Goal: Task Accomplishment & Management: Use online tool/utility

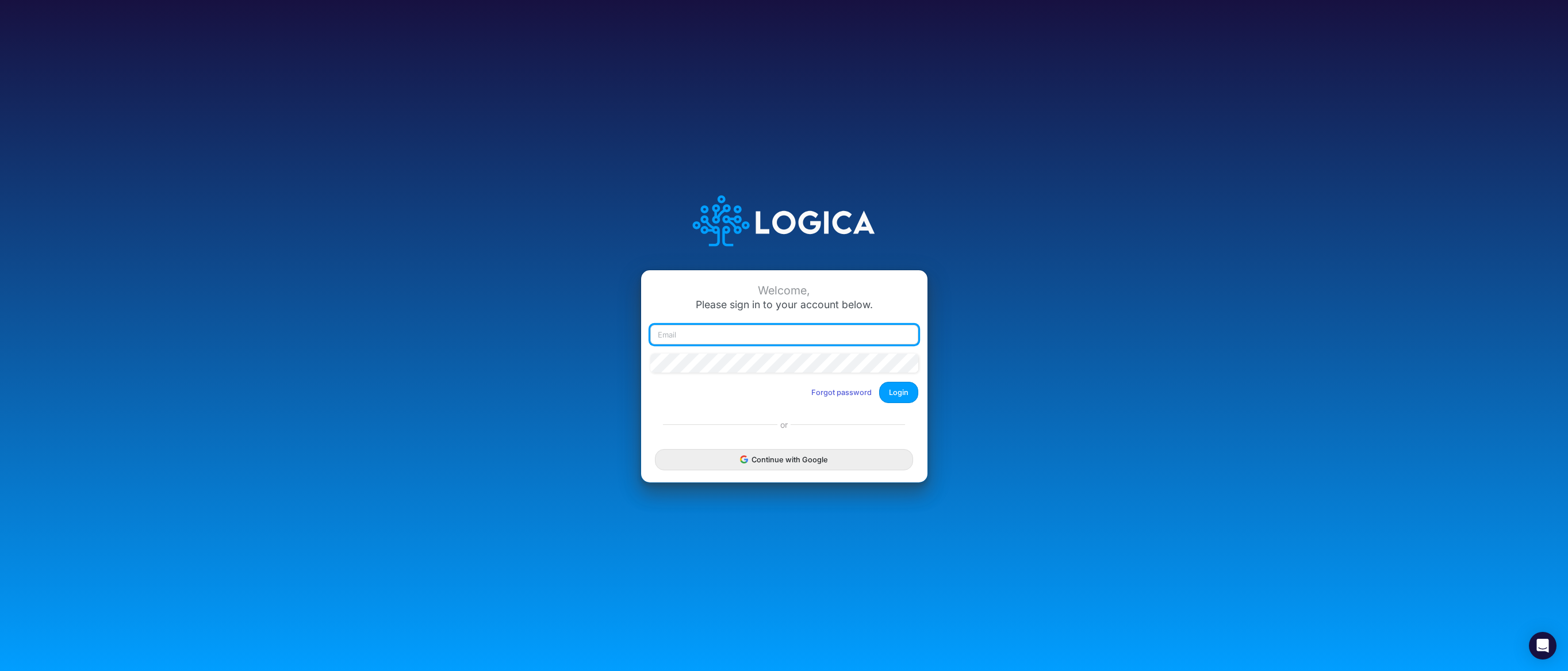
click at [788, 334] on input "email" at bounding box center [784, 334] width 268 height 19
type input "[EMAIL_ADDRESS][DOMAIN_NAME]"
click at [895, 389] on button "Login" at bounding box center [899, 392] width 39 height 21
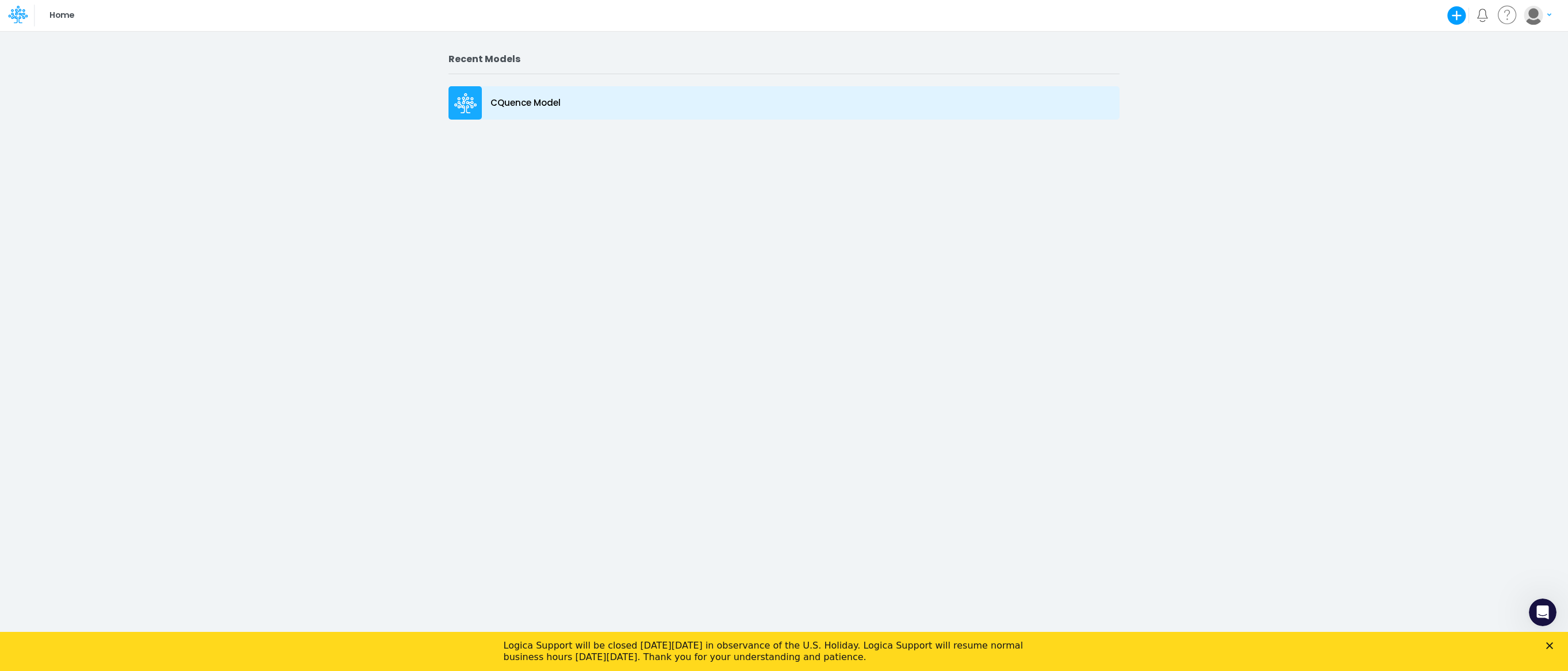
click at [495, 114] on div "CQuence Model" at bounding box center [784, 103] width 671 height 33
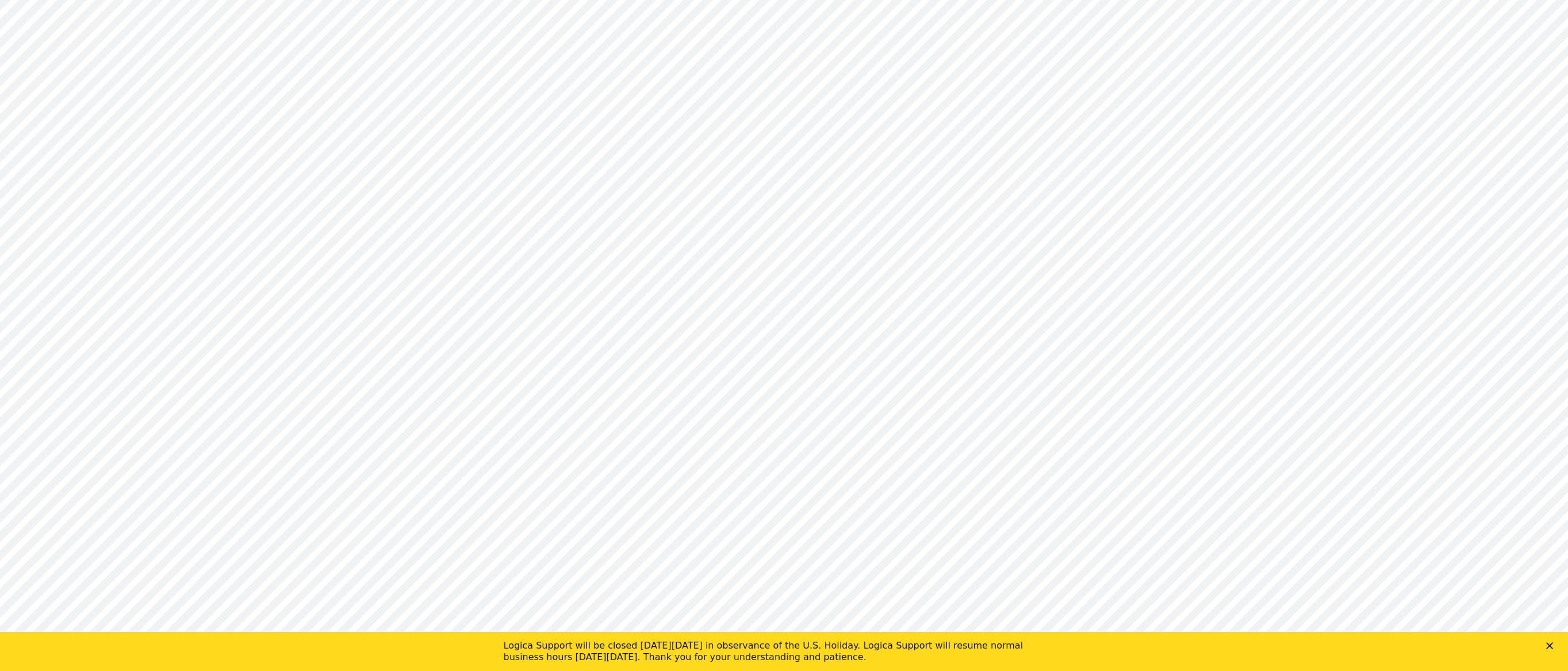
click at [1551, 644] on icon "Close" at bounding box center [1549, 645] width 7 height 7
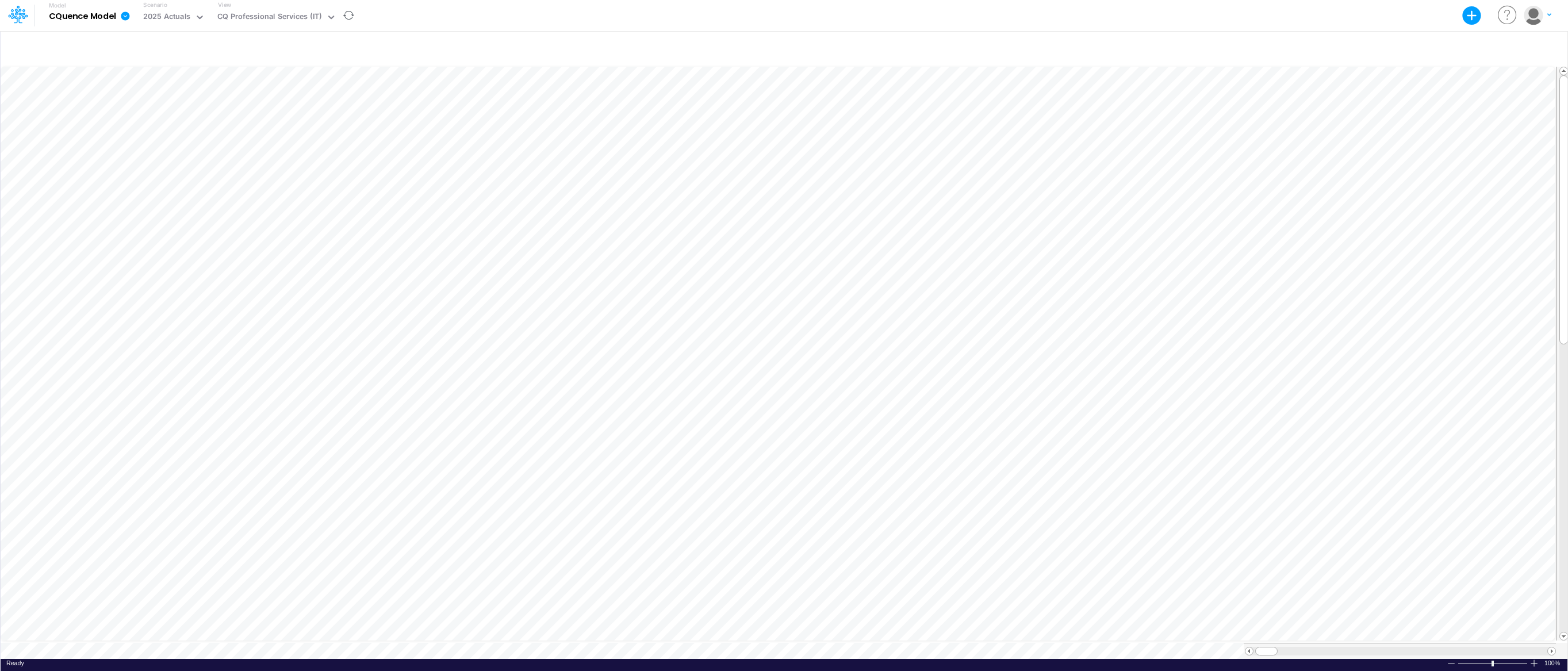
click at [289, 4] on div "View CQ Professional Services (IT)" at bounding box center [275, 15] width 123 height 30
click at [289, 16] on div "CQ Professional Services (IT)" at bounding box center [270, 17] width 105 height 13
click at [290, 74] on div "IT 2026 Budget Project Inputs" at bounding box center [291, 76] width 155 height 19
click at [1078, 477] on div "Paste Cut Copy AutoFill [DATE]-24 Jan-23 Feb-23 Mar-23 Apr-23 May-23 Jun-23 [DA…" at bounding box center [784, 361] width 1567 height 594
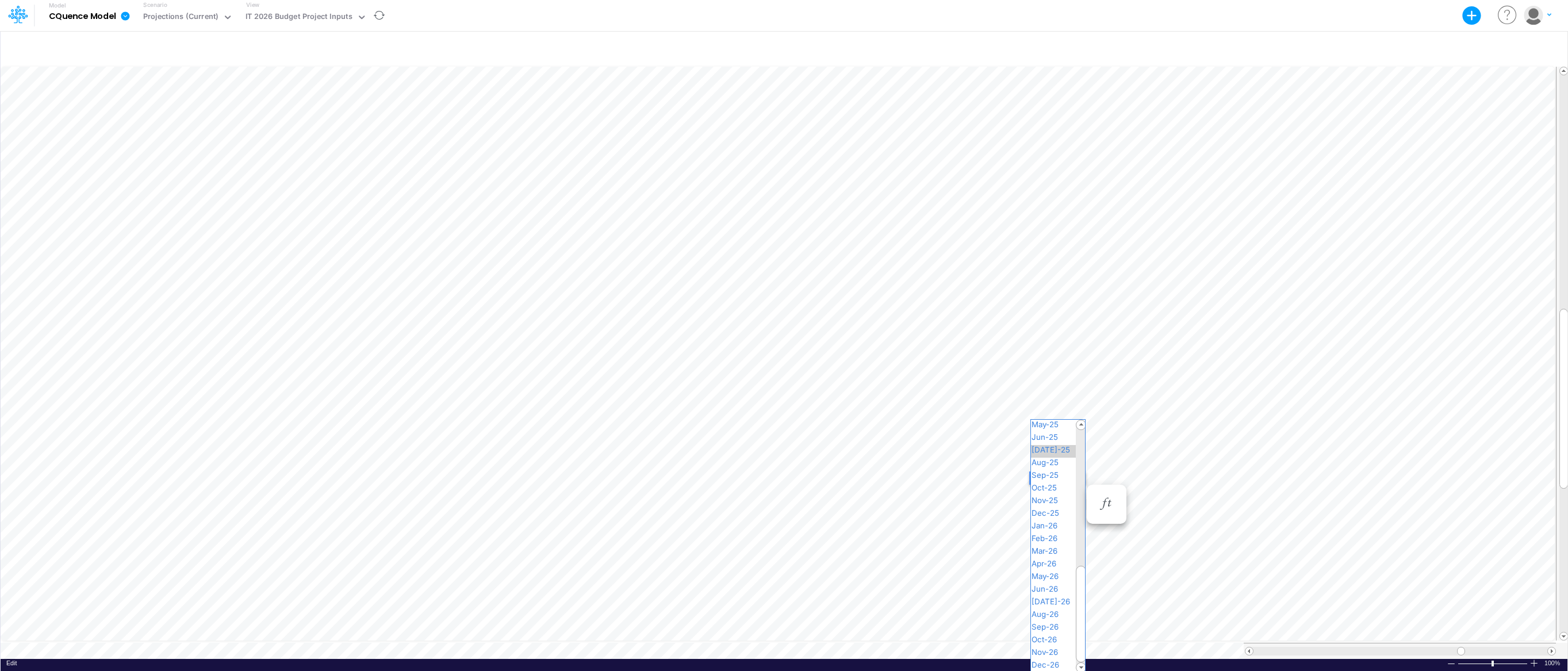
click at [1059, 449] on span "[DATE]-25" at bounding box center [1055, 449] width 49 height 9
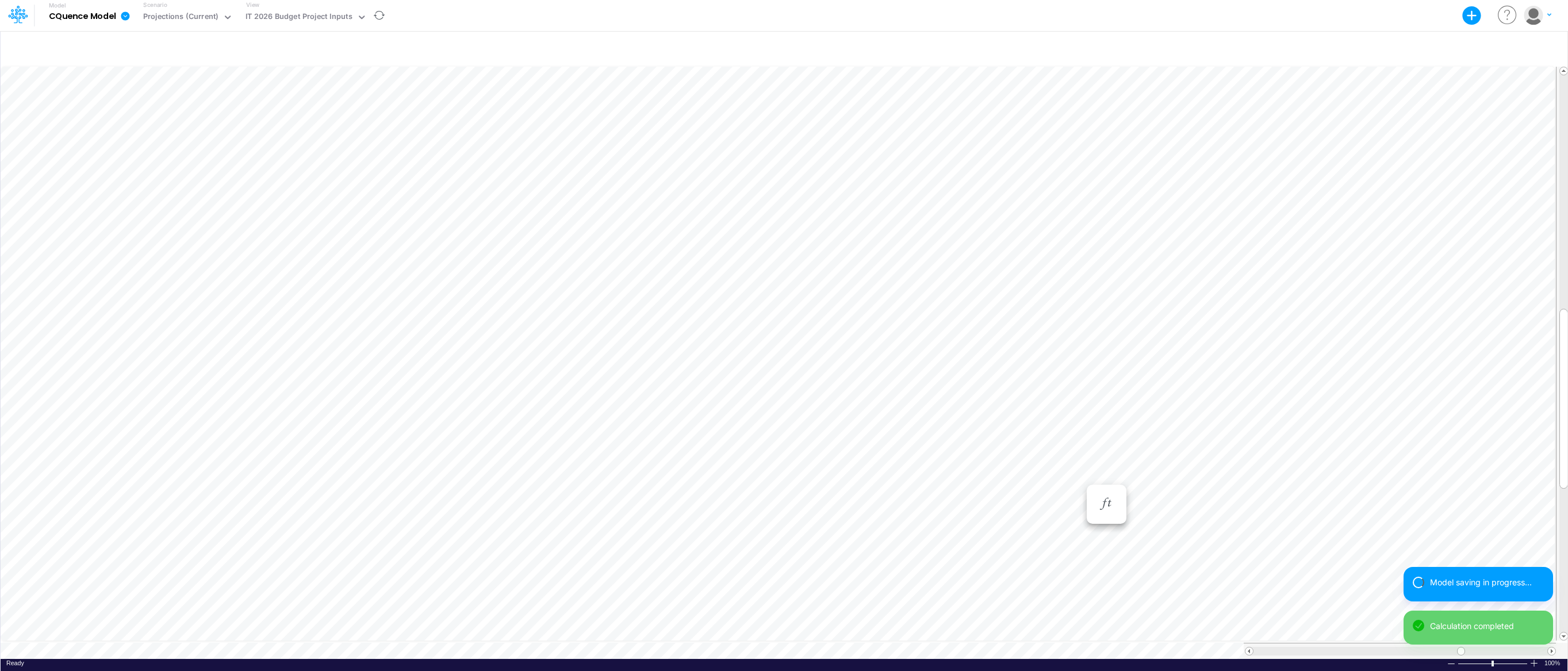
scroll to position [5, 1]
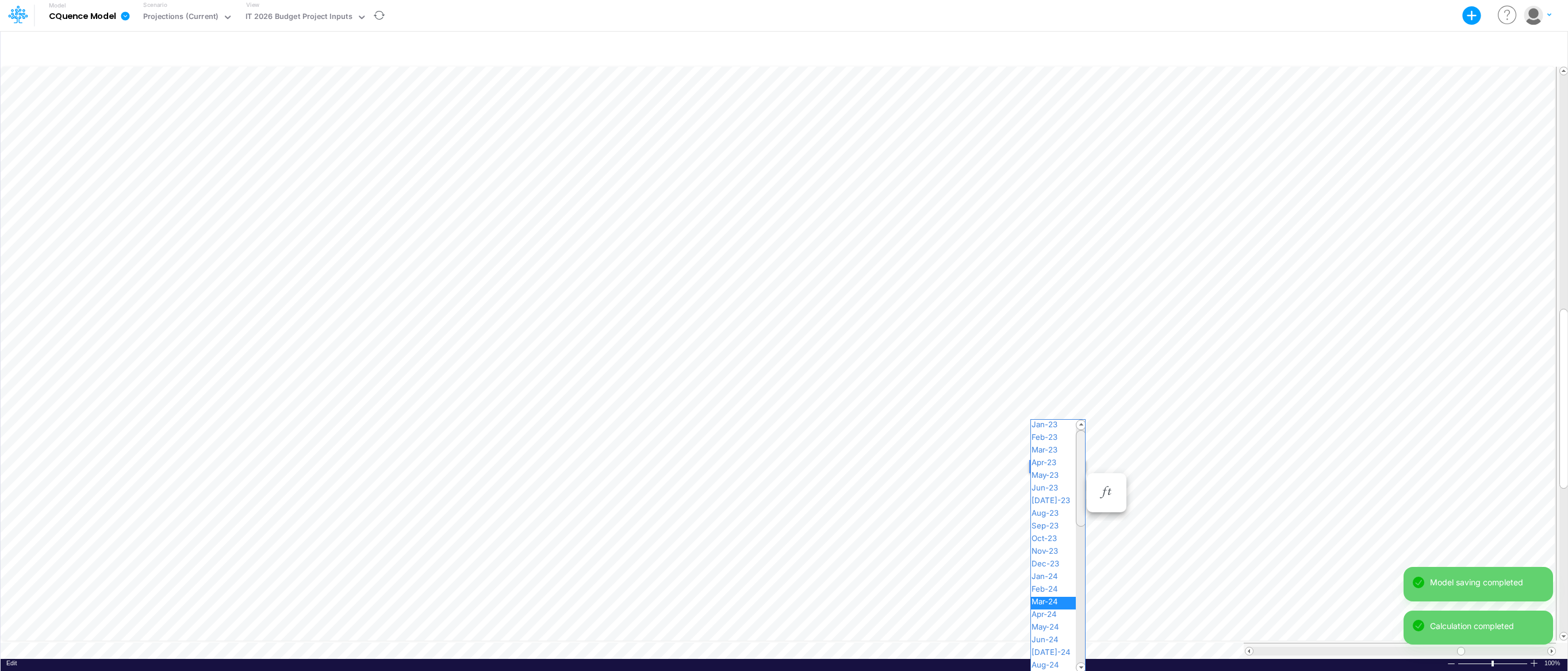
click at [1080, 467] on div "Paste Cut Copy AutoFill Mar-24 Jan-23 Feb-23 Mar-23 Apr-23 May-23 Jun-23 [DATE]…" at bounding box center [784, 361] width 1567 height 594
drag, startPoint x: 1083, startPoint y: 478, endPoint x: 1083, endPoint y: 538, distance: 60.0
click at [1083, 539] on span at bounding box center [1081, 538] width 9 height 9
click at [1063, 591] on span "Mar-25" at bounding box center [1049, 593] width 37 height 9
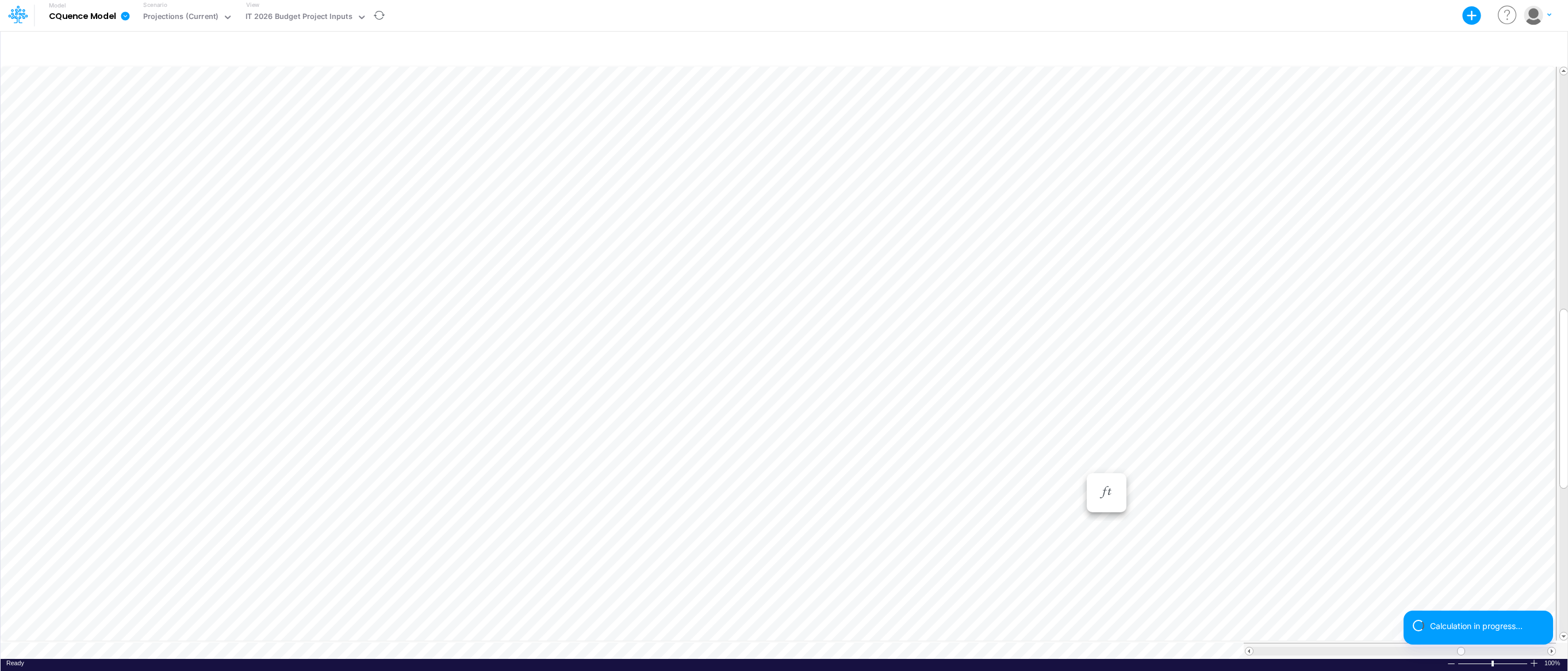
scroll to position [5, 1]
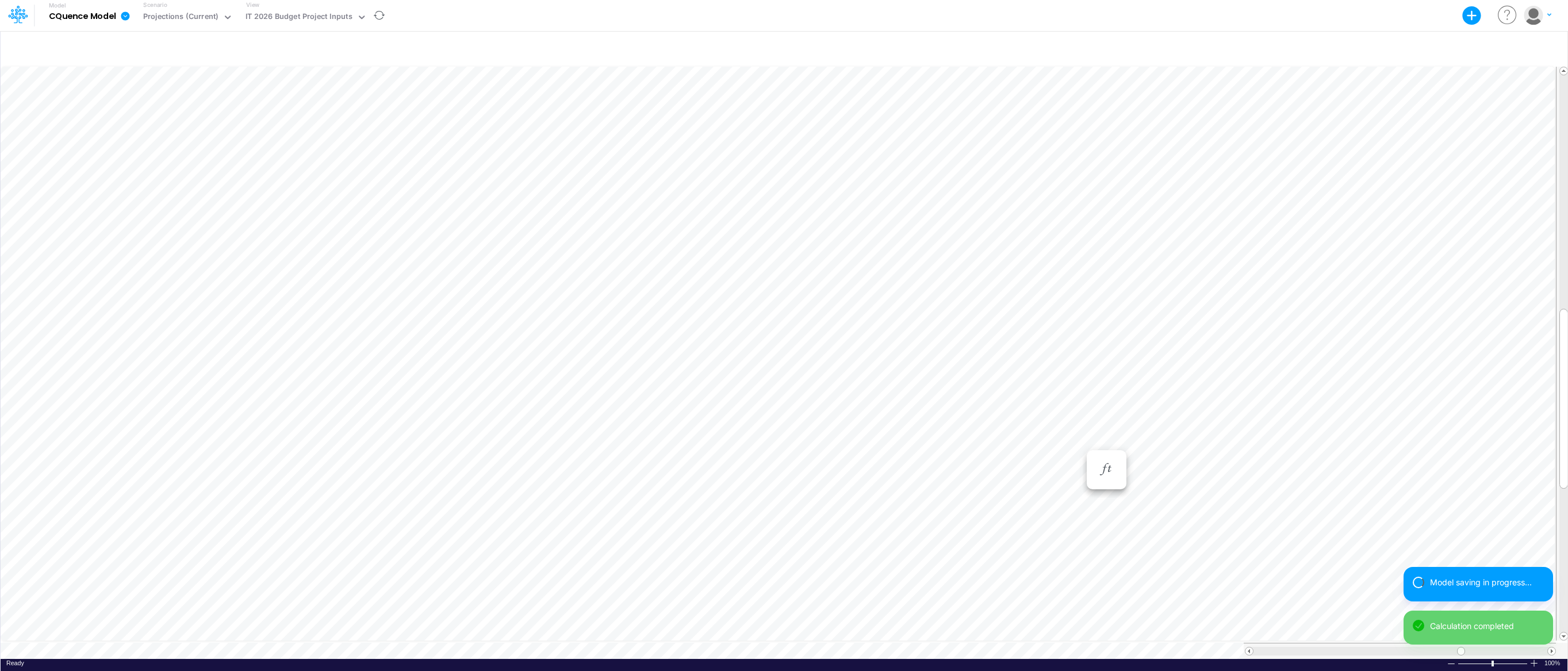
click at [1080, 443] on div "Paste Cut Copy AutoFill Jan-24 Jan-23 Feb-23 Mar-23 Apr-23 May-23 Jun-23 [DATE]…" at bounding box center [784, 361] width 1567 height 594
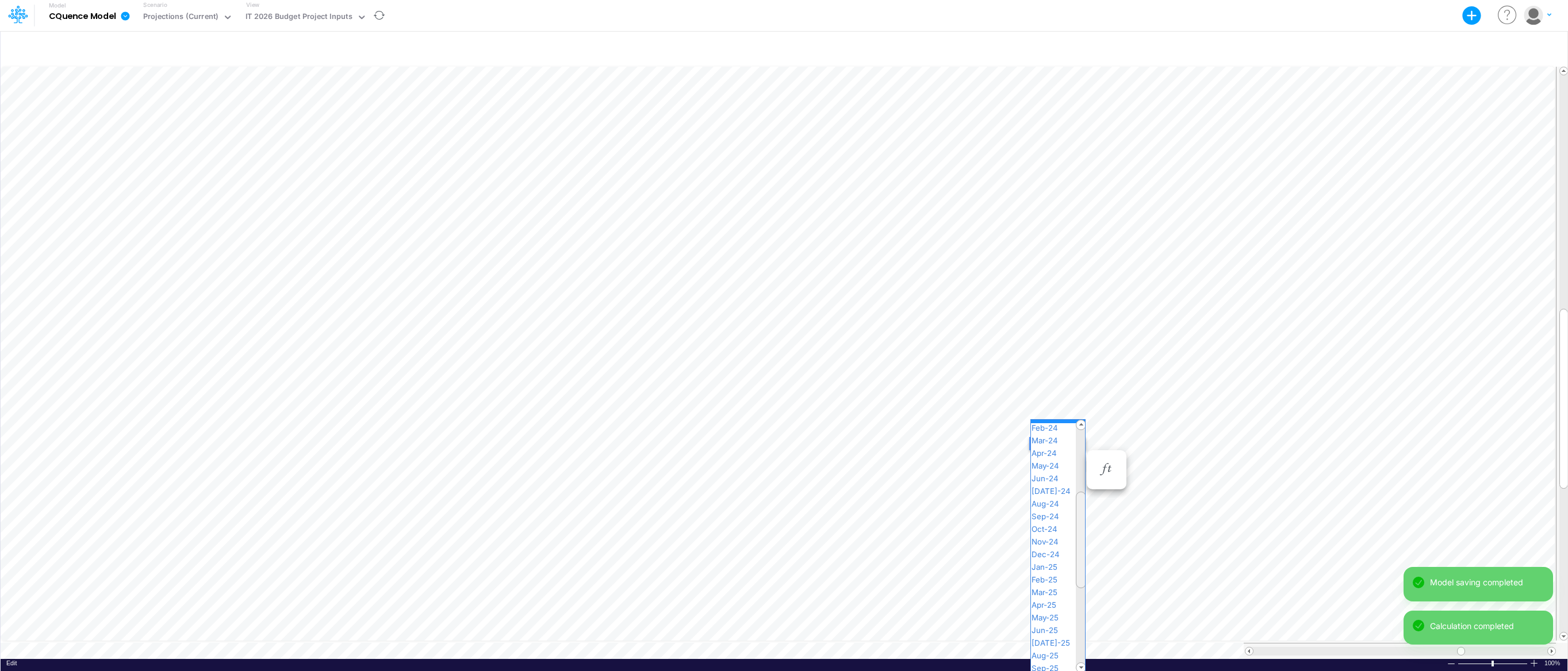
drag, startPoint x: 1080, startPoint y: 450, endPoint x: 1078, endPoint y: 511, distance: 61.0
click at [1078, 511] on div at bounding box center [1081, 539] width 10 height 97
click at [1061, 566] on span "Jan-25" at bounding box center [1049, 566] width 37 height 9
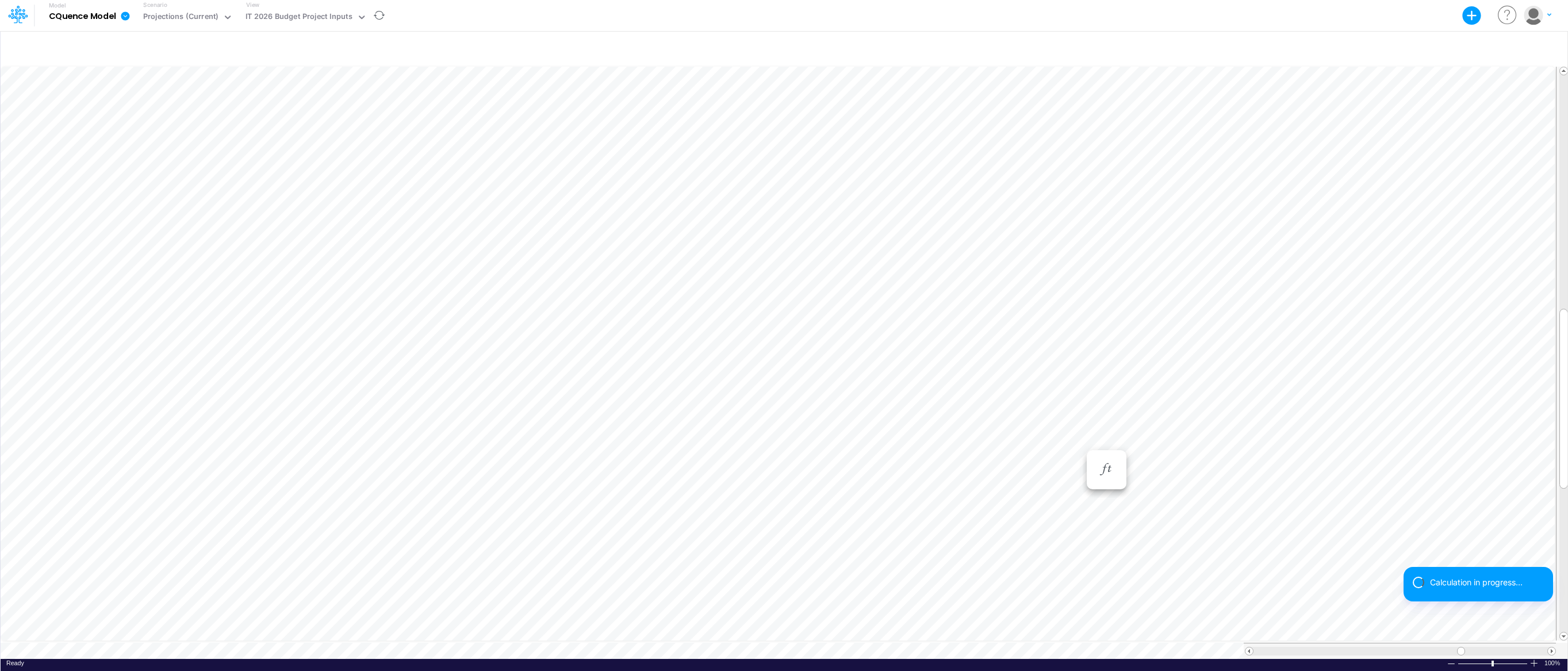
scroll to position [5, 1]
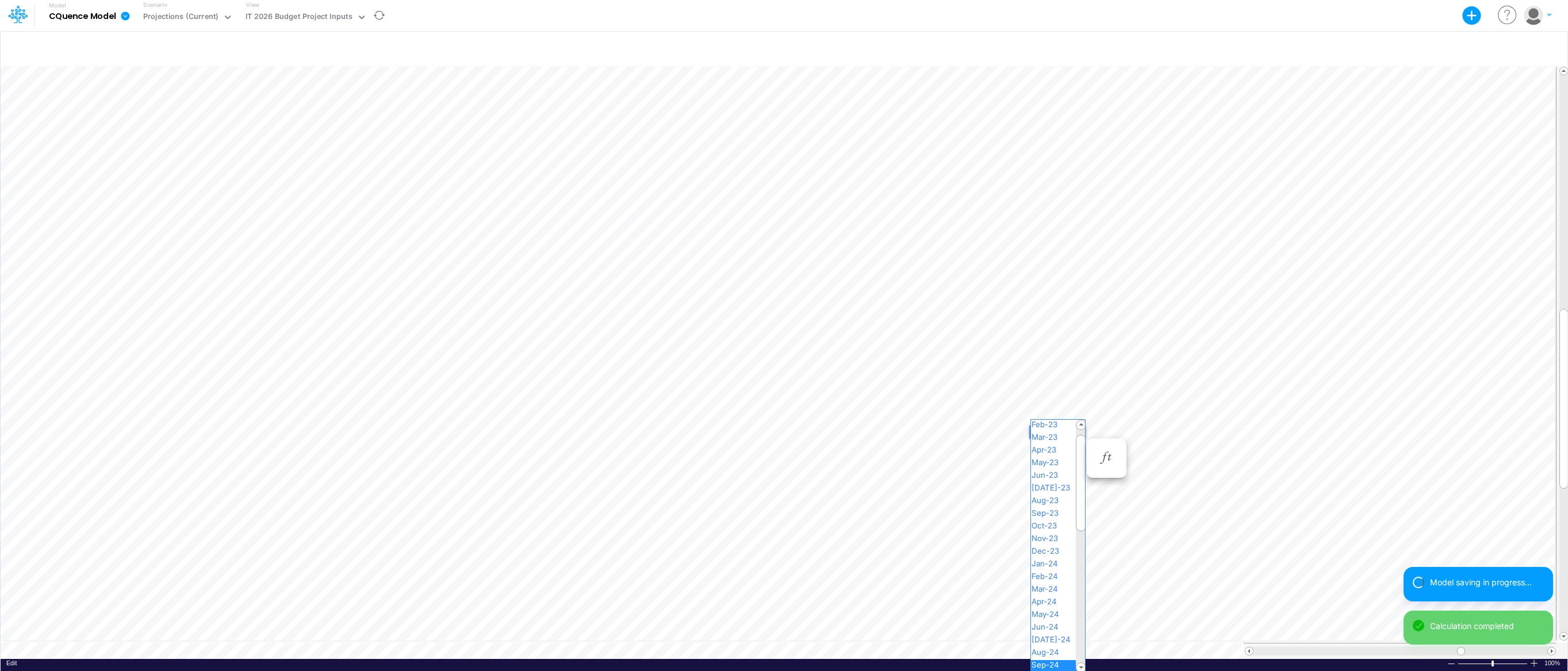
click at [1079, 432] on div "Paste Cut Copy AutoFill Sep-24 Jan-23 Feb-23 Mar-23 Apr-23 May-23 Jun-23 [DATE]…" at bounding box center [784, 361] width 1567 height 594
drag, startPoint x: 1080, startPoint y: 442, endPoint x: 1084, endPoint y: 546, distance: 104.1
click at [1084, 547] on div at bounding box center [1081, 588] width 10 height 97
click at [1063, 541] on span "Sep-25" at bounding box center [1049, 543] width 38 height 9
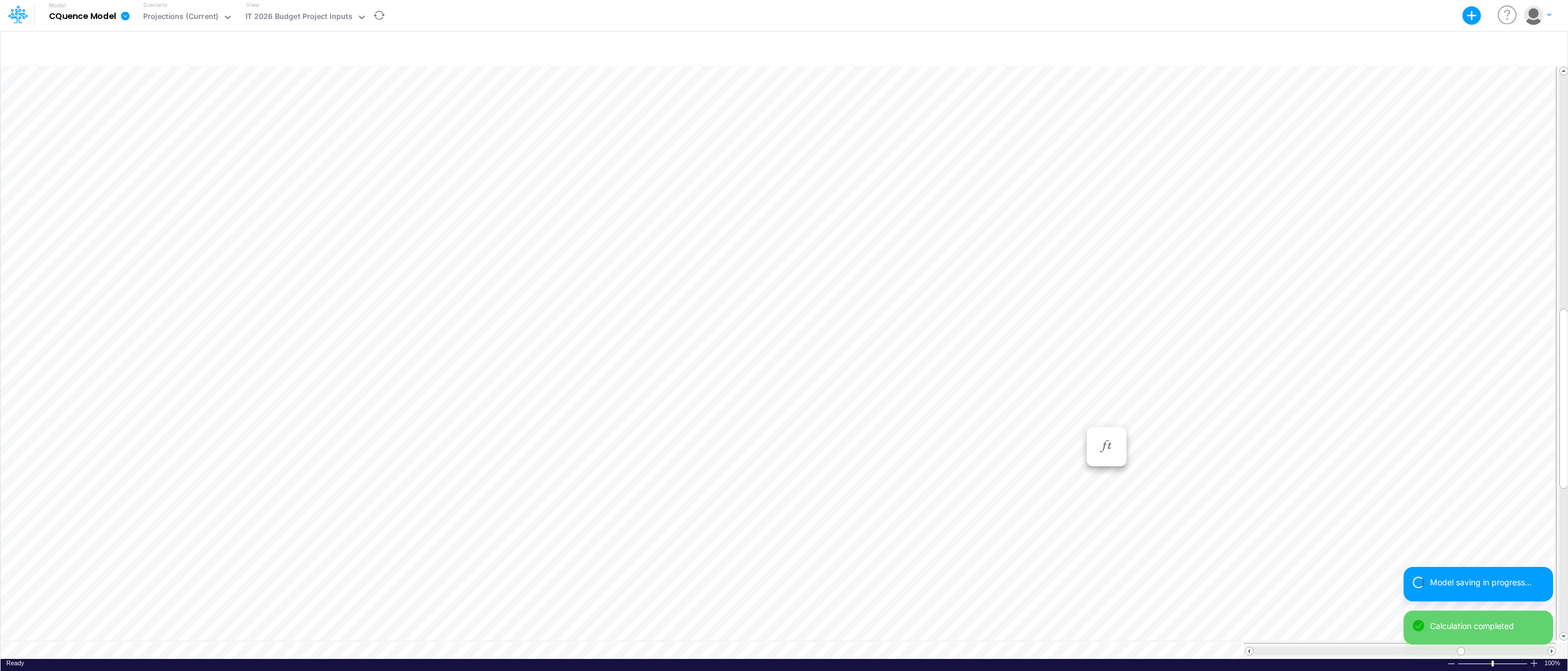
click at [1079, 420] on div "Paste Cut Copy AutoFill Dec-24 Jan-23 Feb-23 Mar-23 Apr-23 May-23 Jun-23 [DATE]…" at bounding box center [784, 361] width 1567 height 594
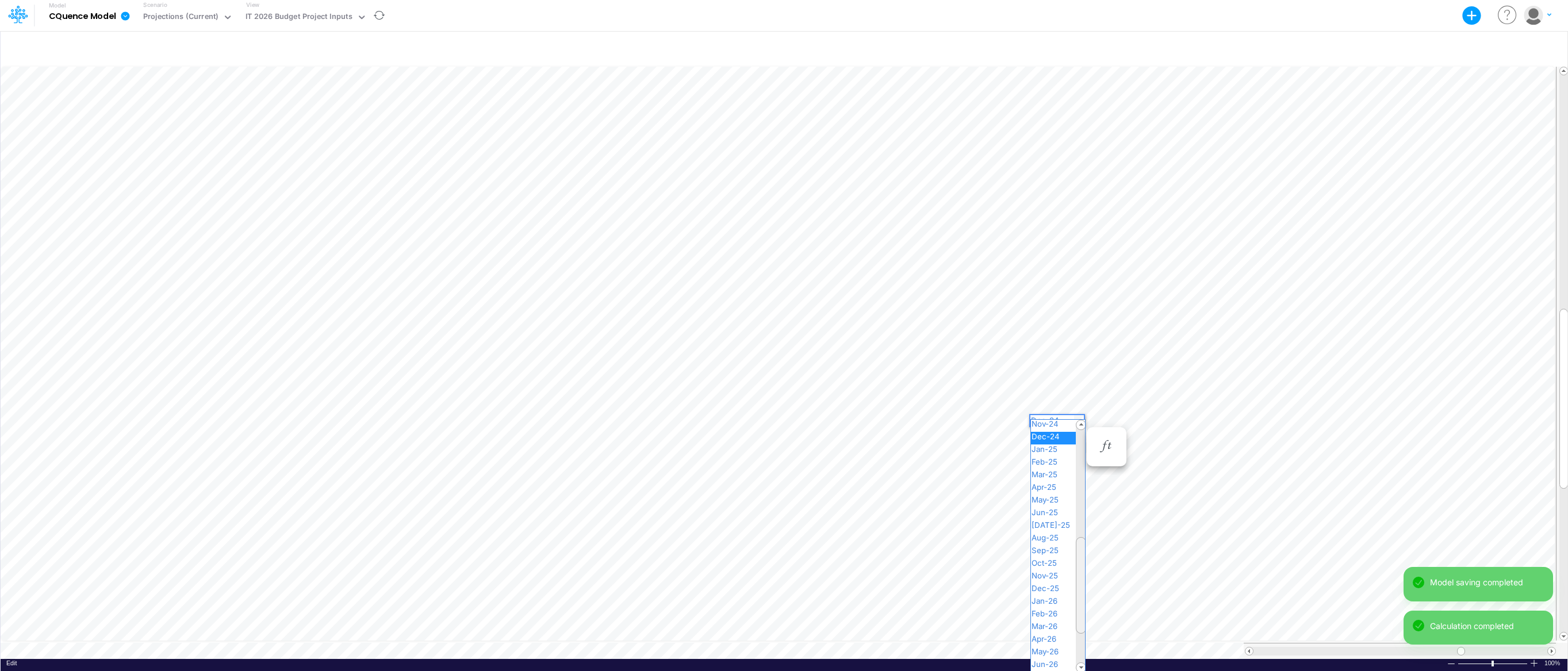
drag, startPoint x: 1080, startPoint y: 459, endPoint x: 1080, endPoint y: 544, distance: 85.0
click at [1080, 546] on div at bounding box center [1081, 585] width 10 height 97
click at [1058, 588] on span "Dec-25" at bounding box center [1050, 589] width 39 height 9
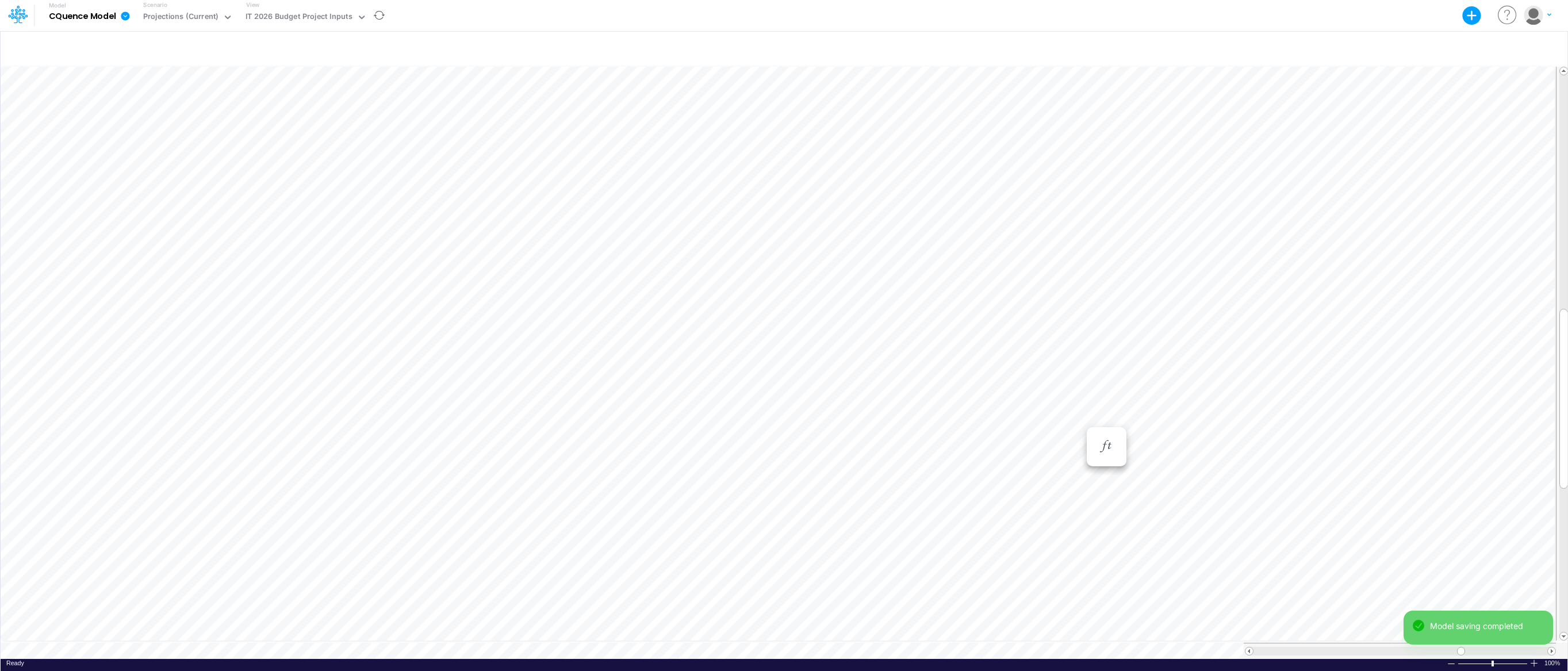
scroll to position [5, 1]
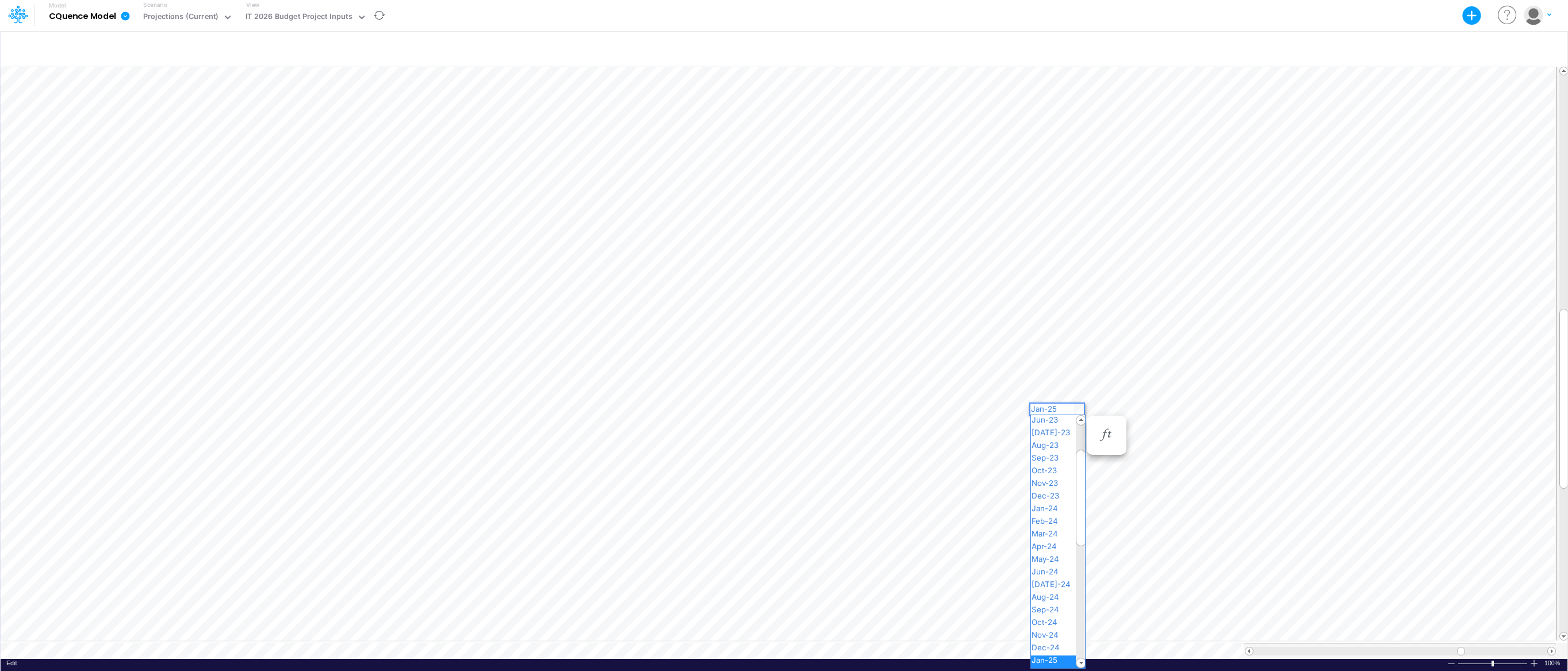
click at [1080, 410] on div "Paste Cut Copy AutoFill Jan-25 Jan-23 Feb-23 Mar-23 Apr-23 May-23 Jun-23 [DATE]…" at bounding box center [784, 361] width 1567 height 594
drag, startPoint x: 1083, startPoint y: 466, endPoint x: 1082, endPoint y: 539, distance: 73.0
click at [1082, 540] on div at bounding box center [1081, 572] width 10 height 97
click at [1058, 614] on span "Jan-26" at bounding box center [1049, 618] width 37 height 9
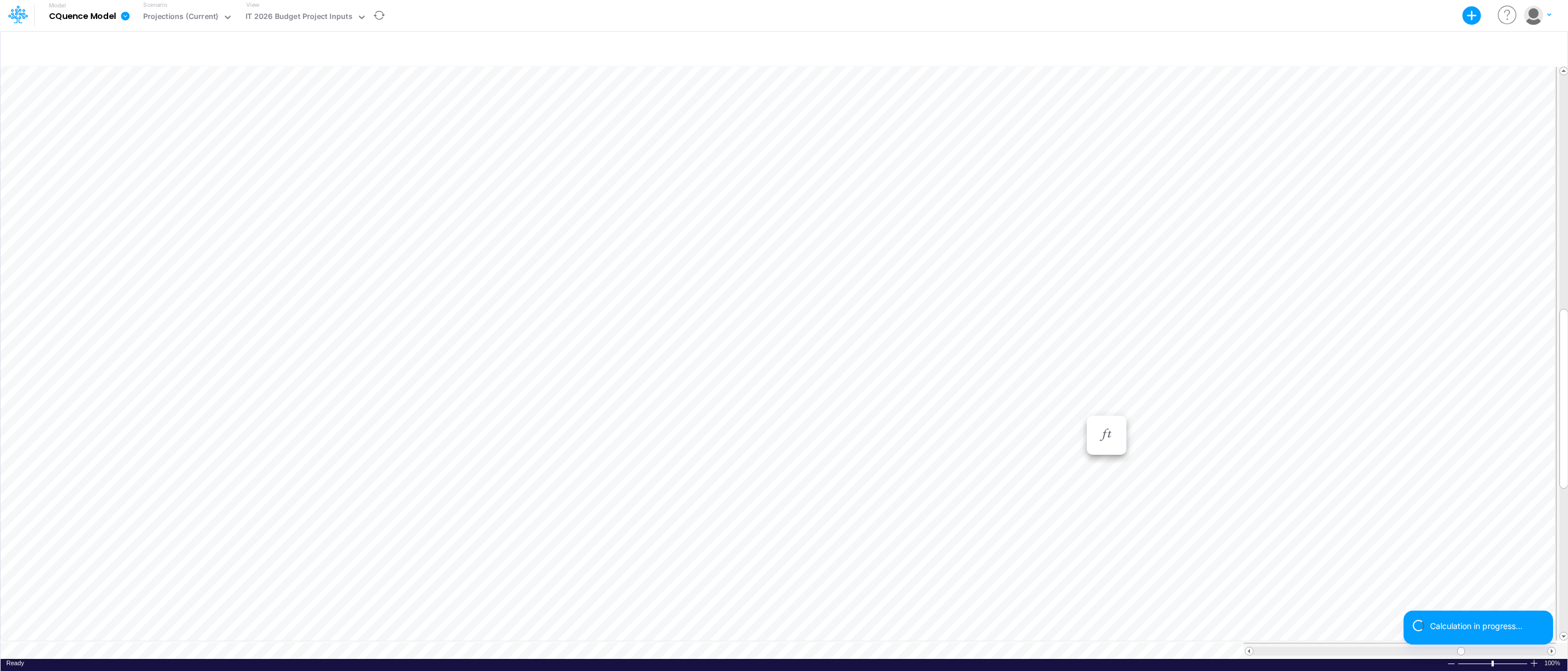
scroll to position [5, 1]
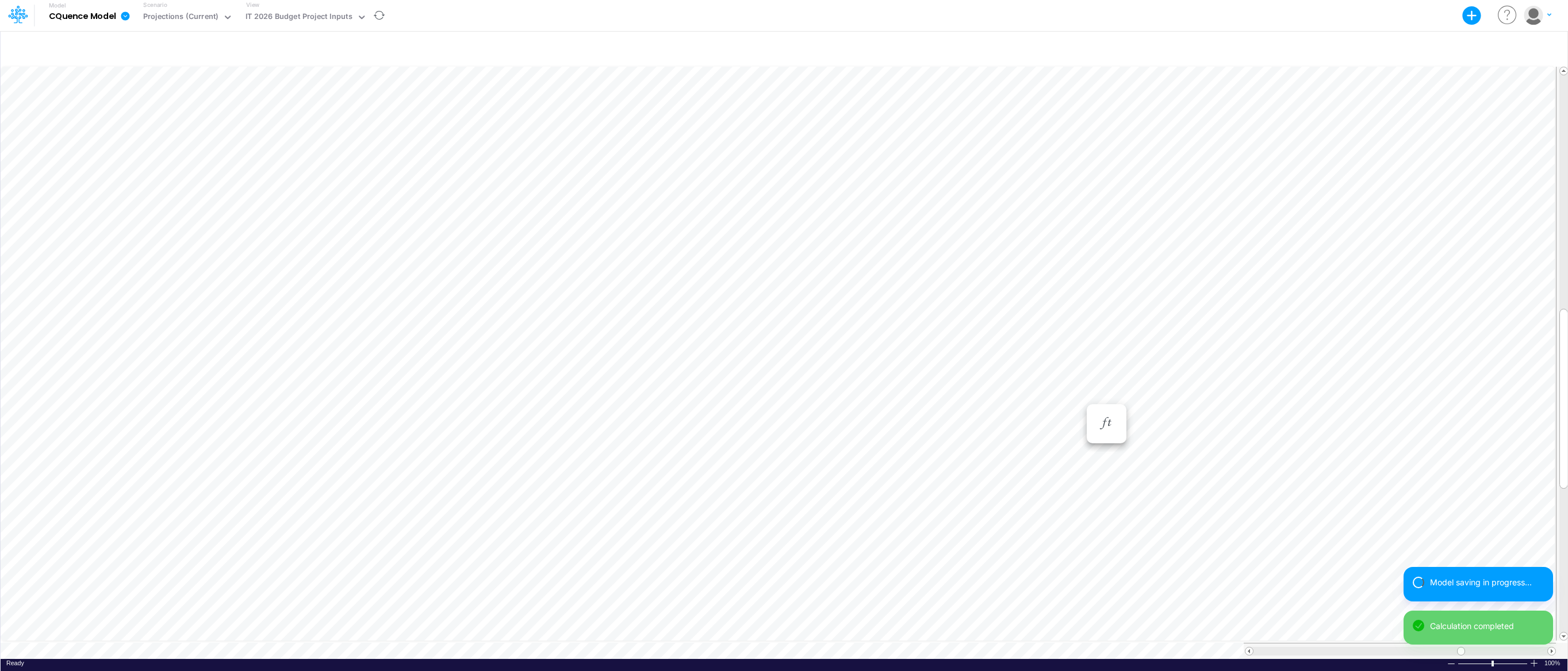
click at [1080, 396] on div "Paste Cut Copy AutoFill Jan-25 Jan-23 Feb-23 Mar-23 Apr-23 May-23 Jun-23 [DATE]…" at bounding box center [784, 361] width 1567 height 594
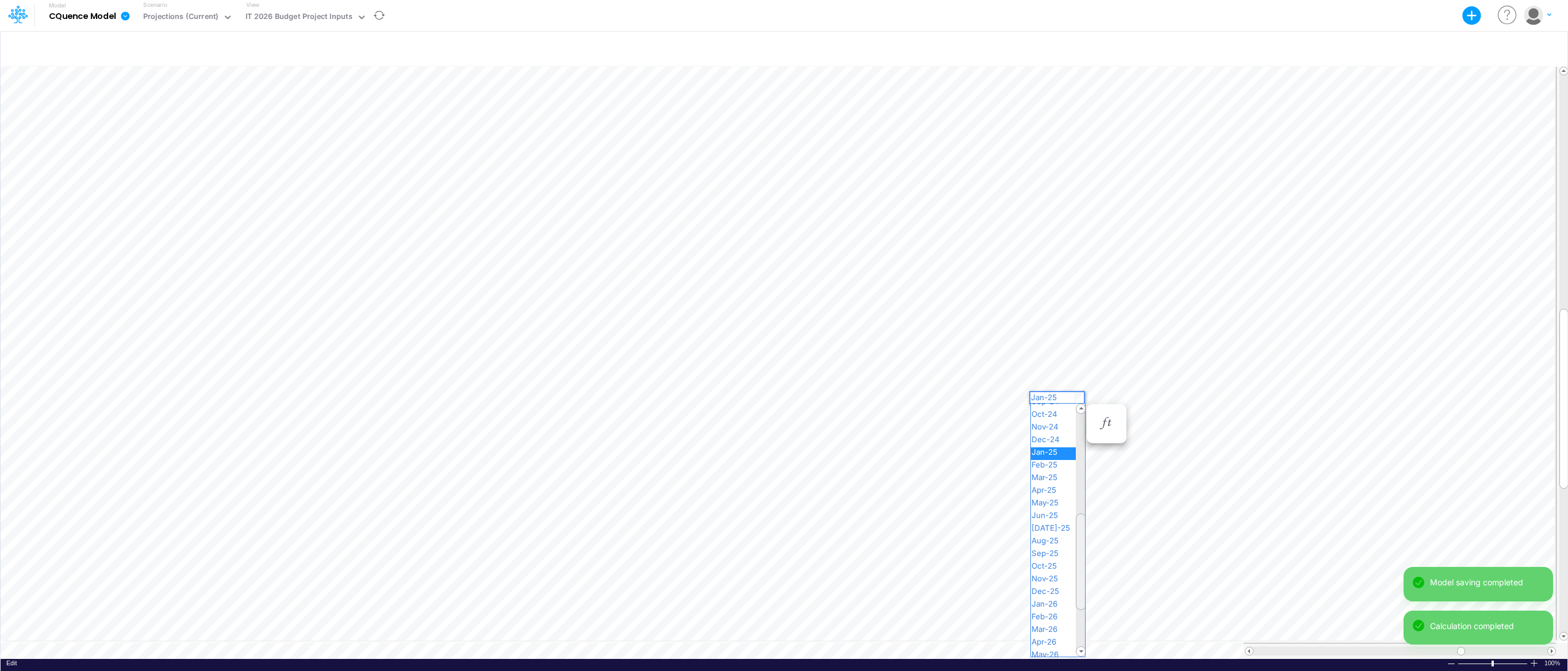
drag, startPoint x: 1081, startPoint y: 509, endPoint x: 1081, endPoint y: 584, distance: 75.0
click at [1081, 584] on div at bounding box center [1081, 561] width 10 height 97
click at [1061, 599] on span "Jan-26" at bounding box center [1049, 604] width 37 height 9
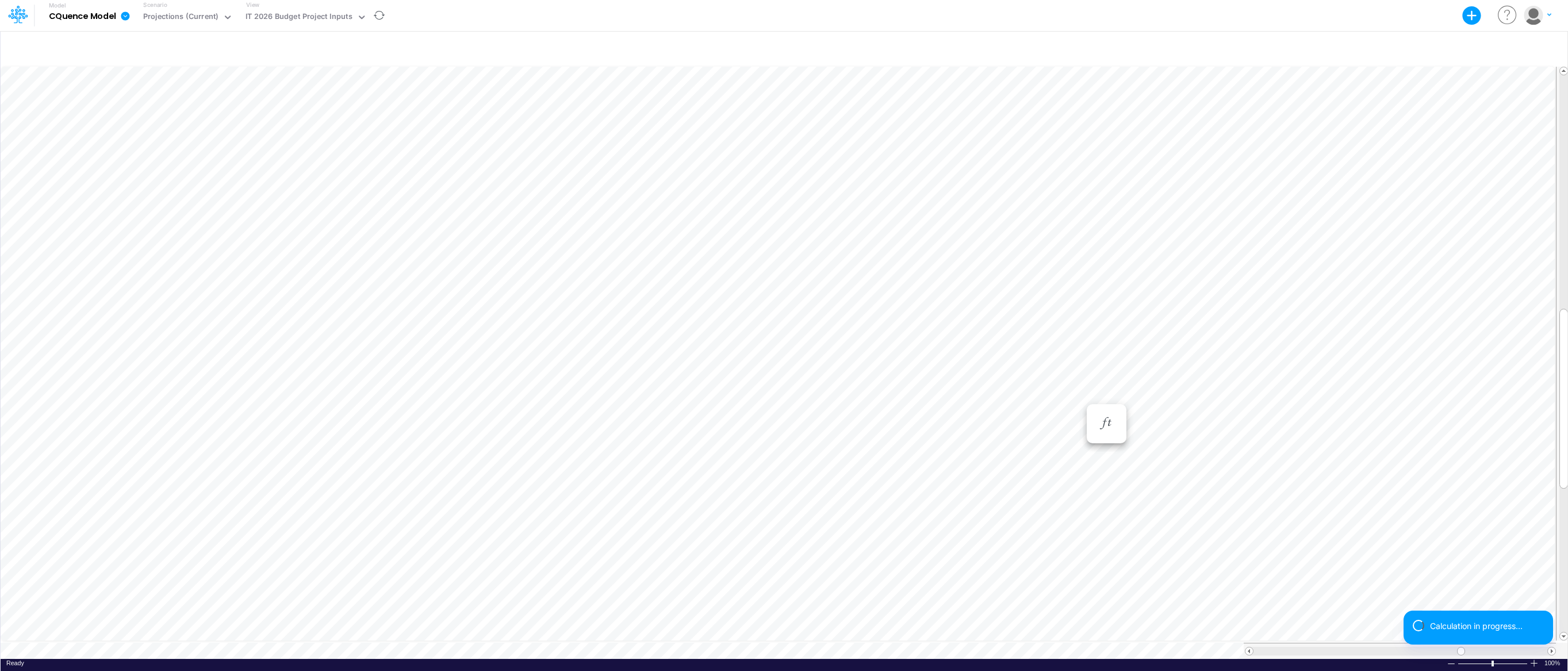
scroll to position [5, 1]
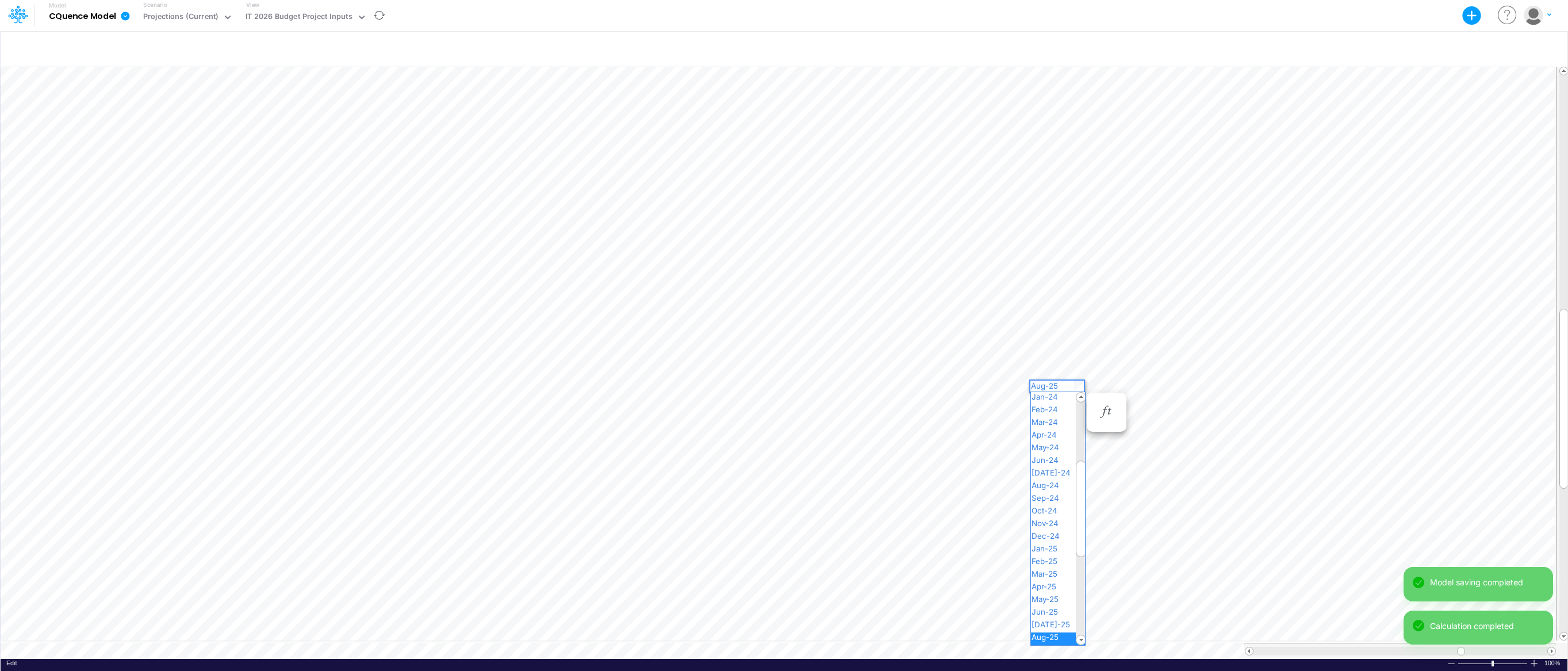
click at [1078, 384] on div "Paste Cut Copy AutoFill Aug-25 Jan-23 Feb-23 Mar-23 Apr-23 May-23 Jun-23 [DATE]…" at bounding box center [784, 361] width 1567 height 594
drag, startPoint x: 1079, startPoint y: 498, endPoint x: 1080, endPoint y: 565, distance: 67.0
click at [1080, 565] on div at bounding box center [1081, 578] width 10 height 97
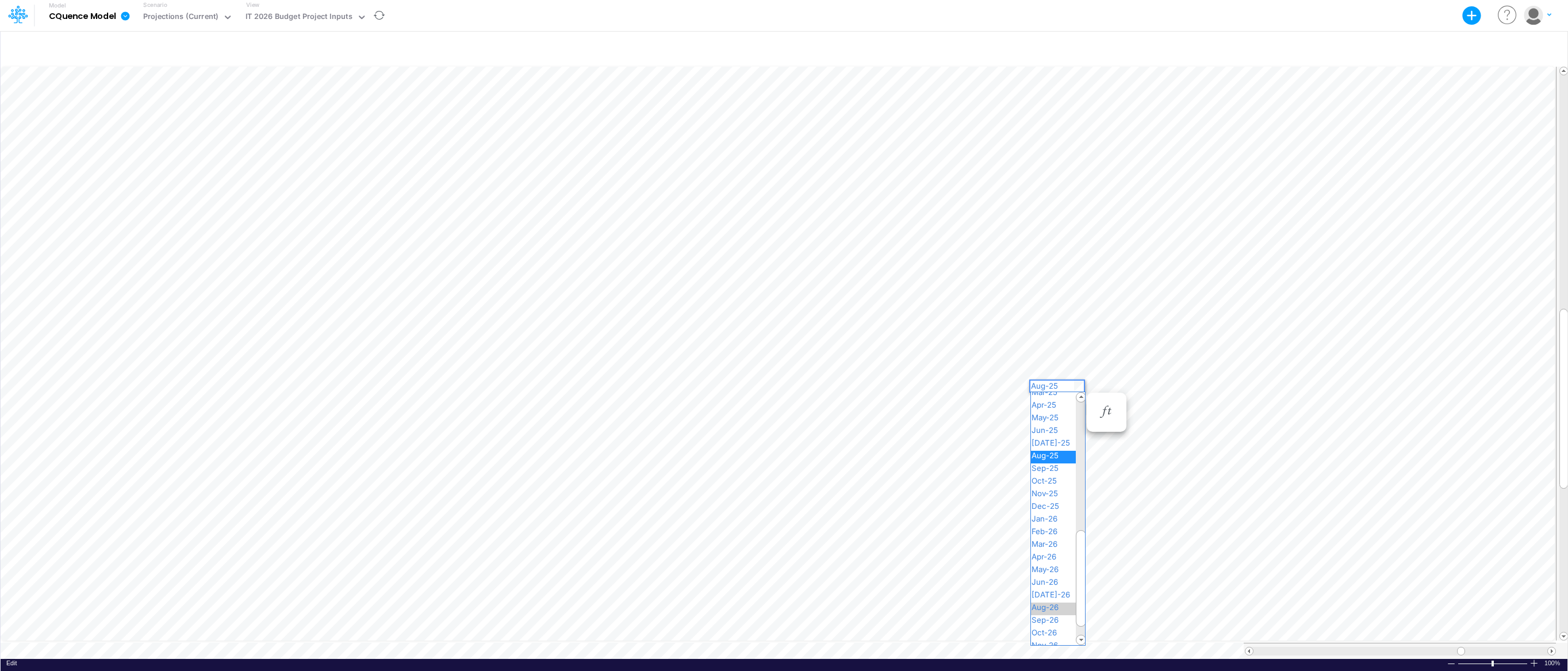
click at [1060, 604] on span "Aug-26" at bounding box center [1049, 607] width 38 height 9
click at [1076, 373] on div "Paste Cut Copy AutoFill Jan-24 Jan-23 Feb-23 Mar-23 Apr-23 May-23 Jun-23 [DATE]…" at bounding box center [784, 361] width 1567 height 594
drag, startPoint x: 1080, startPoint y: 407, endPoint x: 1080, endPoint y: 504, distance: 97.0
click at [1080, 504] on div at bounding box center [1081, 536] width 10 height 97
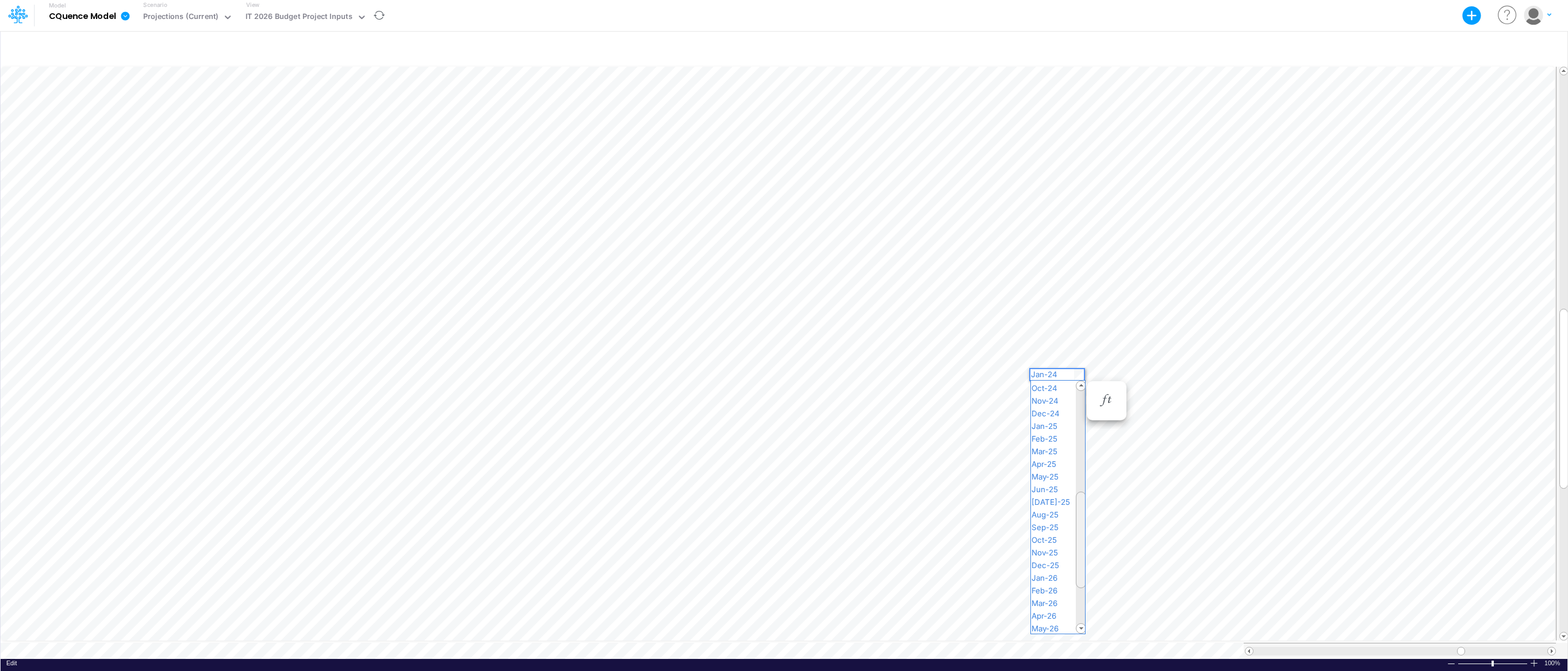
click at [1080, 509] on div at bounding box center [1081, 539] width 10 height 97
click at [1060, 573] on span "Jan-26" at bounding box center [1049, 573] width 37 height 9
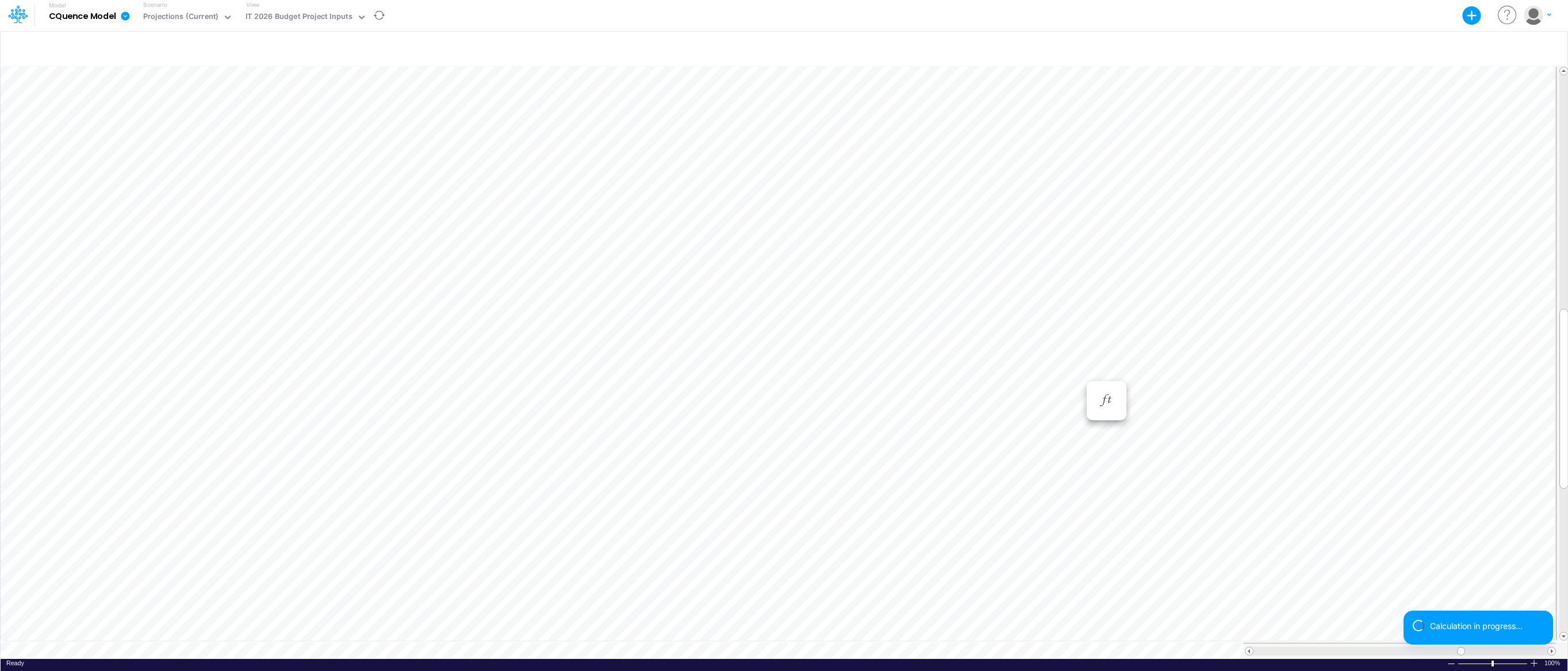
scroll to position [5, 1]
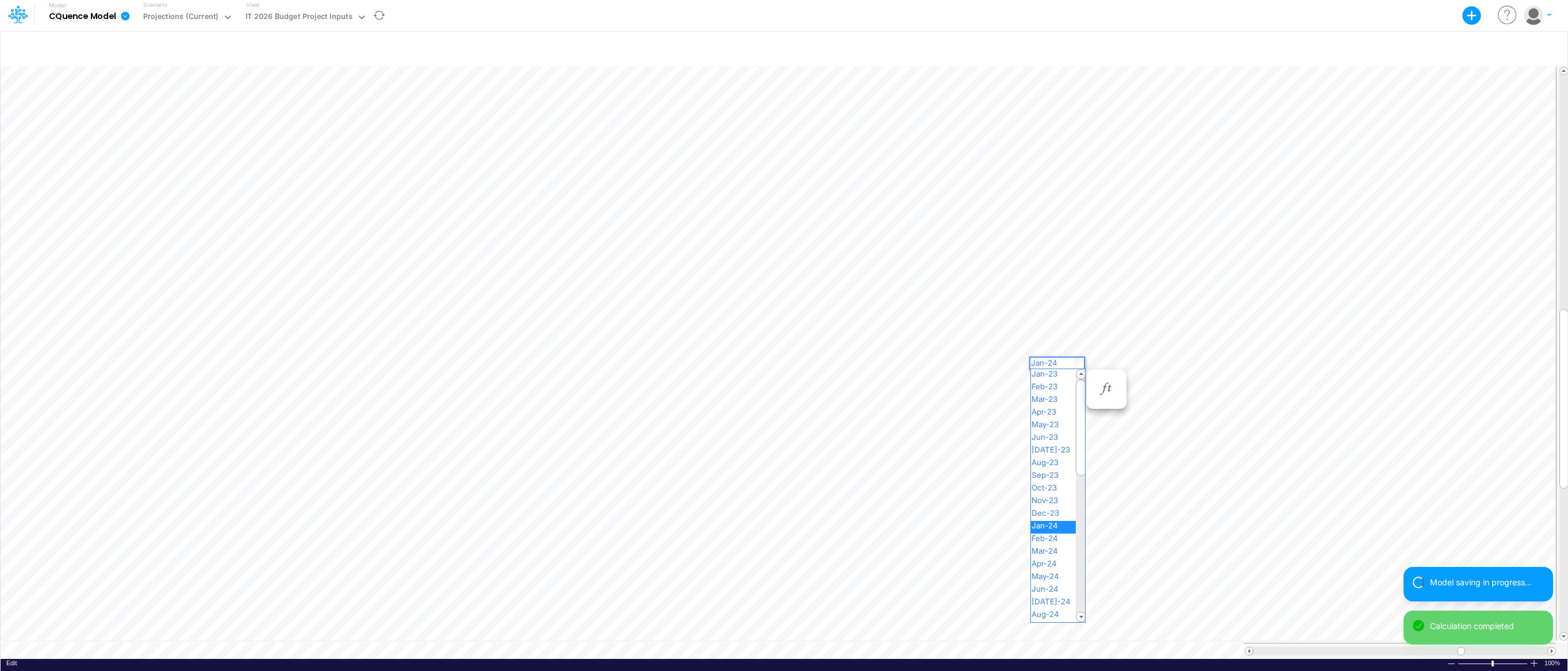
click at [1080, 361] on div "Paste Cut Copy AutoFill Jan-24 Jan-23 Feb-23 Mar-23 Apr-23 May-23 Jun-23 [DATE]…" at bounding box center [784, 361] width 1567 height 594
drag, startPoint x: 1081, startPoint y: 455, endPoint x: 1081, endPoint y: 522, distance: 67.0
click at [1081, 522] on div at bounding box center [1081, 495] width 10 height 97
drag, startPoint x: 1077, startPoint y: 505, endPoint x: 1077, endPoint y: 544, distance: 39.0
click at [1077, 545] on div at bounding box center [1081, 535] width 10 height 97
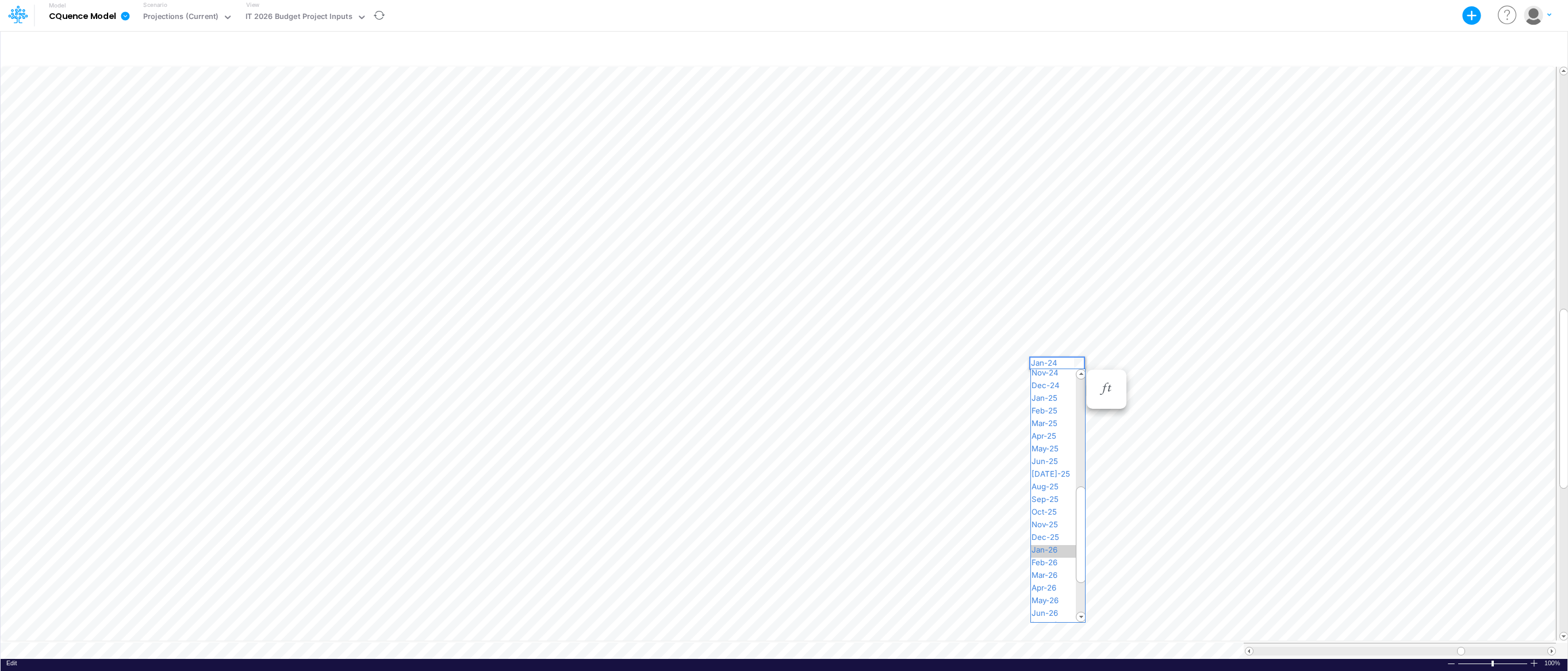
click at [1064, 549] on span "Jan-26" at bounding box center [1049, 549] width 37 height 9
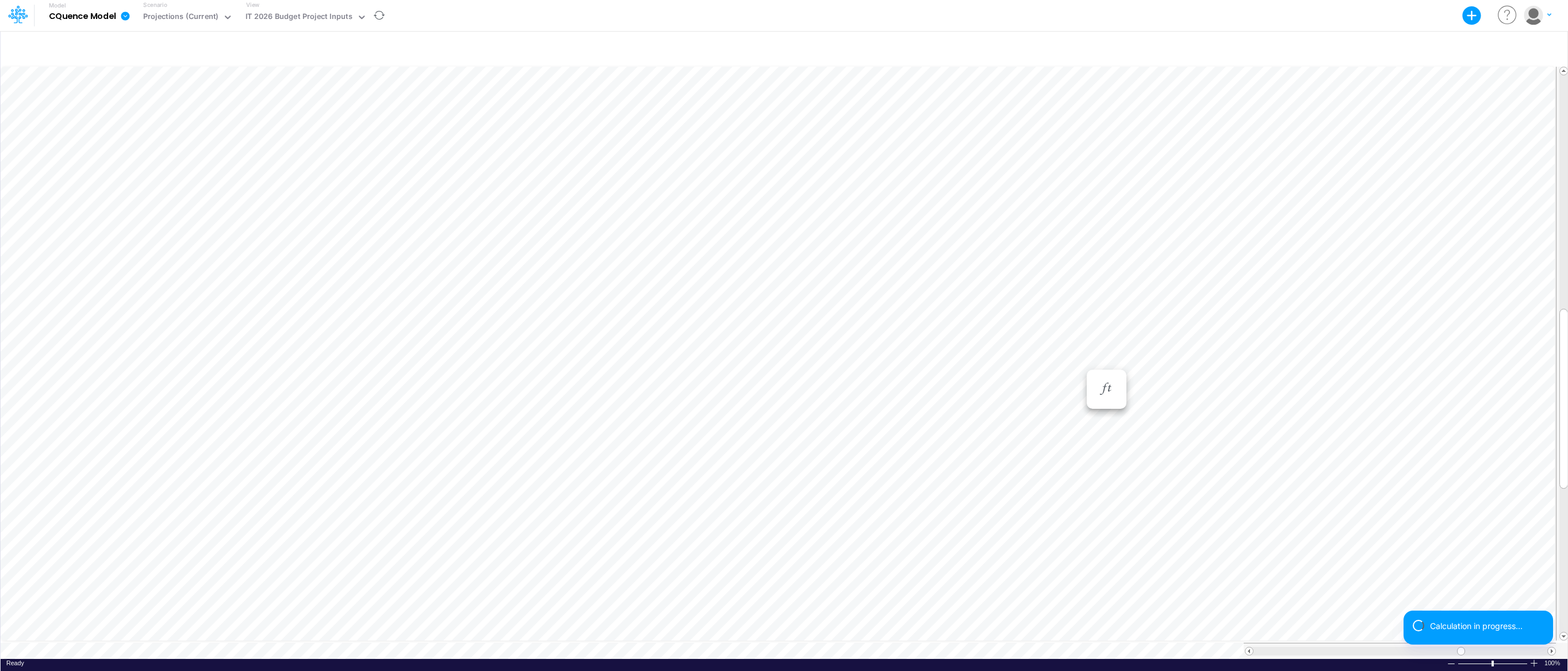
scroll to position [5, 1]
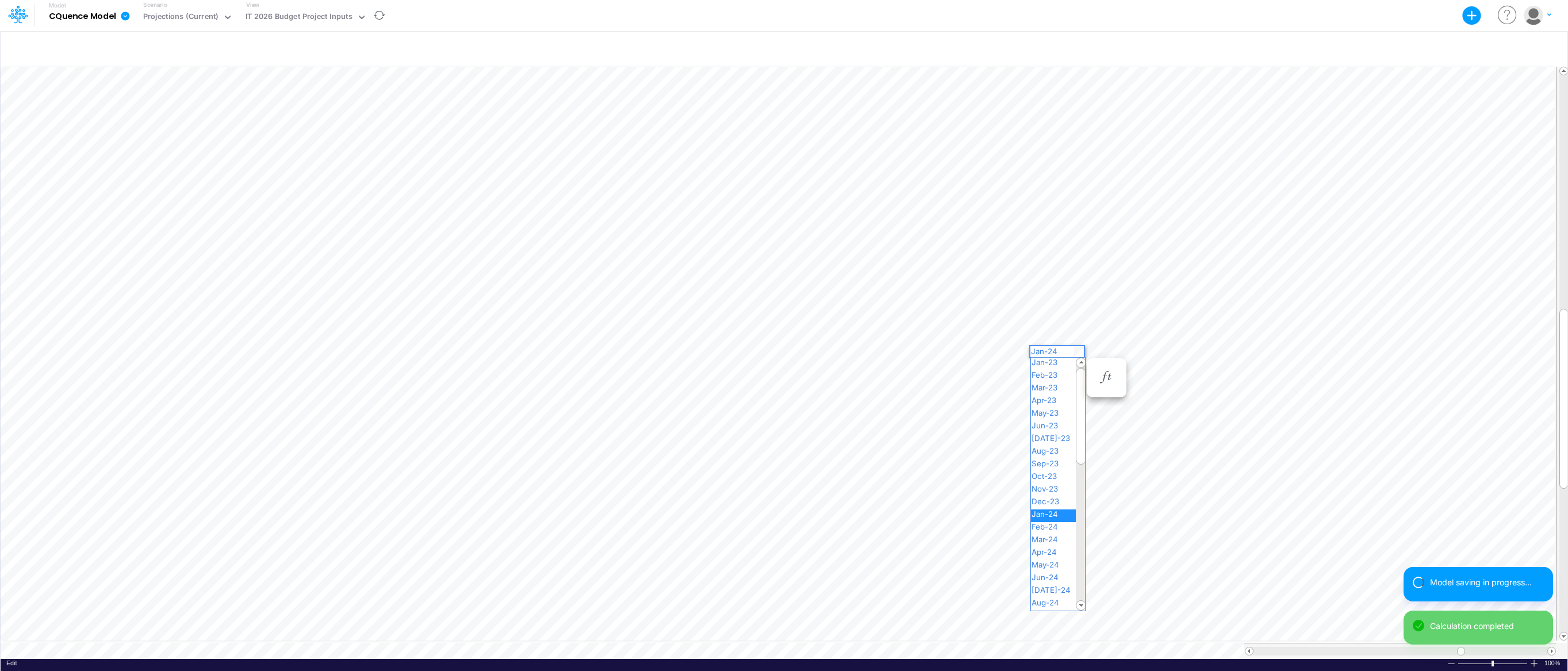
click at [1079, 350] on div "Paste Cut Copy AutoFill Jan-24 Jan-23 Feb-23 Mar-23 Apr-23 May-23 Jun-23 [DATE]…" at bounding box center [784, 361] width 1567 height 594
drag, startPoint x: 1080, startPoint y: 373, endPoint x: 1083, endPoint y: 447, distance: 74.1
click at [1083, 447] on div at bounding box center [1081, 489] width 10 height 97
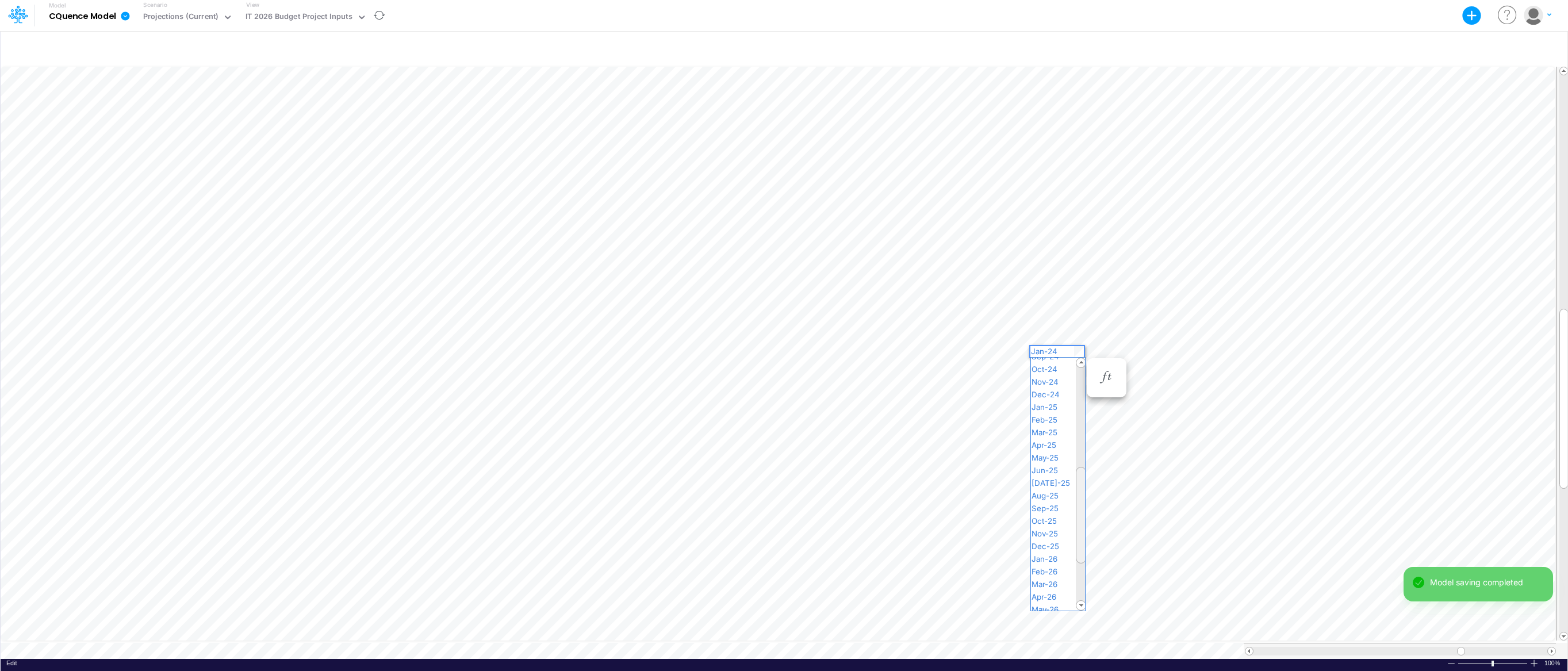
drag, startPoint x: 1083, startPoint y: 447, endPoint x: 1083, endPoint y: 472, distance: 25.0
click at [1083, 472] on div at bounding box center [1081, 515] width 10 height 97
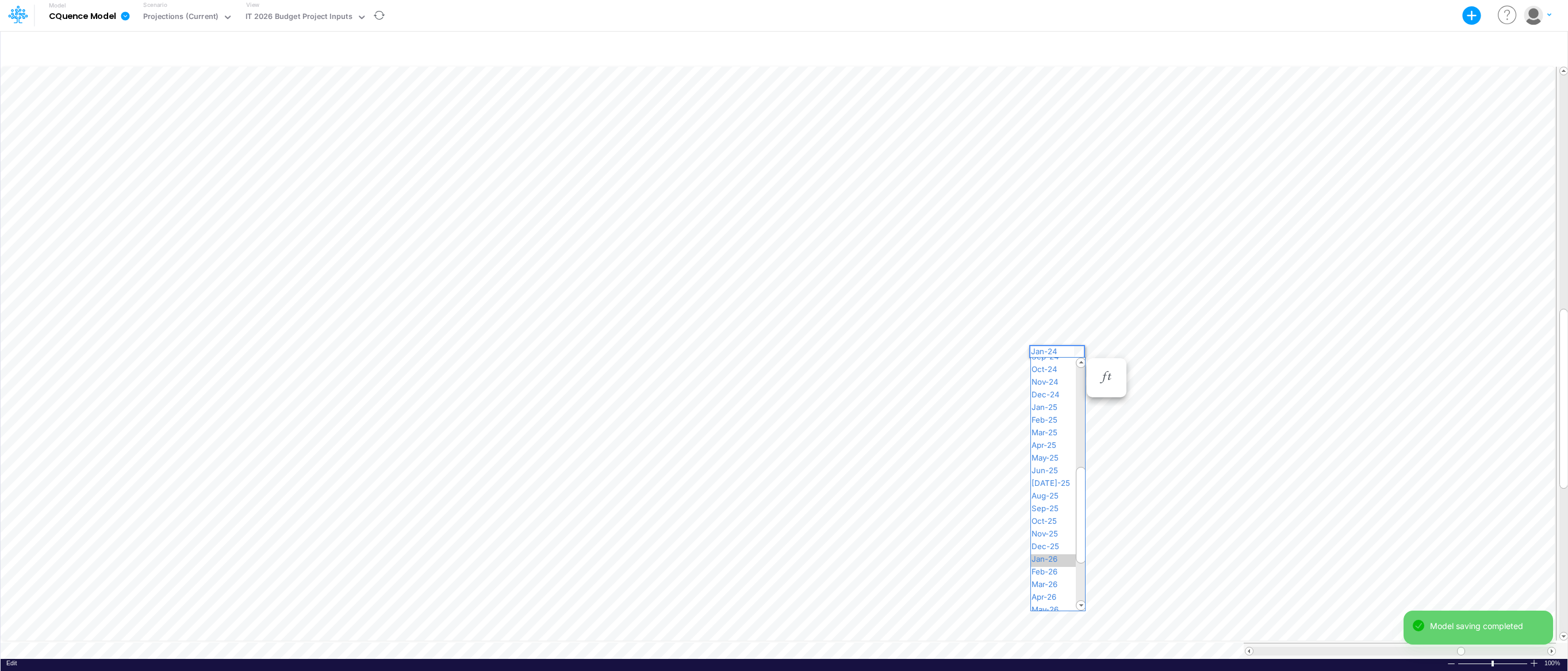
click at [1064, 554] on span "Jan-26" at bounding box center [1049, 559] width 37 height 9
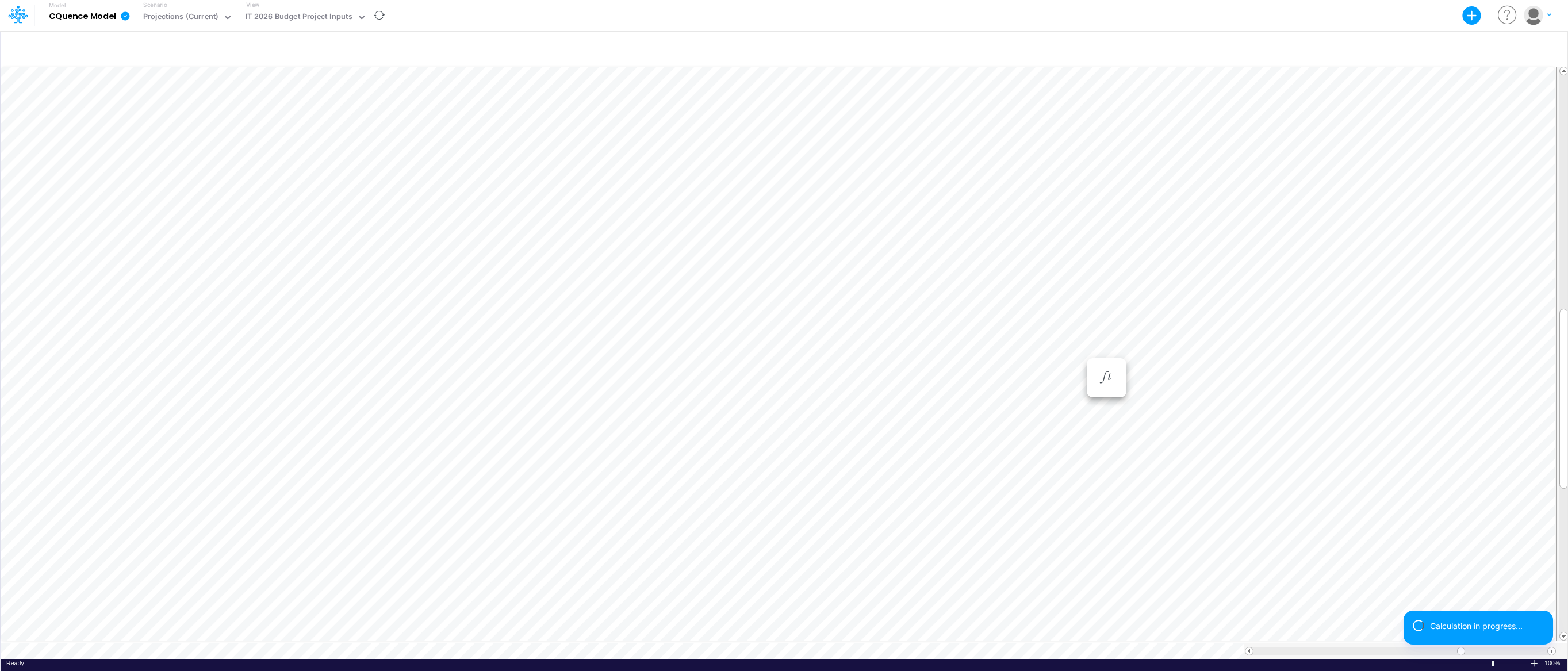
scroll to position [5, 1]
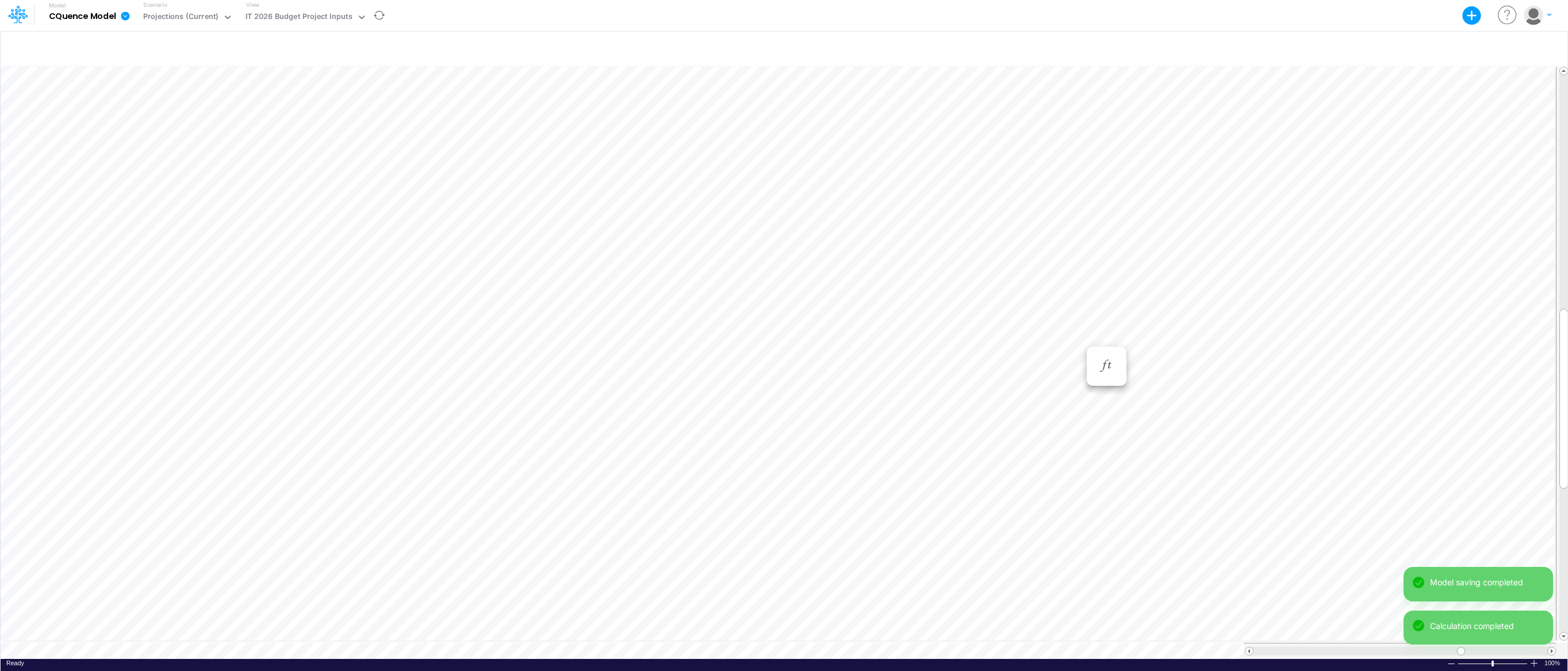
click at [1075, 340] on div "Paste Cut Copy AutoFill Jan-24 Jan-23 Feb-23 Mar-23 Apr-23 May-23 Jun-23 [DATE]…" at bounding box center [784, 361] width 1567 height 594
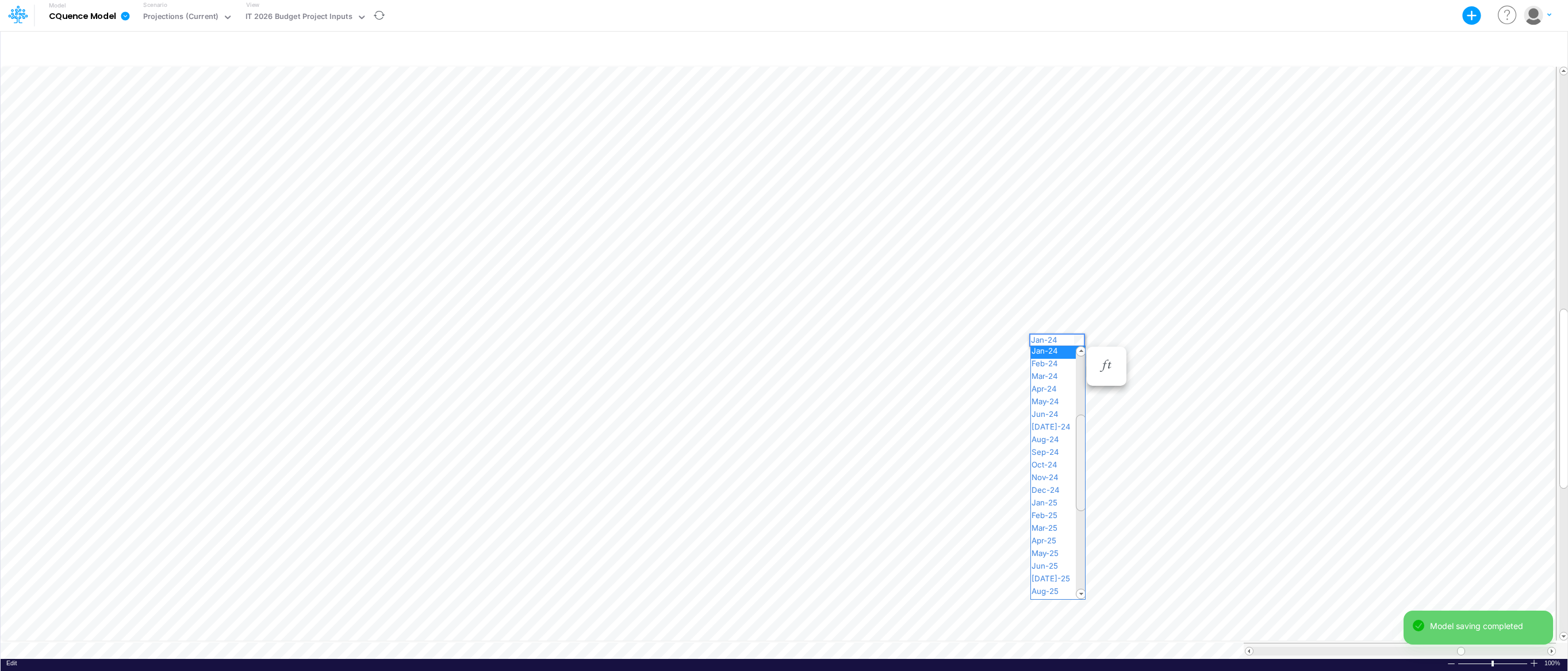
drag, startPoint x: 1082, startPoint y: 440, endPoint x: 1082, endPoint y: 498, distance: 58.0
click at [1082, 498] on div at bounding box center [1081, 463] width 10 height 97
click at [1069, 500] on div "Jan-25" at bounding box center [1058, 506] width 54 height 13
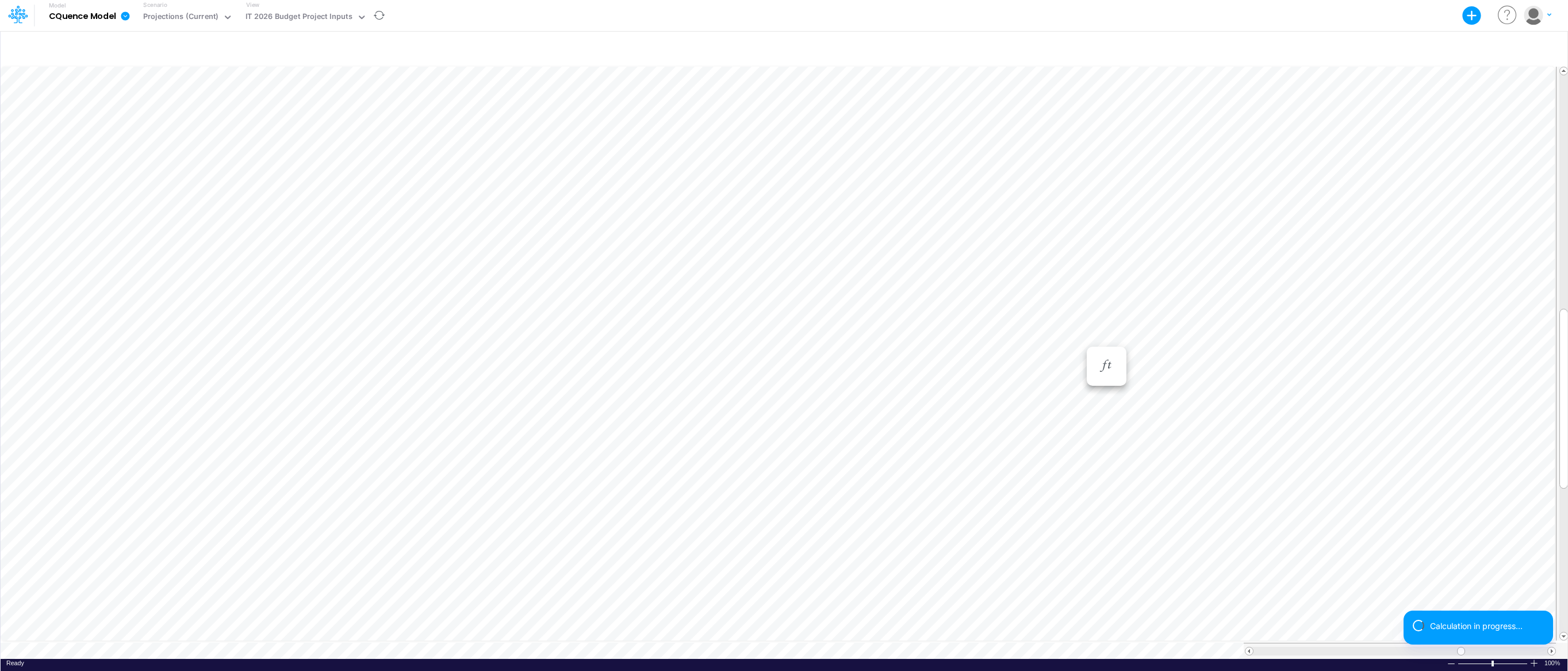
scroll to position [5, 1]
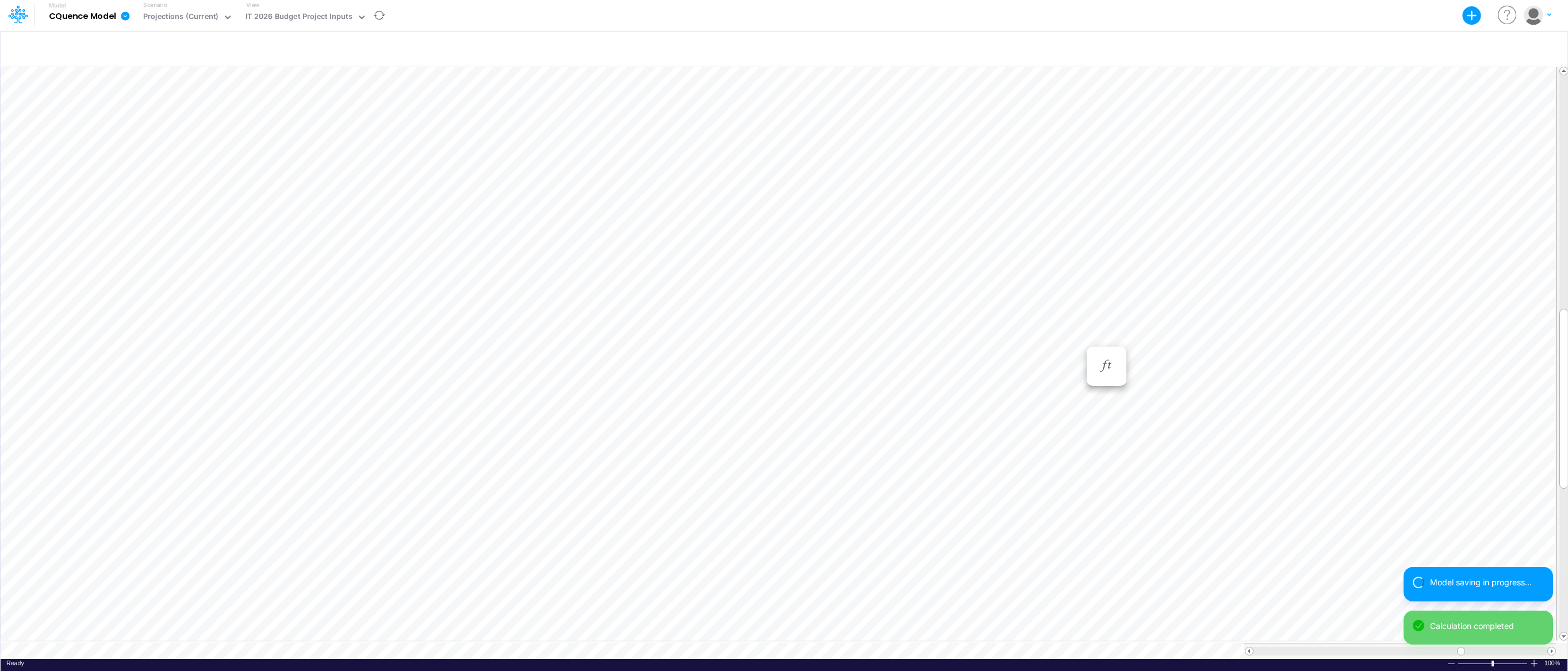
click at [1080, 338] on div "Paste Cut Copy AutoFill Jan-25 Jan-23 Feb-23 Mar-23 Apr-23 May-23 Jun-23 [DATE]…" at bounding box center [784, 361] width 1567 height 594
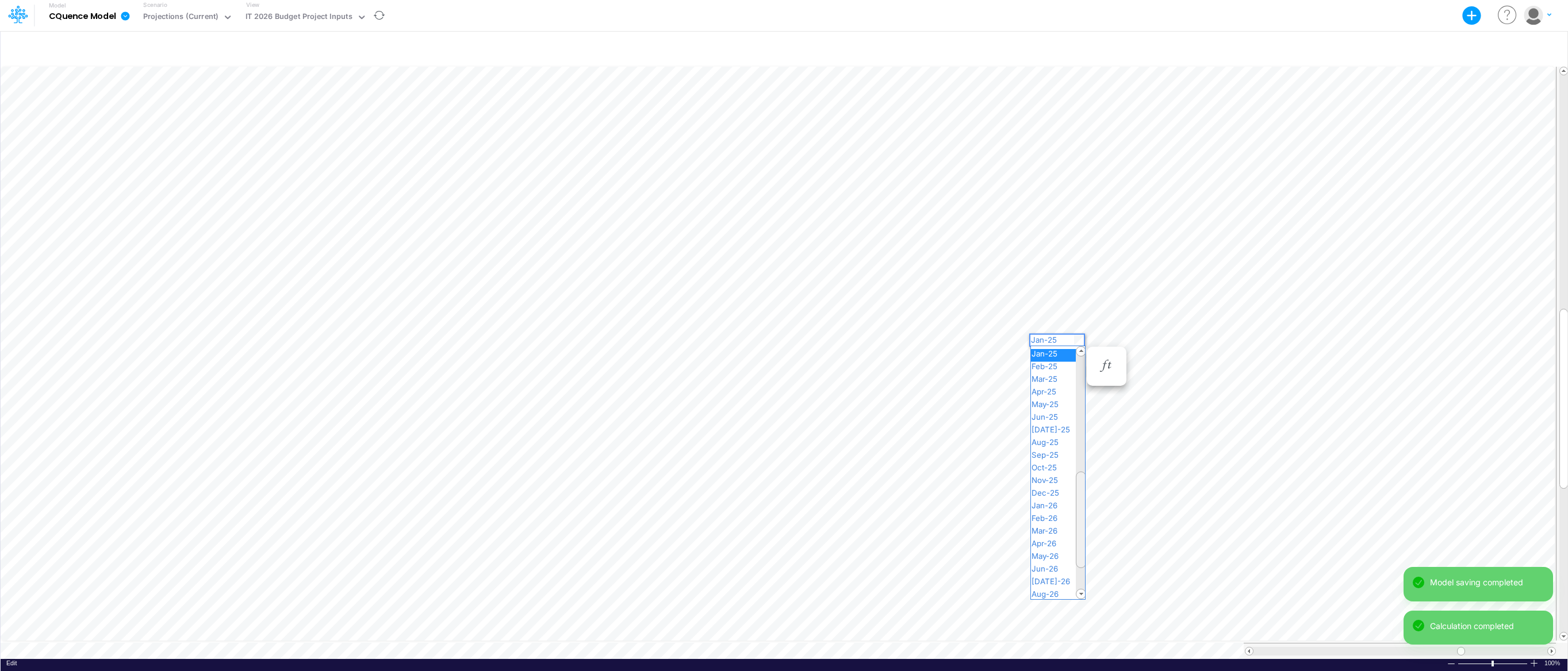
drag, startPoint x: 1080, startPoint y: 455, endPoint x: 1083, endPoint y: 544, distance: 89.1
click at [1083, 545] on div at bounding box center [1081, 520] width 10 height 97
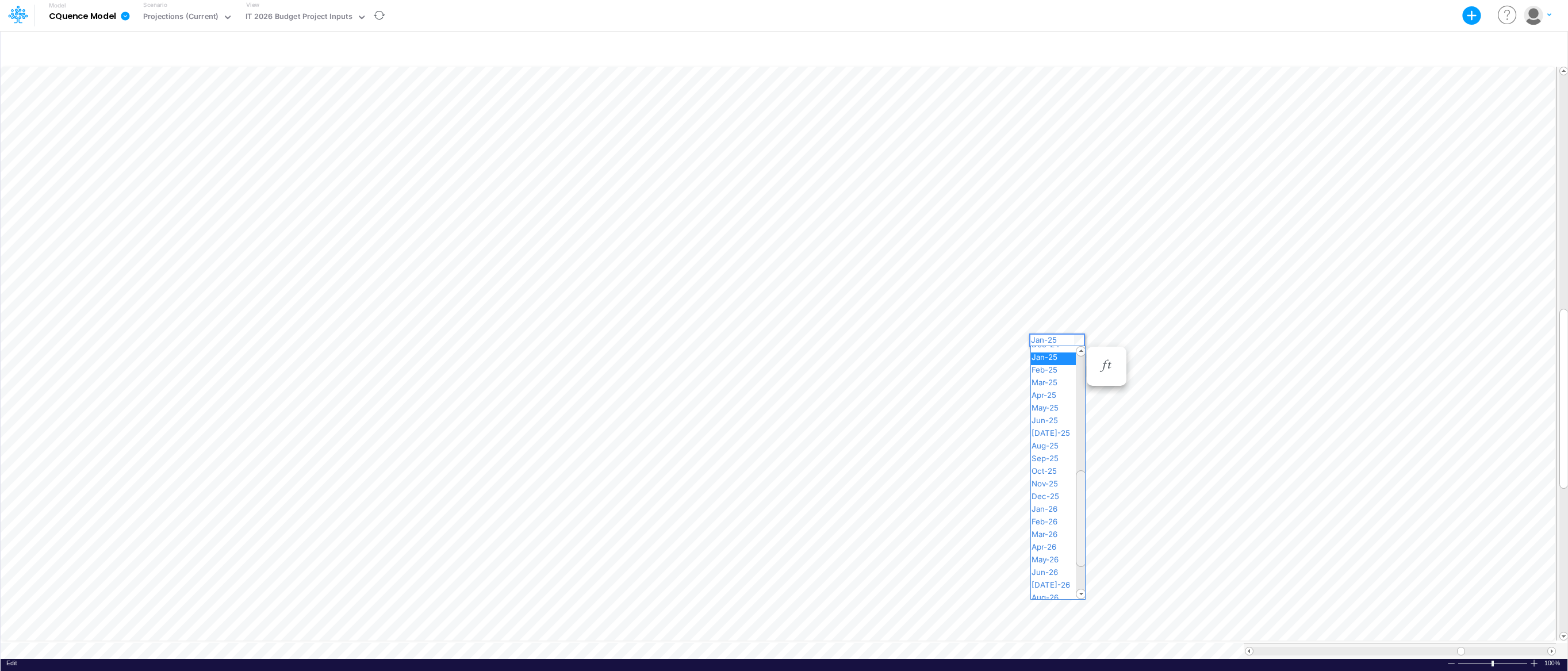
click at [1083, 543] on div at bounding box center [1081, 518] width 10 height 97
click at [1067, 511] on span "Jan-26" at bounding box center [1049, 510] width 37 height 9
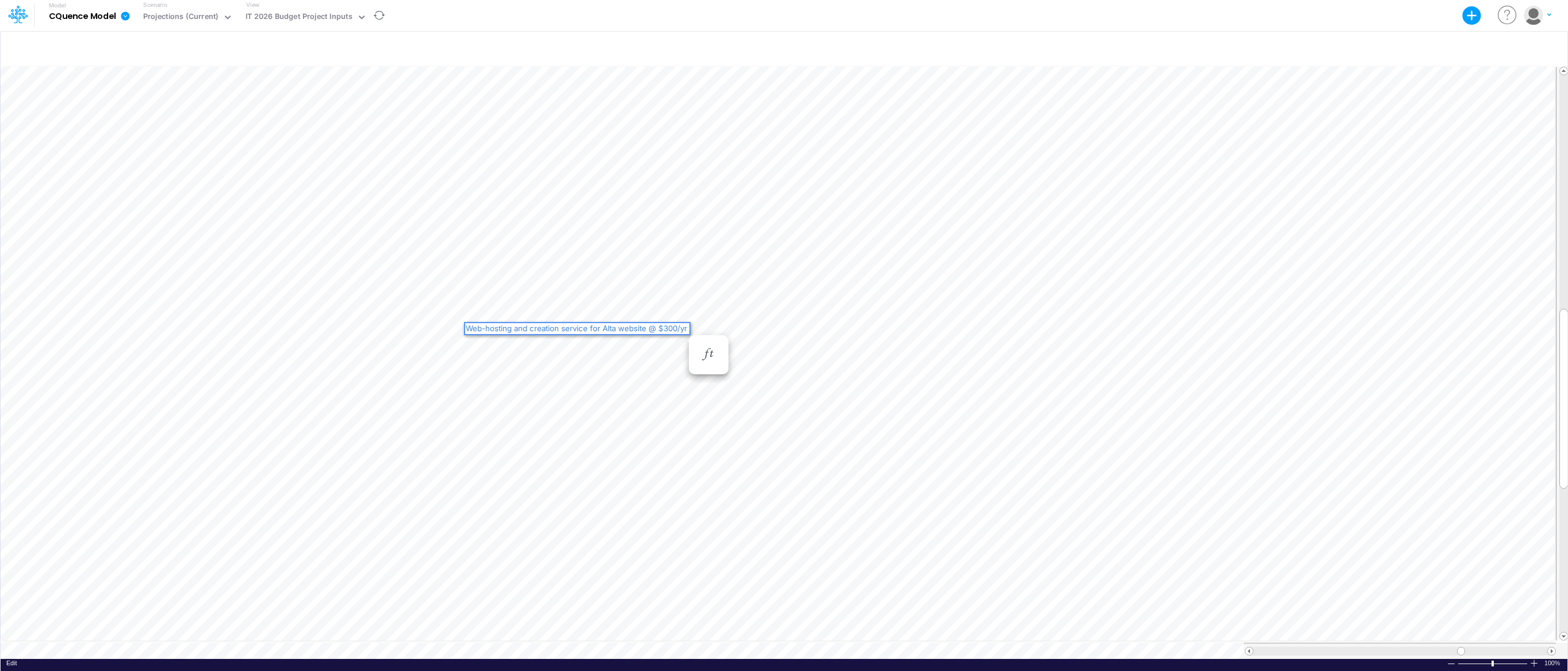
click at [467, 327] on div "Web-hosting and creation service for Alta website @ $300/yr" at bounding box center [577, 328] width 224 height 11
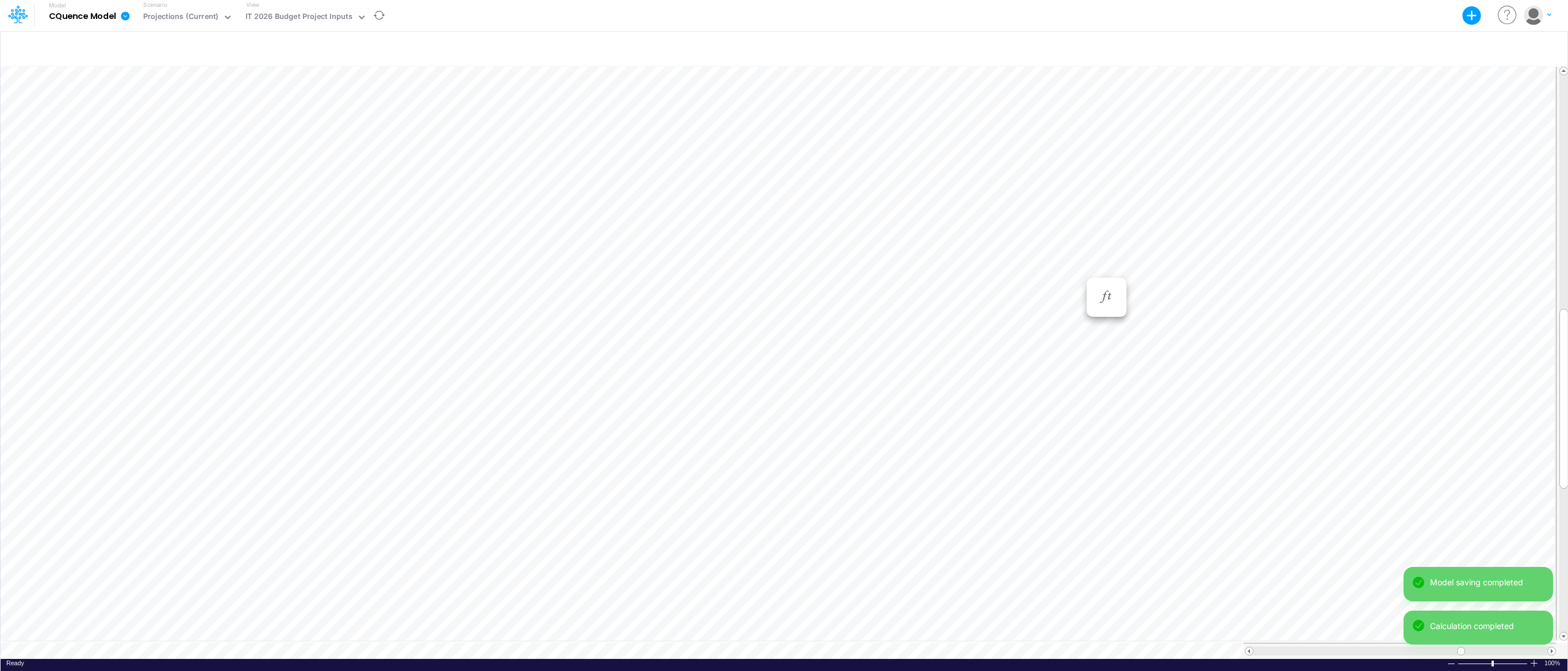
scroll to position [5, 1]
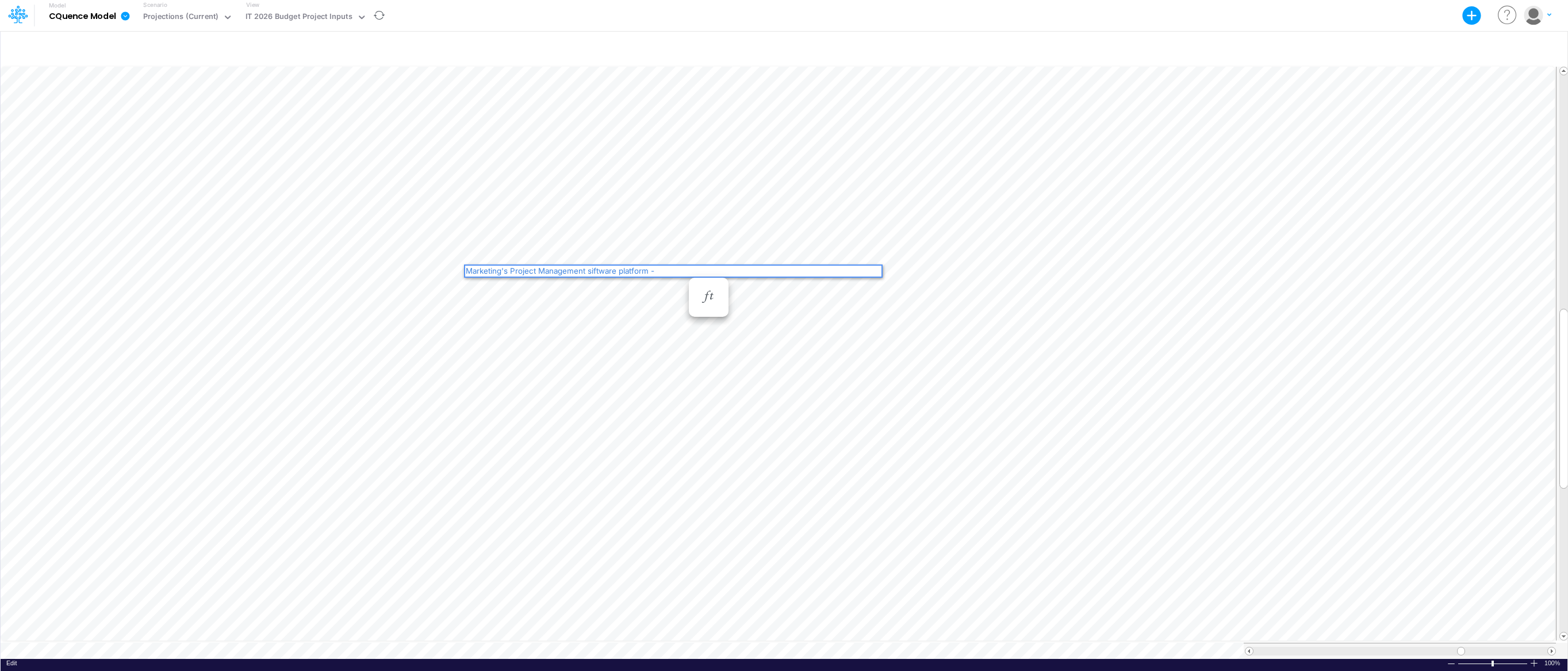
click at [468, 271] on div "Marketing's Project Management siftware platform - Business Subscription Licens…" at bounding box center [673, 275] width 417 height 19
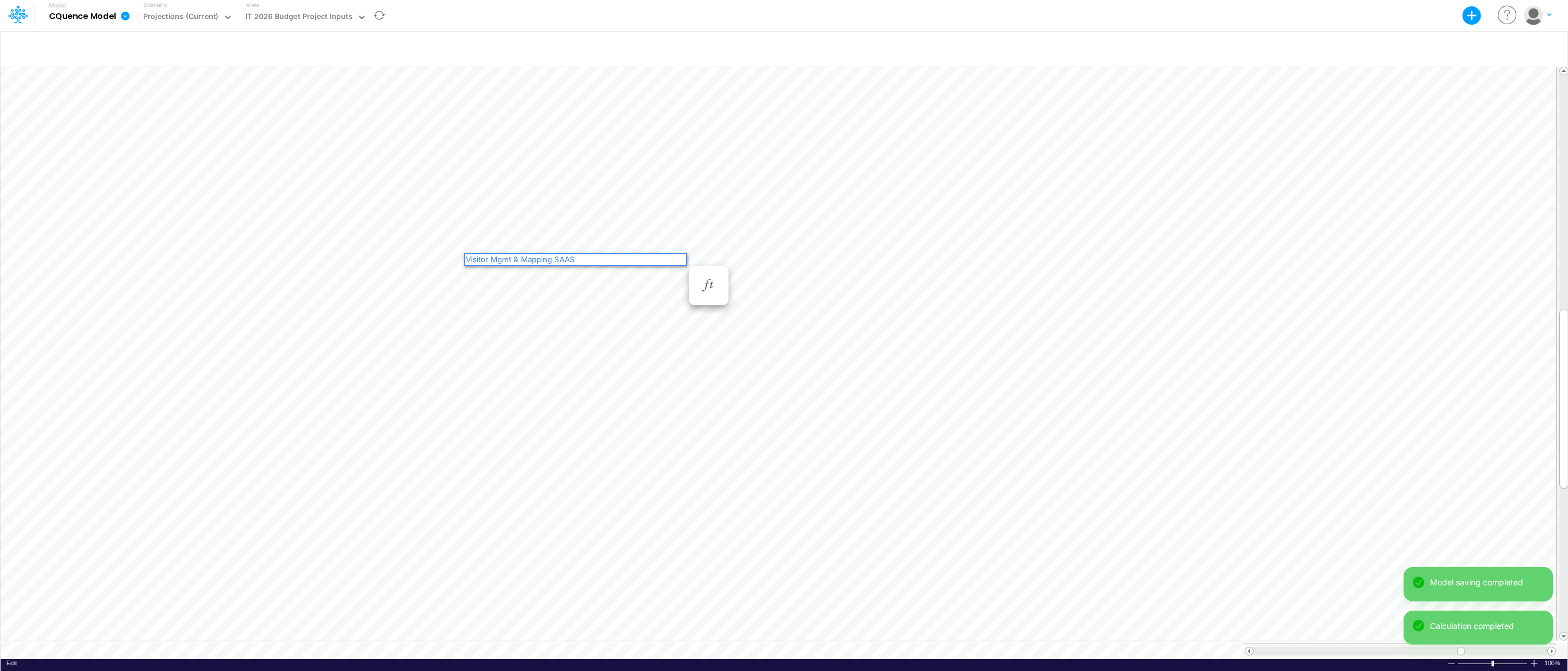
click at [467, 256] on div "Visitor Mgmt & Mapping SAAS" at bounding box center [576, 259] width 221 height 11
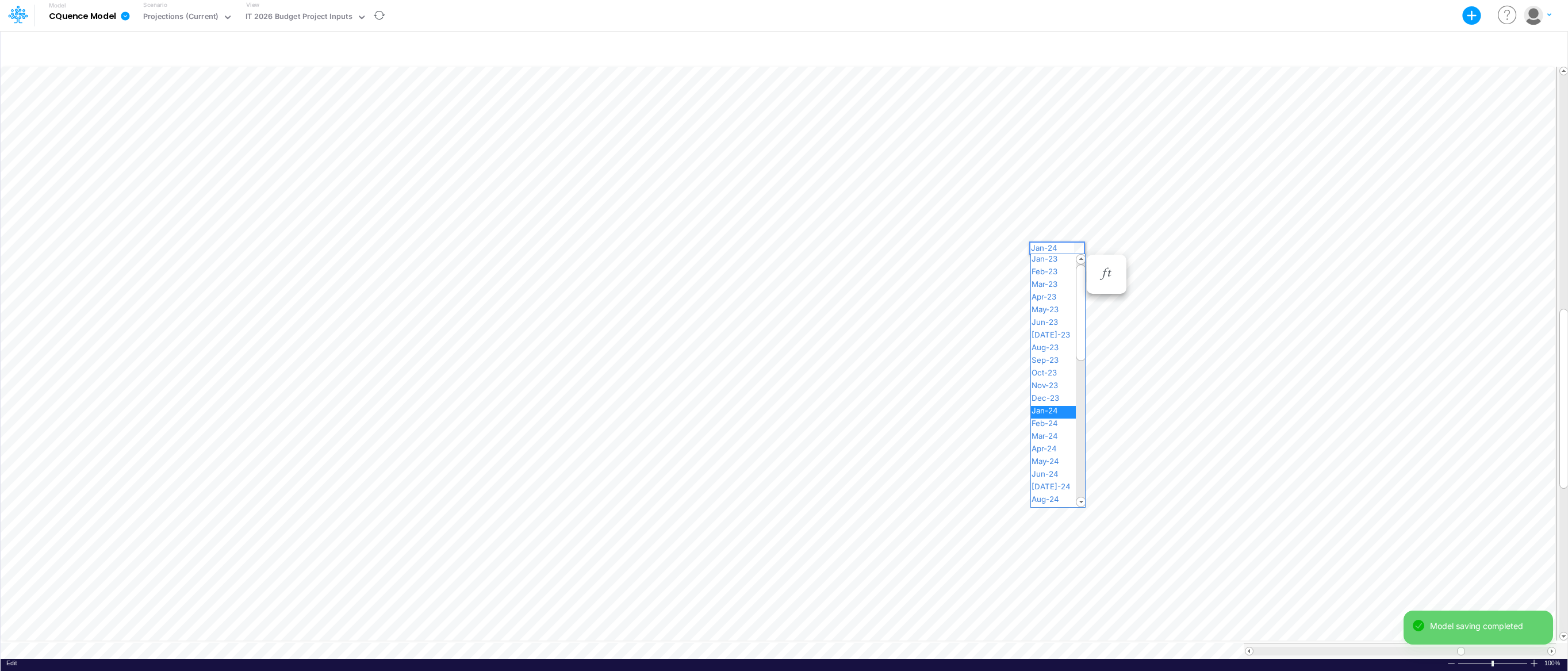
click at [1079, 244] on div "Paste Cut Copy AutoFill Jan-24 Jan-23 Feb-23 Mar-23 Apr-23 May-23 Jun-23 [DATE]…" at bounding box center [784, 361] width 1567 height 594
click at [1059, 482] on span "Jan-26" at bounding box center [1049, 482] width 37 height 9
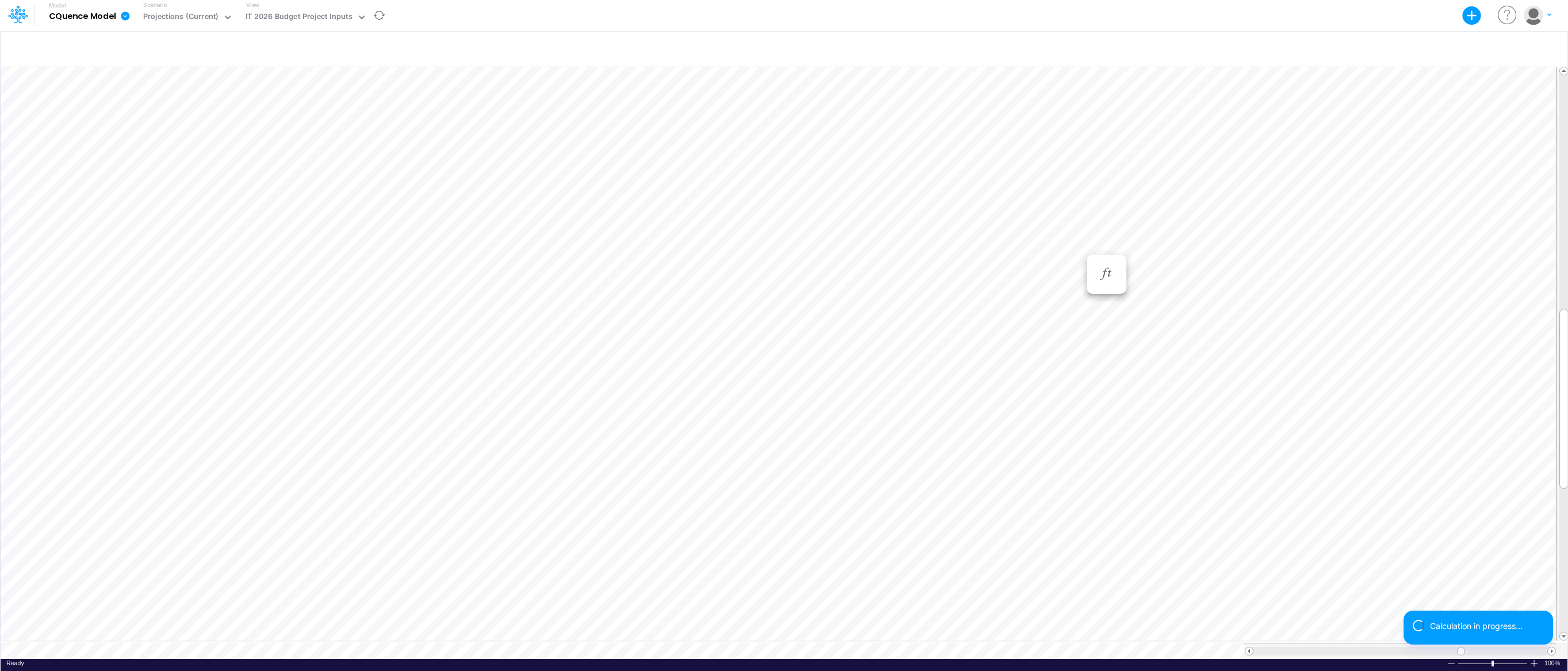
scroll to position [5, 1]
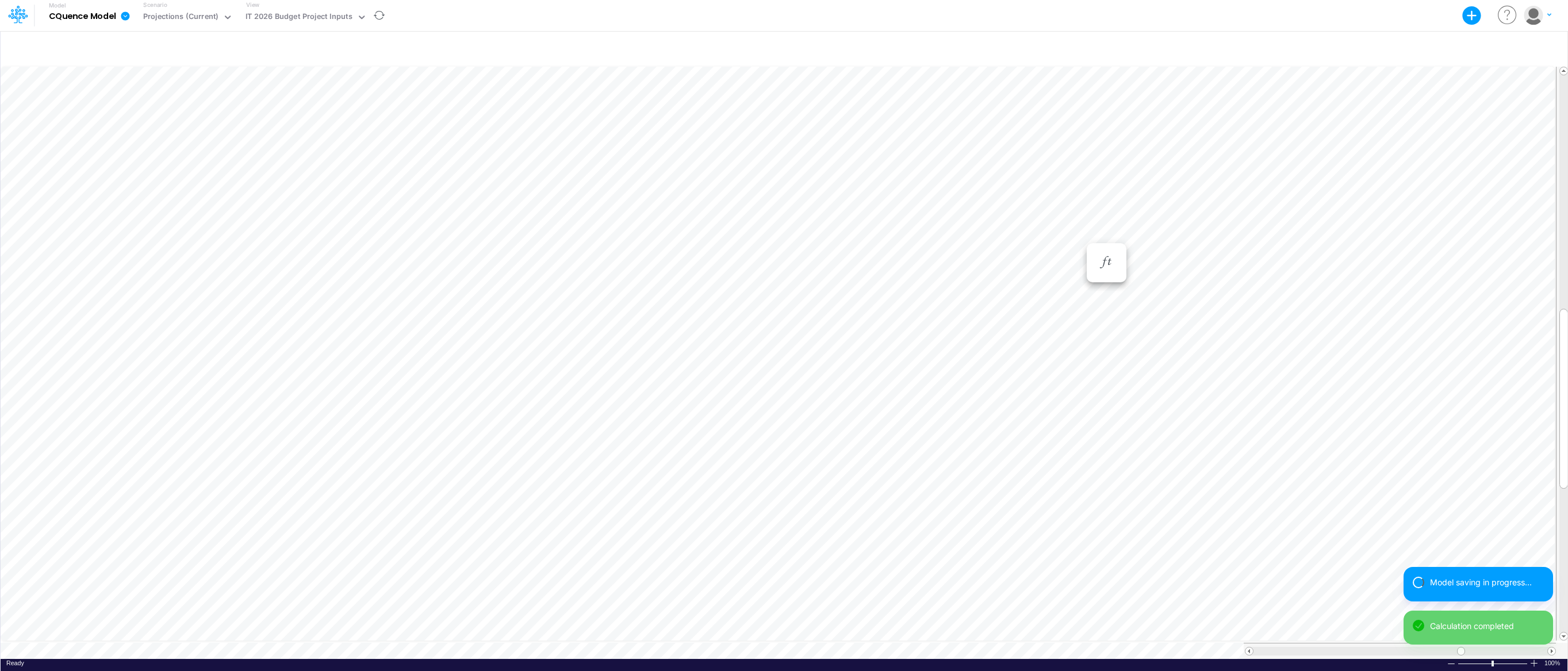
click at [1078, 235] on div "Paste Cut Copy AutoFill Jan-24 Jan-23 Feb-23 Mar-23 Apr-23 May-23 Jun-23 [DATE]…" at bounding box center [784, 361] width 1567 height 594
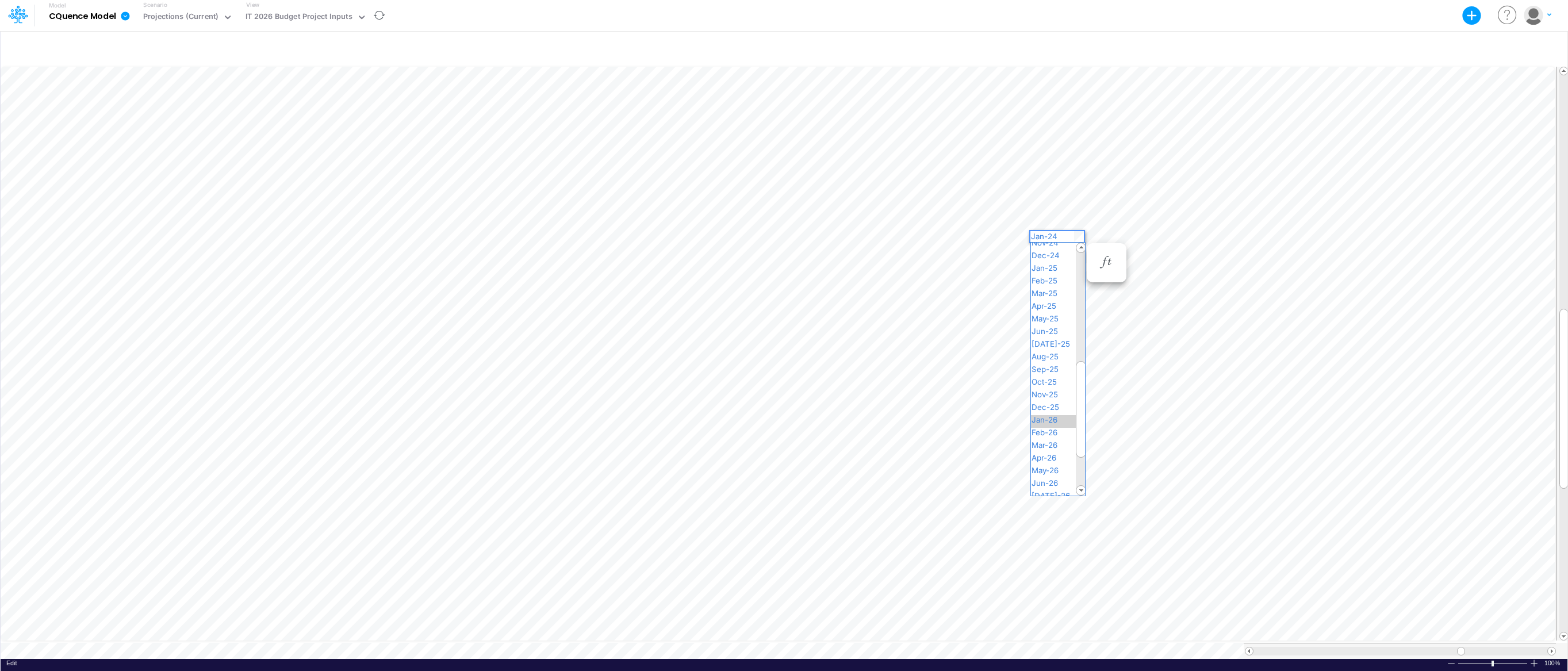
click at [1059, 415] on span "Jan-26" at bounding box center [1049, 420] width 37 height 9
click at [1078, 224] on div "Paste Cut Copy AutoFill Apr-24 Jan-23 Feb-23 Mar-23 Apr-23 May-23 Jun-23 [DATE]…" at bounding box center [784, 361] width 1567 height 594
drag, startPoint x: 1082, startPoint y: 274, endPoint x: 1080, endPoint y: 351, distance: 77.0
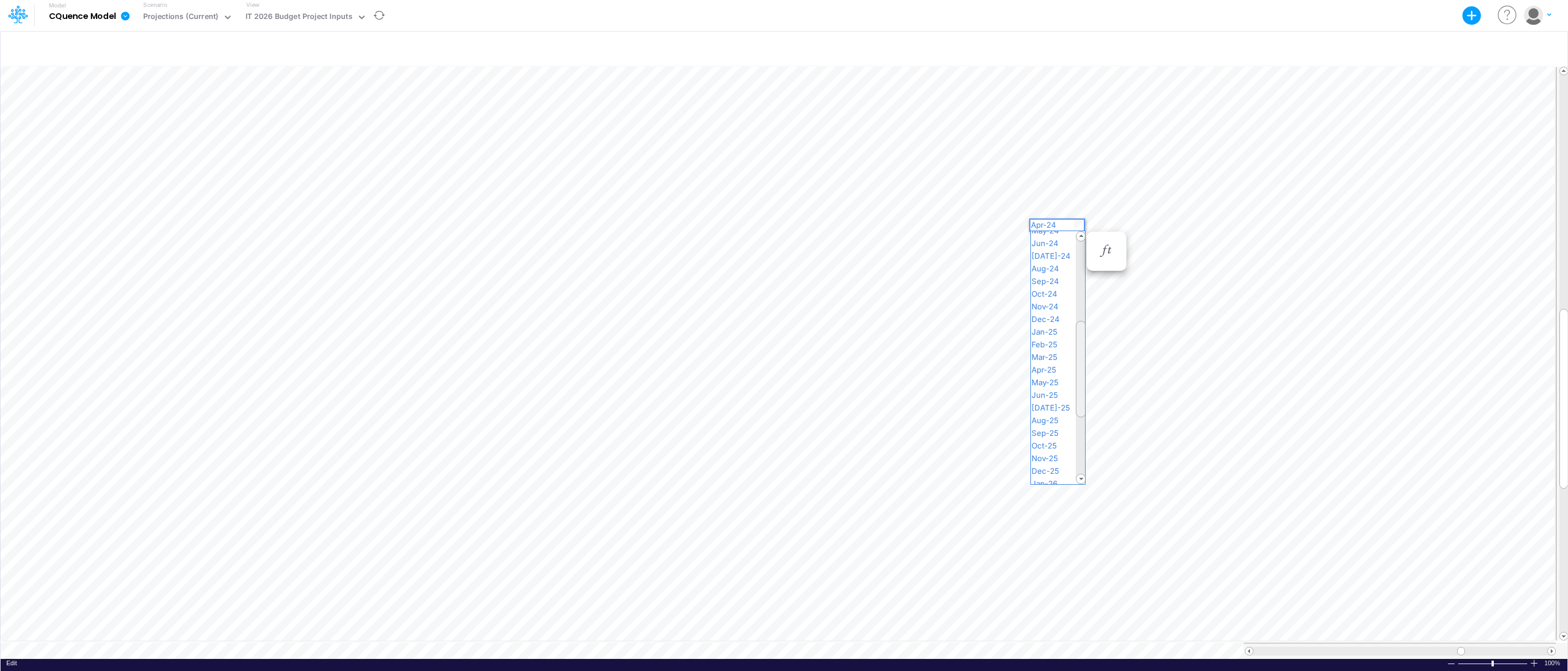
click at [1080, 351] on div at bounding box center [1081, 369] width 10 height 97
drag, startPoint x: 1080, startPoint y: 351, endPoint x: 1083, endPoint y: 384, distance: 33.1
click at [1083, 385] on div at bounding box center [1081, 400] width 10 height 97
click at [1064, 285] on span "Apr-25" at bounding box center [1049, 287] width 36 height 9
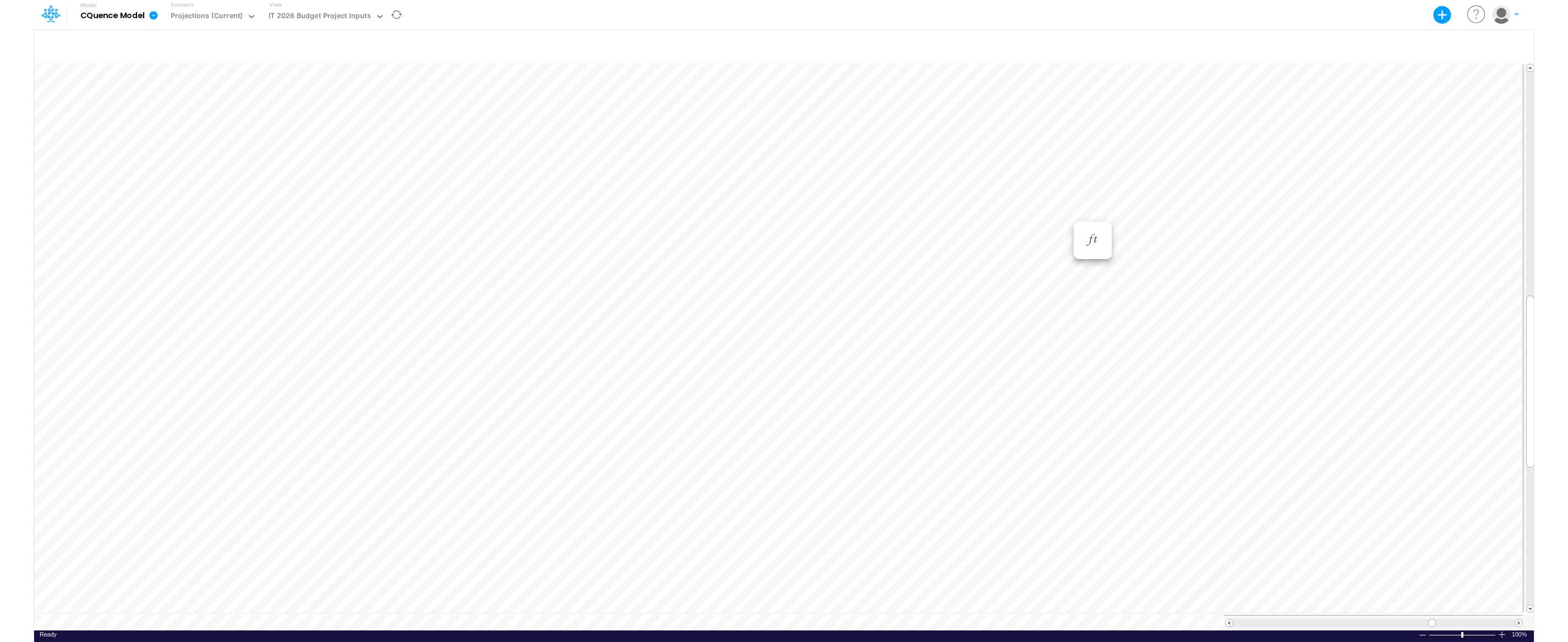
scroll to position [5, 1]
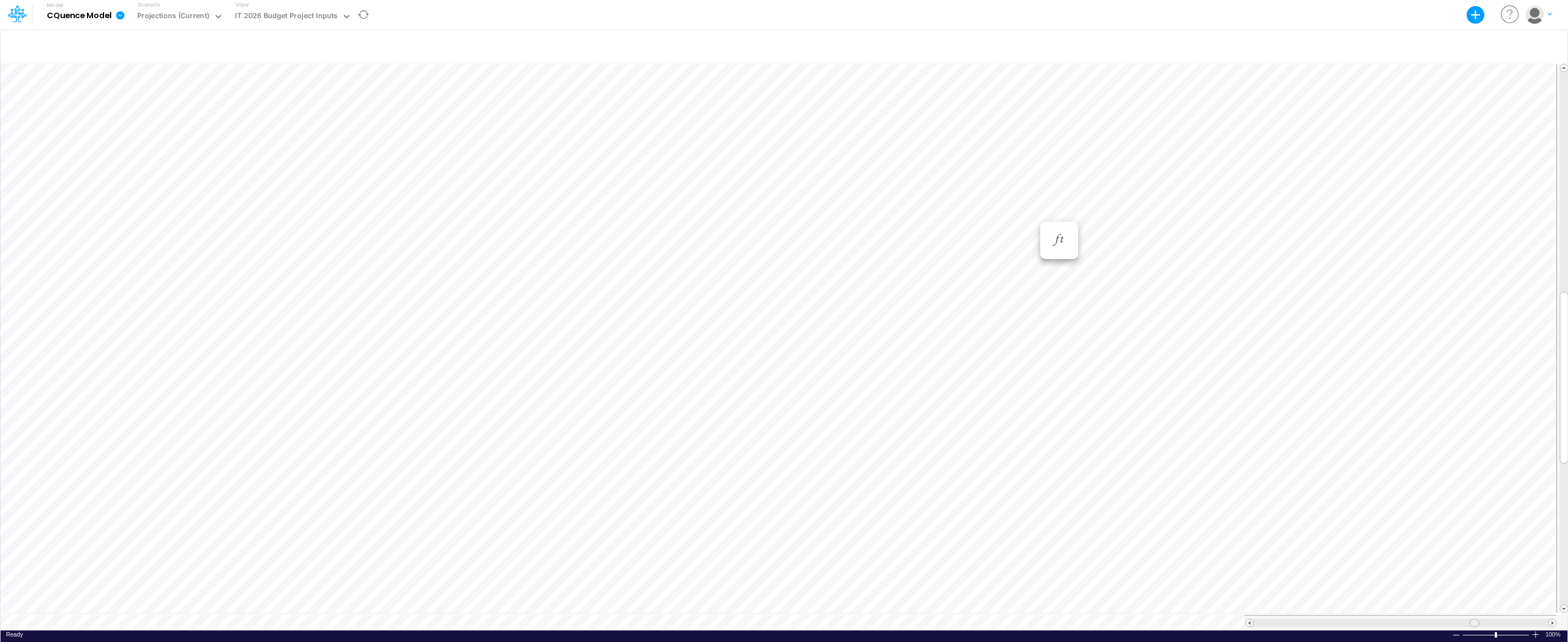
drag, startPoint x: 1480, startPoint y: 616, endPoint x: 1473, endPoint y: 623, distance: 9.9
click at [1473, 623] on div at bounding box center [1400, 622] width 312 height 15
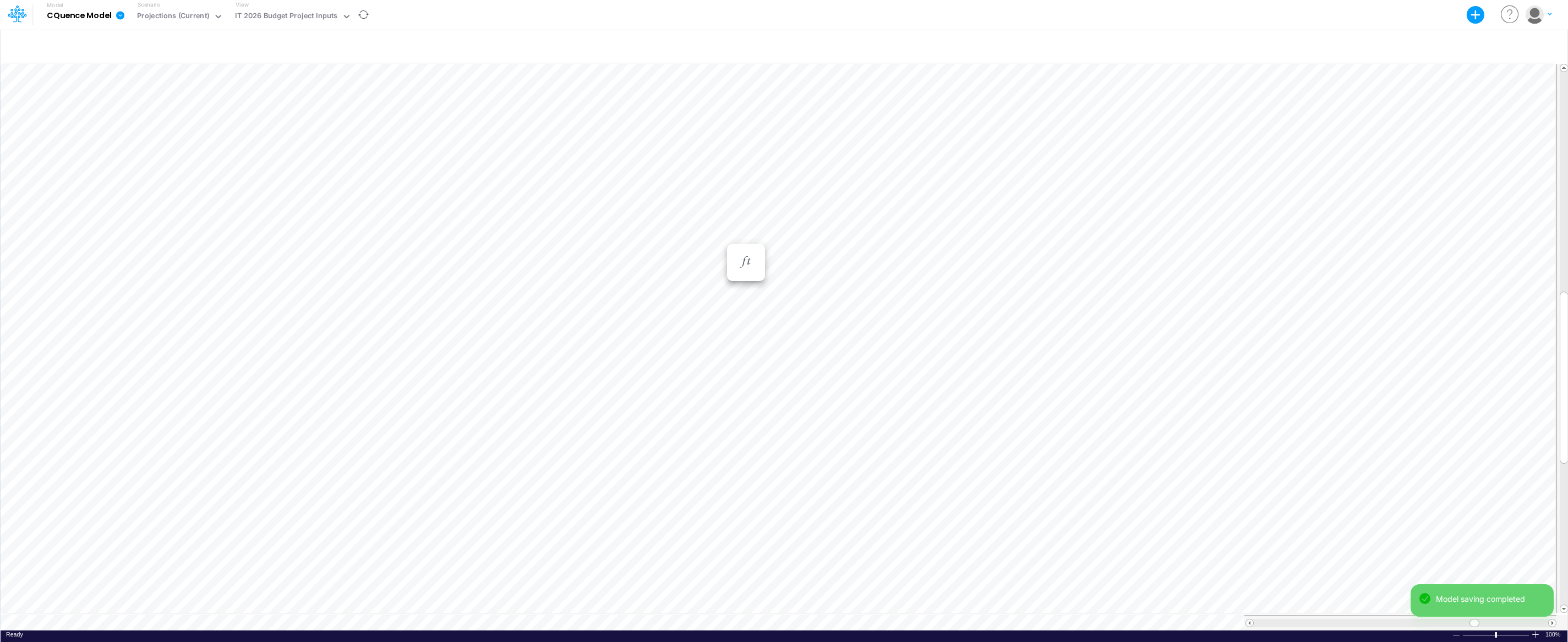
scroll to position [5, 1]
click at [1034, 216] on div "Paste Cut Copy AutoFill Jan-24 Jan-23 Feb-23 Mar-23 Apr-23 May-23 Jun-23 [DATE]…" at bounding box center [784, 346] width 1567 height 568
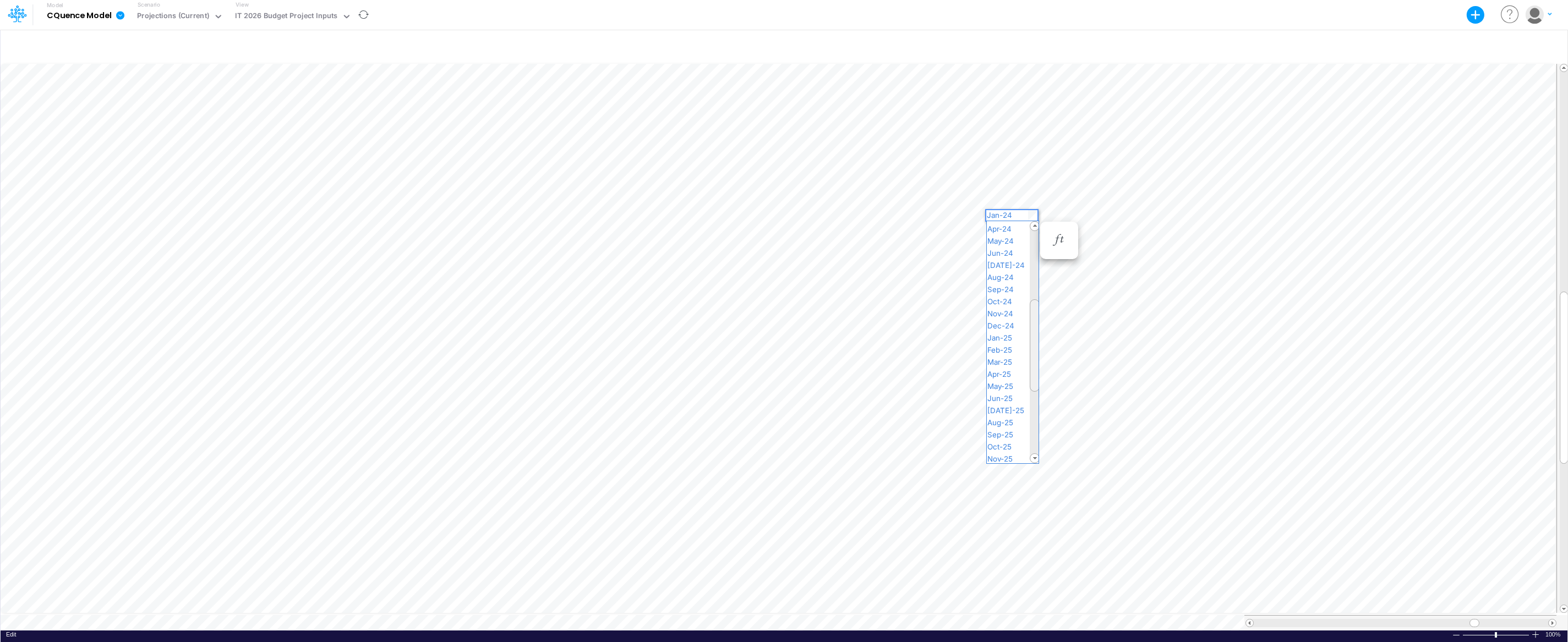
drag, startPoint x: 1033, startPoint y: 241, endPoint x: 1034, endPoint y: 307, distance: 66.0
click at [1034, 309] on div at bounding box center [1034, 345] width 10 height 93
drag, startPoint x: 1034, startPoint y: 307, endPoint x: 1035, endPoint y: 341, distance: 34.0
click at [1035, 341] on div at bounding box center [1034, 376] width 10 height 93
click at [1014, 396] on span "Jan-26" at bounding box center [1004, 398] width 35 height 9
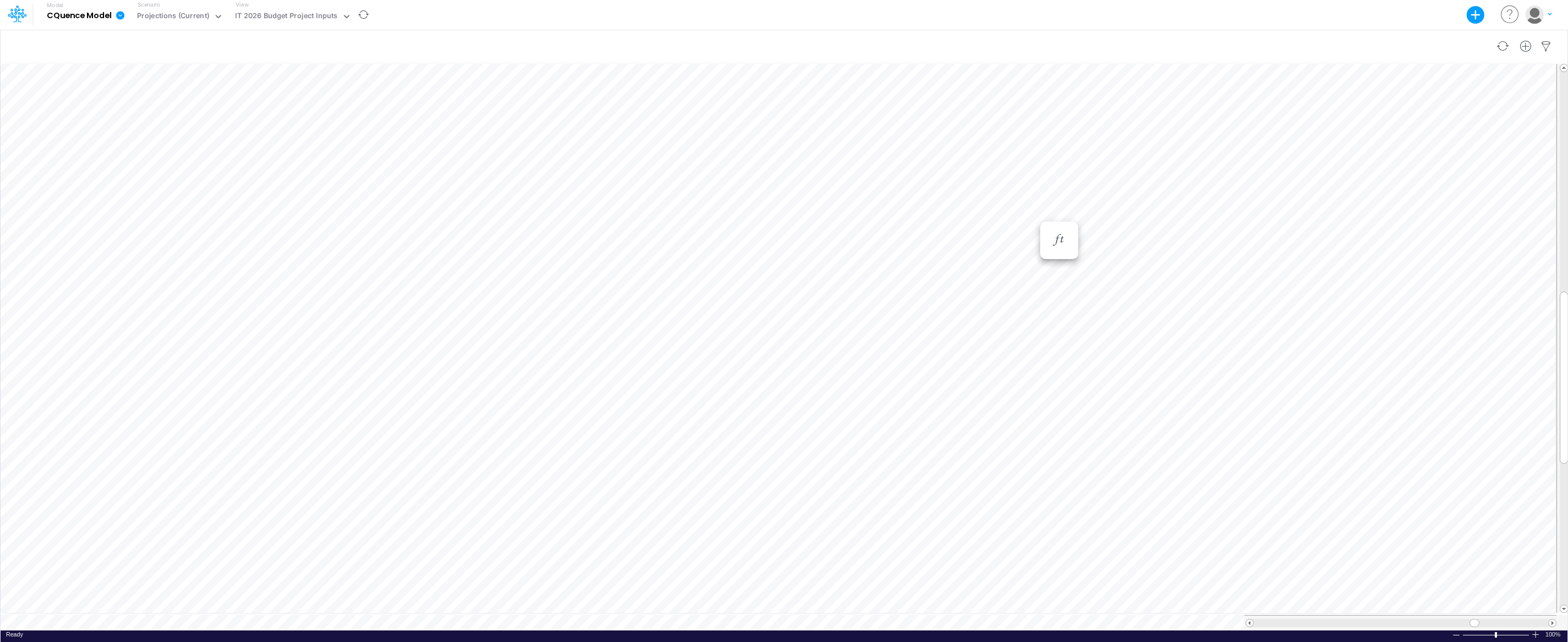
scroll to position [5, 1]
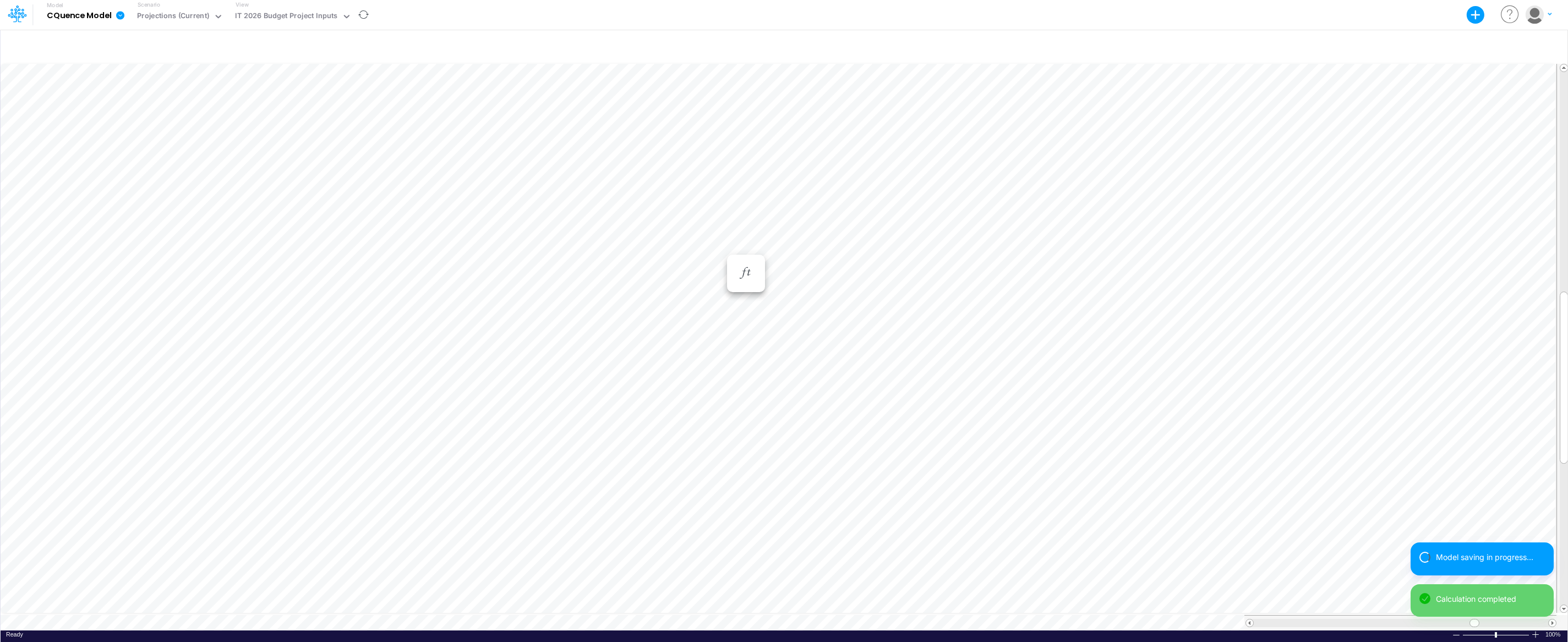
scroll to position [5, 1]
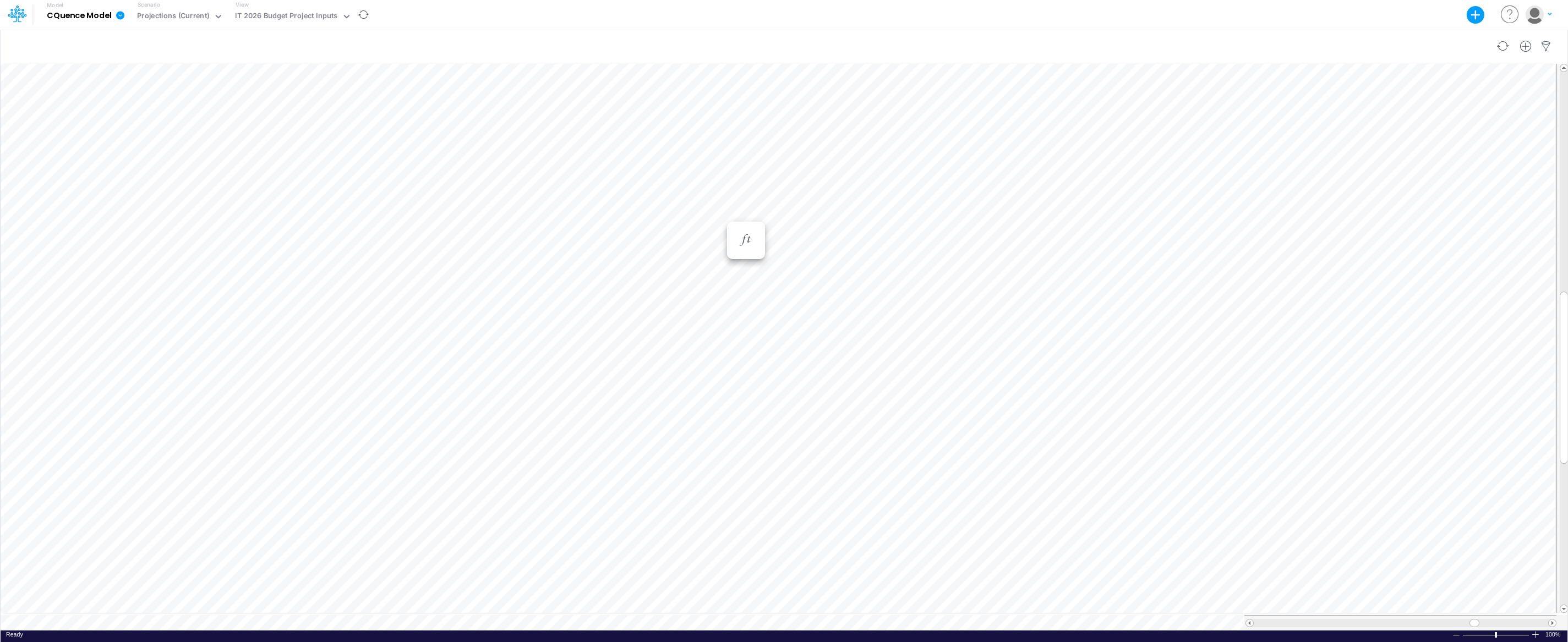
scroll to position [5, 1]
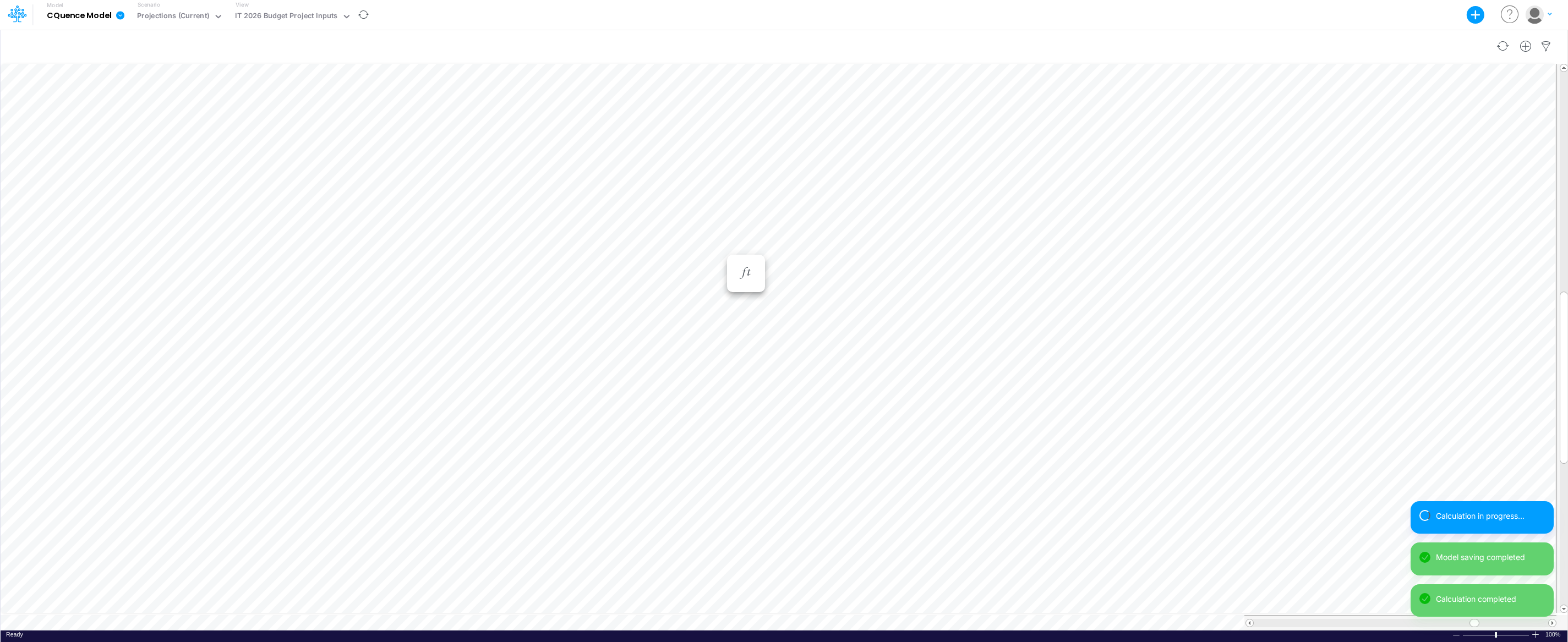
scroll to position [5, 1]
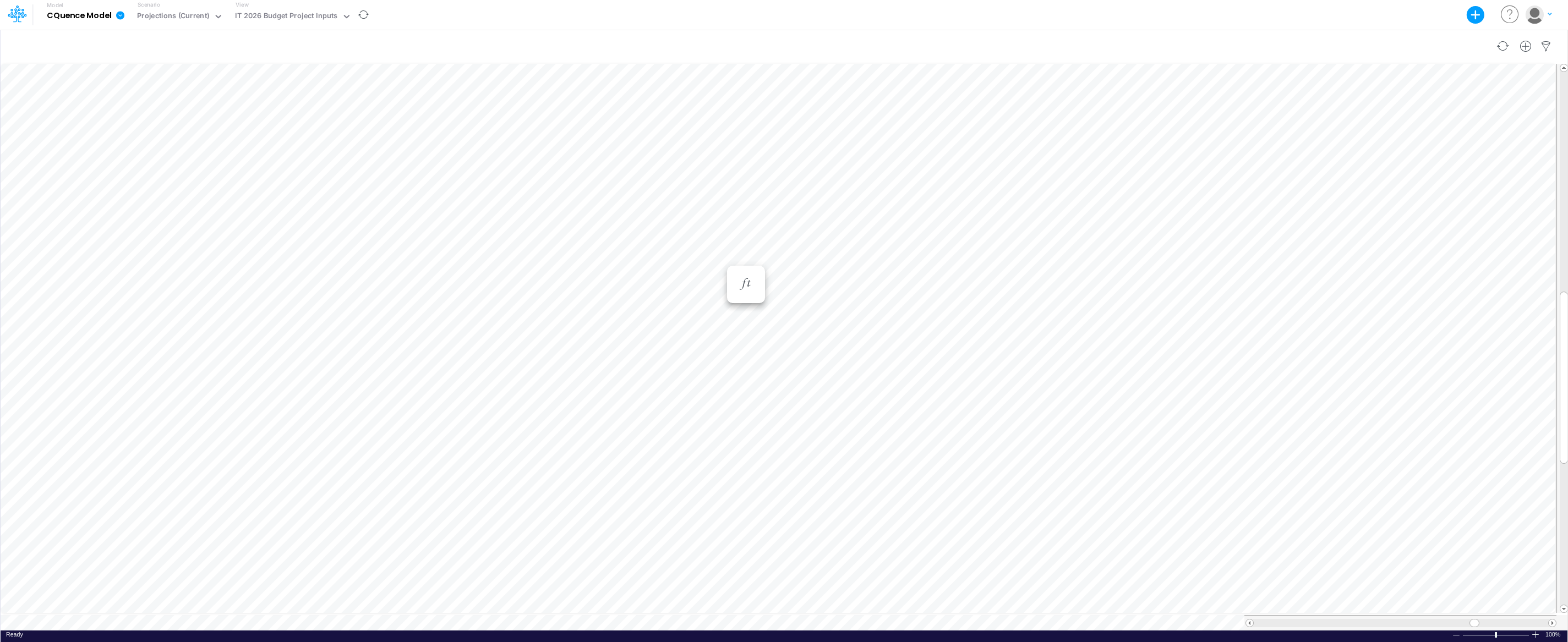
scroll to position [5, 1]
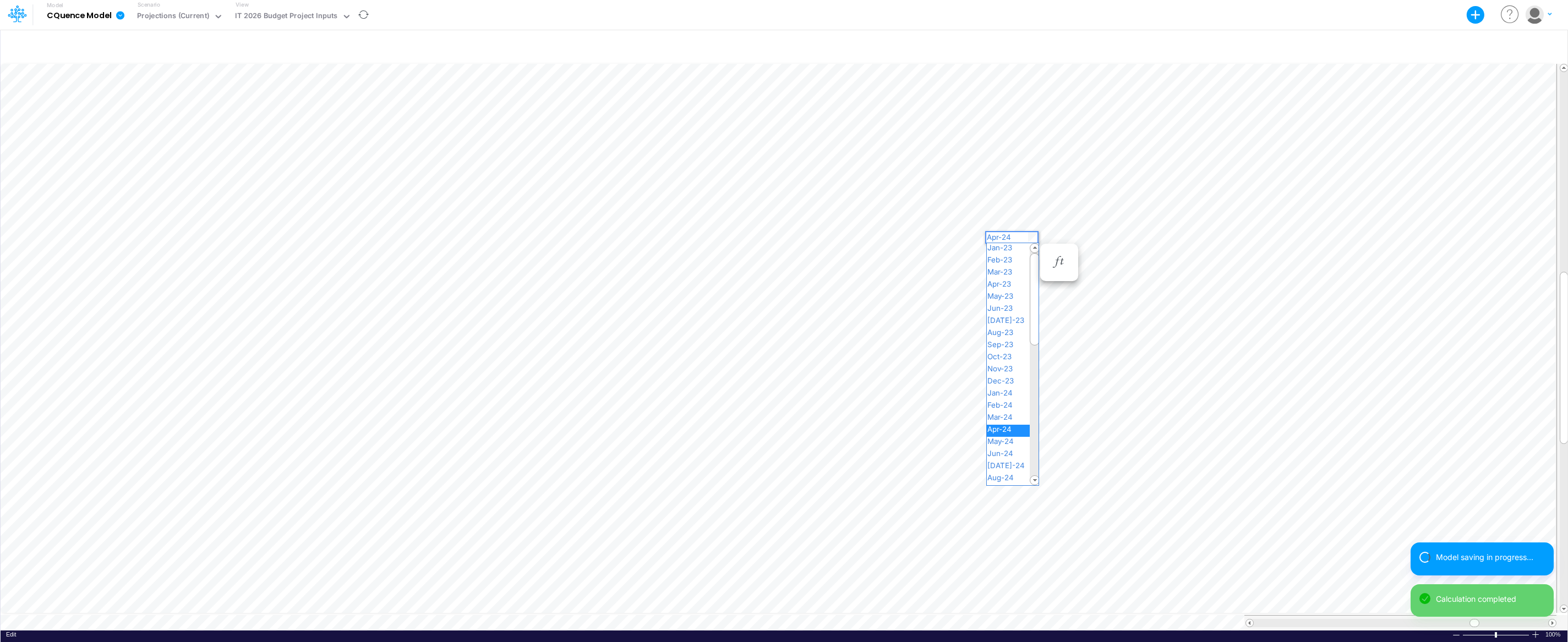
click at [1034, 236] on div "Paste Cut Copy AutoFill Apr-24 Jan-23 Feb-23 Mar-23 Apr-23 May-23 Jun-23 [DATE]…" at bounding box center [784, 346] width 1567 height 568
drag, startPoint x: 1034, startPoint y: 280, endPoint x: 1032, endPoint y: 404, distance: 124.0
click at [1033, 404] on div at bounding box center [1034, 422] width 10 height 93
click at [1018, 397] on span "Apr-26" at bounding box center [1004, 396] width 34 height 9
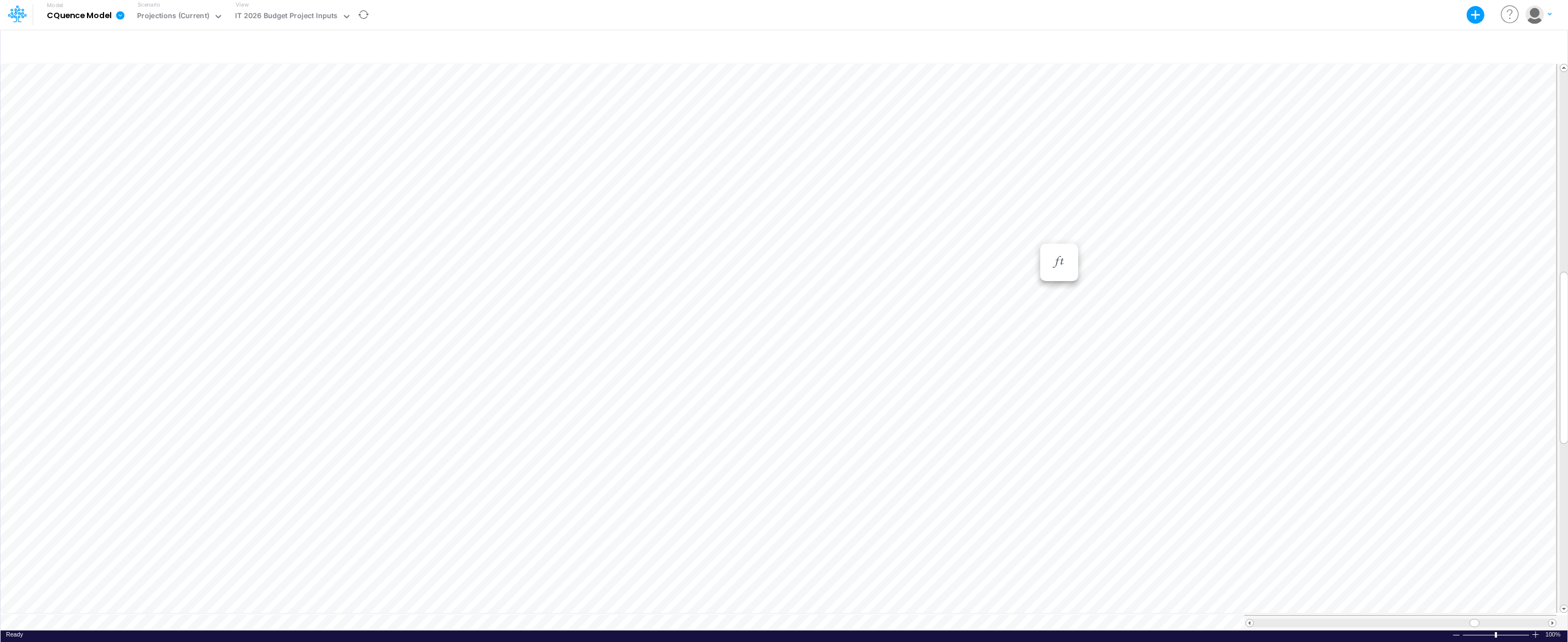
scroll to position [5, 1]
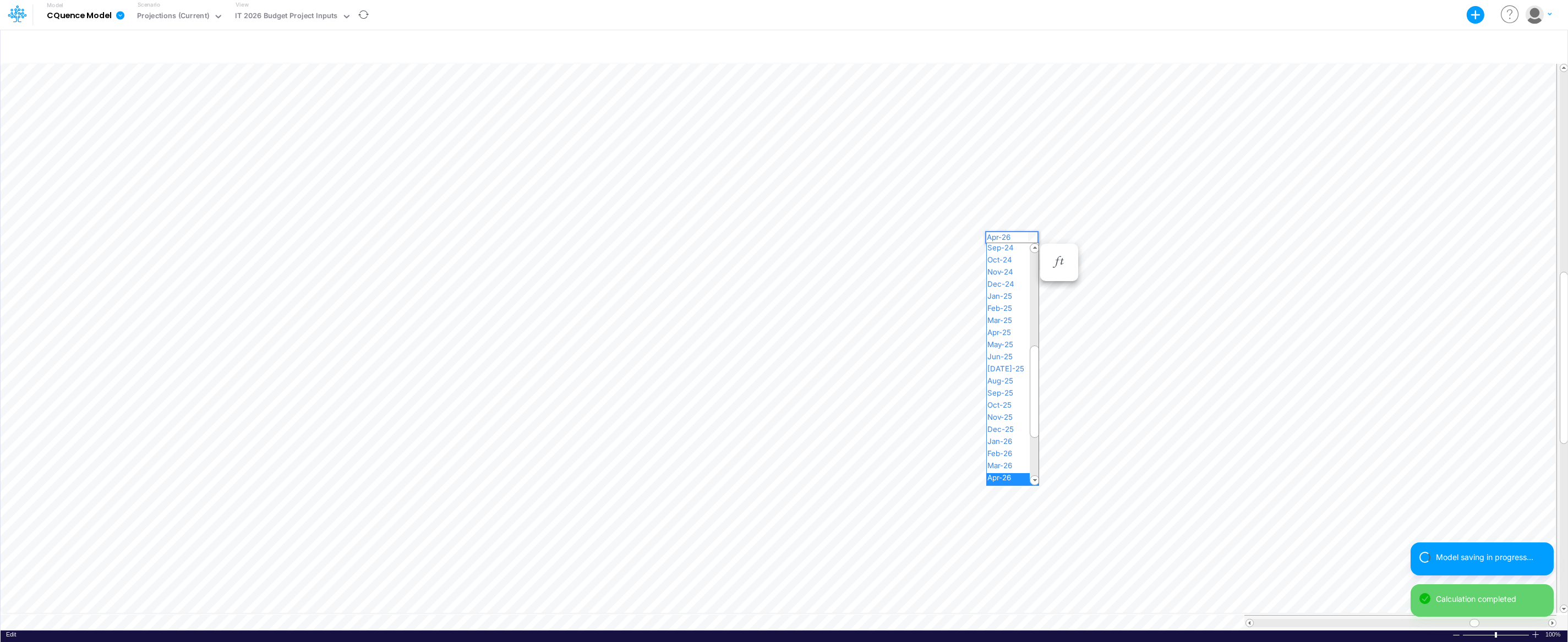
click at [1034, 238] on div "Paste Cut Copy AutoFill Apr-26 Jan-23 Feb-23 Mar-23 Apr-23 May-23 Jun-23 [DATE]…" at bounding box center [784, 346] width 1567 height 568
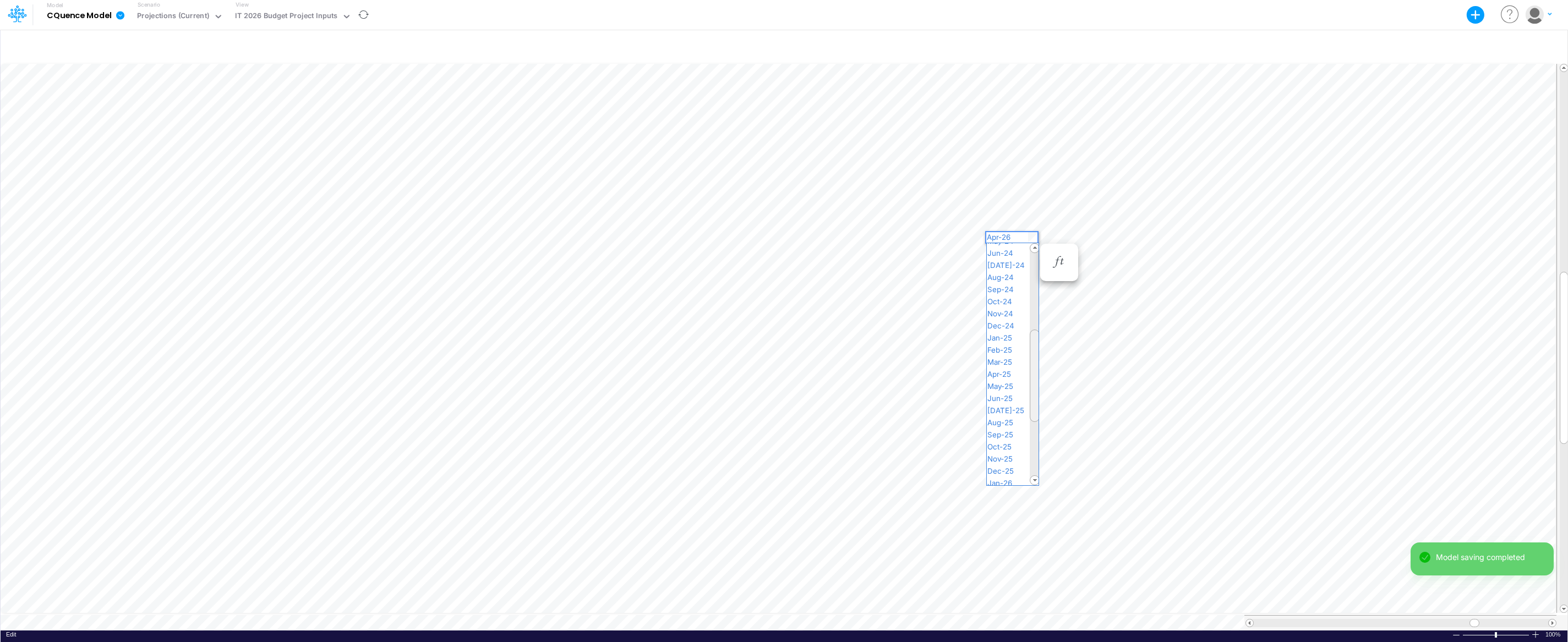
drag, startPoint x: 1034, startPoint y: 373, endPoint x: 1035, endPoint y: 358, distance: 15.0
click at [1036, 359] on div at bounding box center [1034, 376] width 10 height 93
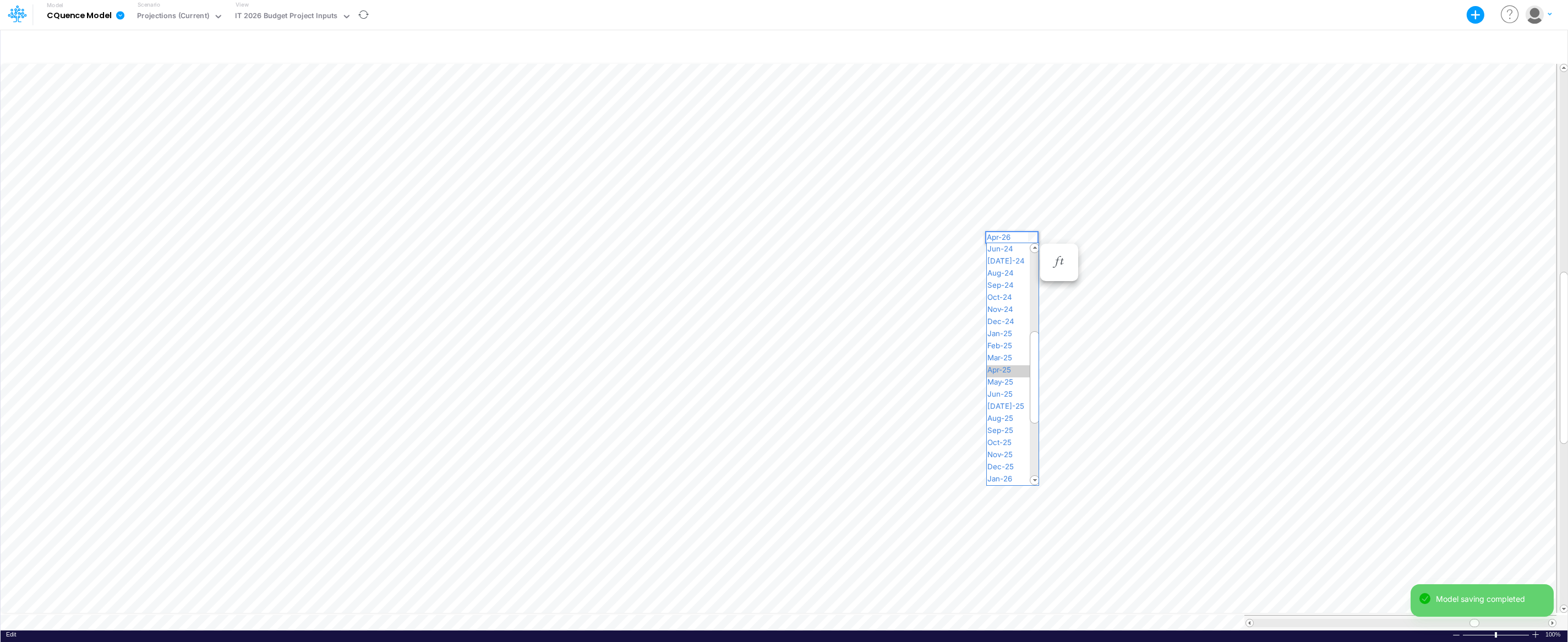
click at [1015, 366] on span "Apr-25" at bounding box center [1004, 369] width 34 height 9
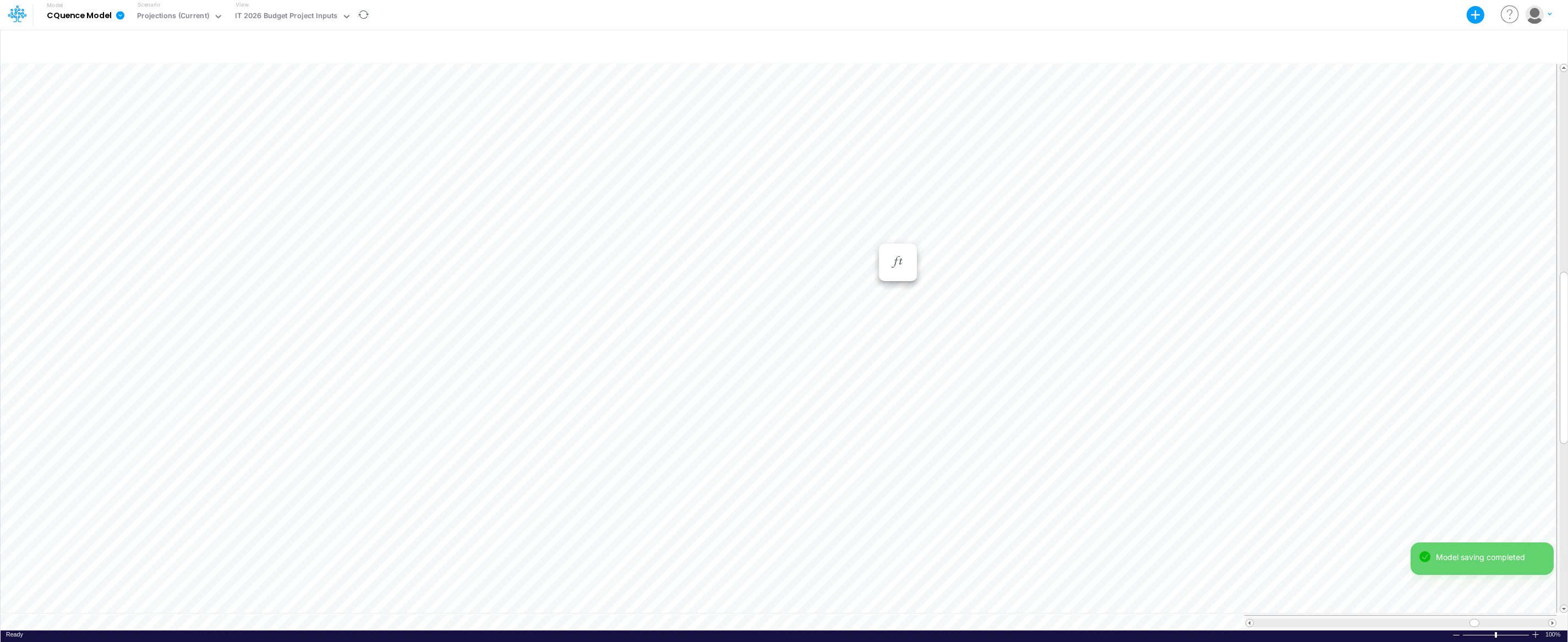
scroll to position [5, 1]
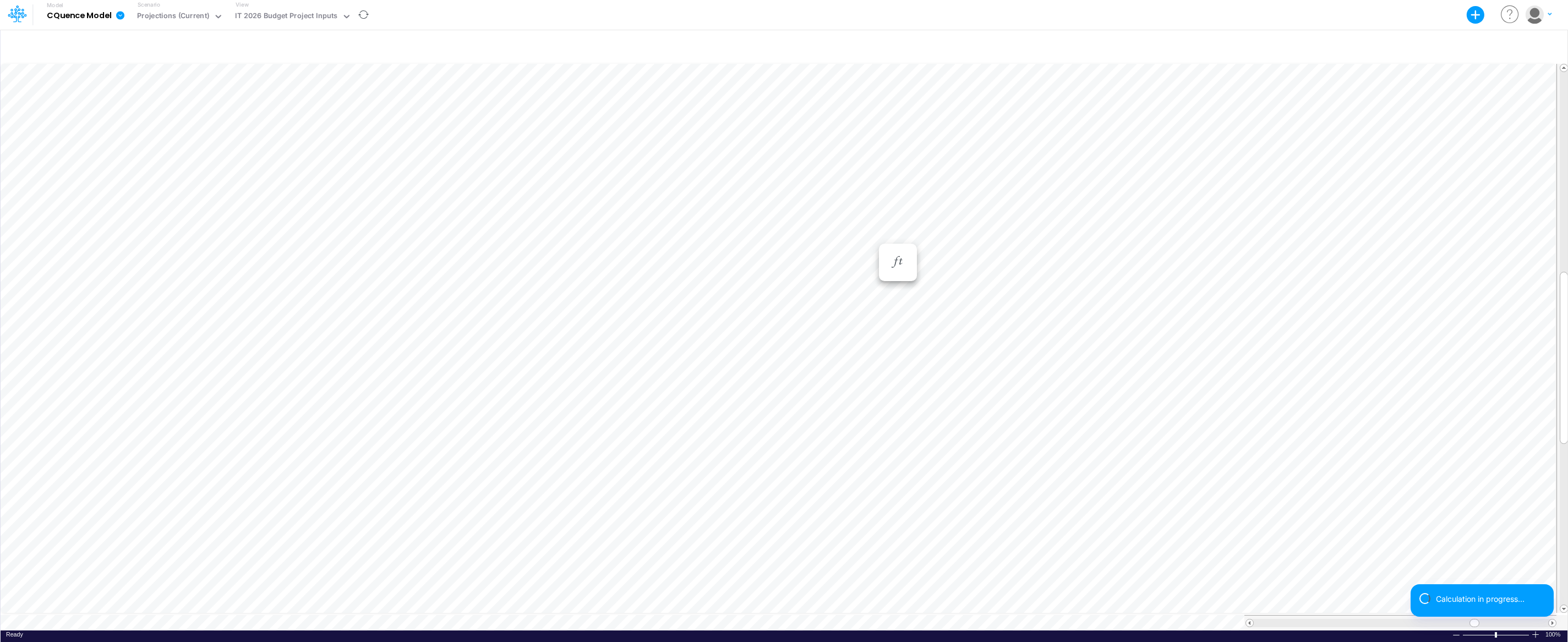
scroll to position [5, 1]
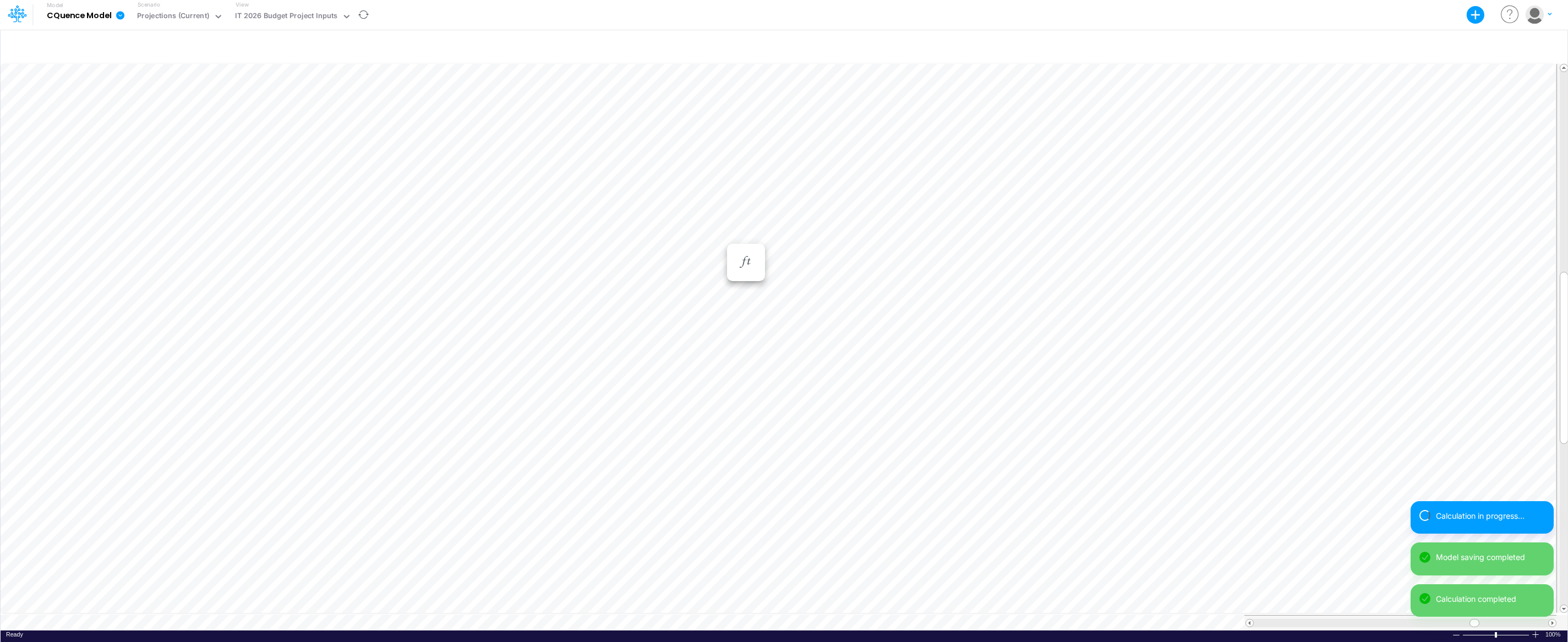
scroll to position [5, 1]
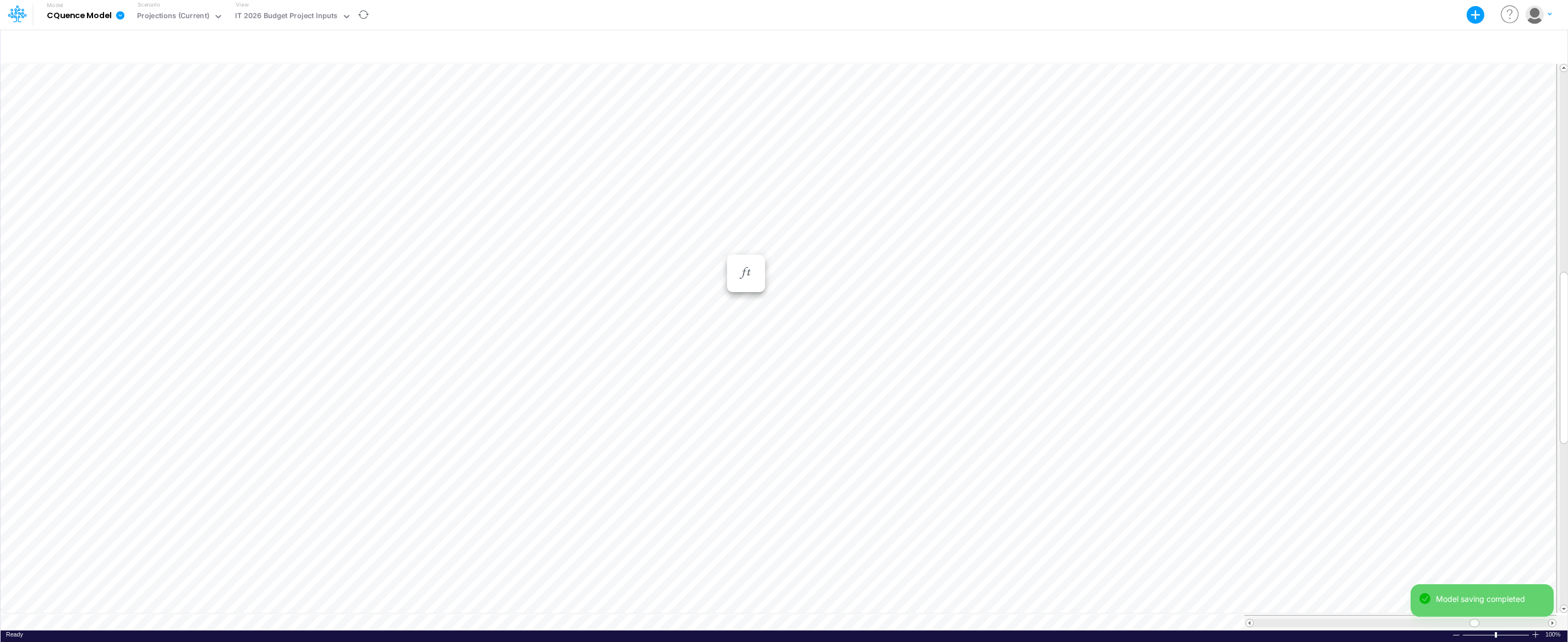
scroll to position [5, 1]
drag, startPoint x: 544, startPoint y: 236, endPoint x: 474, endPoint y: 237, distance: 70.0
click at [474, 237] on div "Support/software assurance 3y amortize [DATE] - [DATE]" at bounding box center [551, 237] width 211 height 10
click at [579, 234] on div "Support 3y amortize [DATE] - [DATE]" at bounding box center [551, 237] width 211 height 10
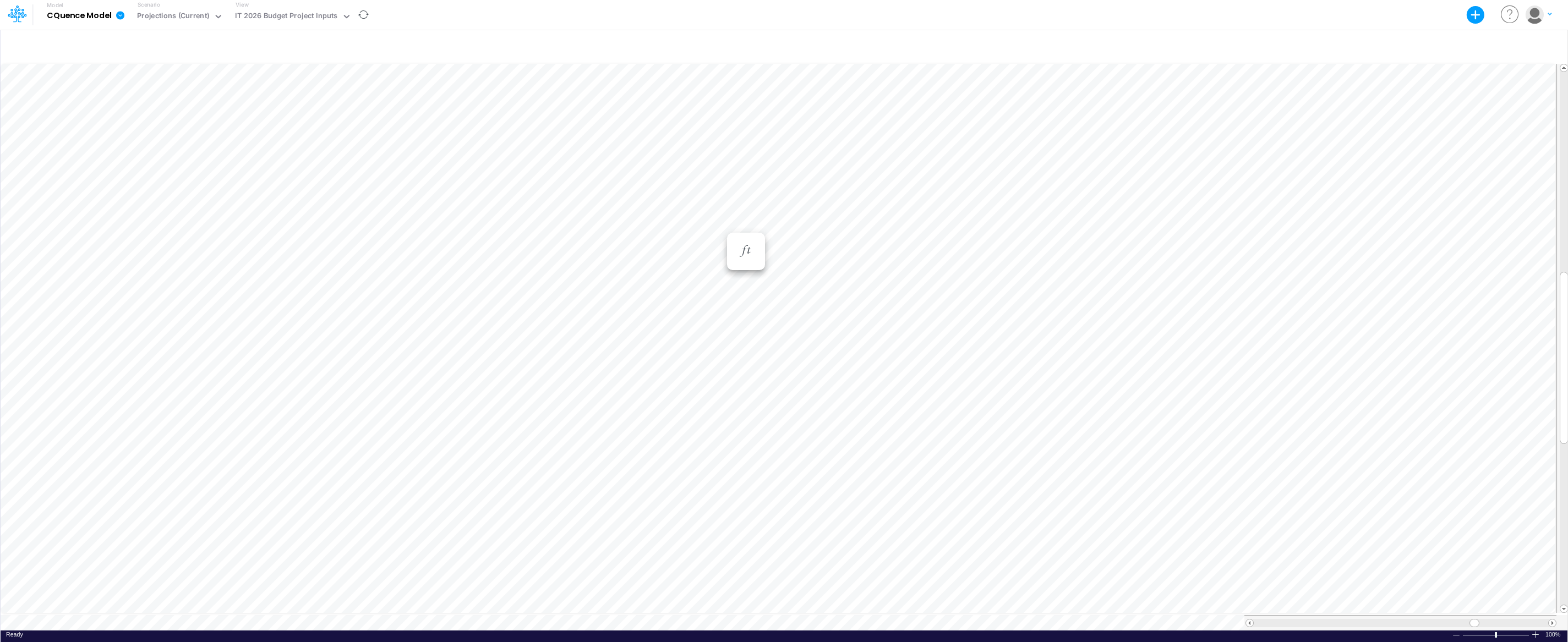
scroll to position [5, 1]
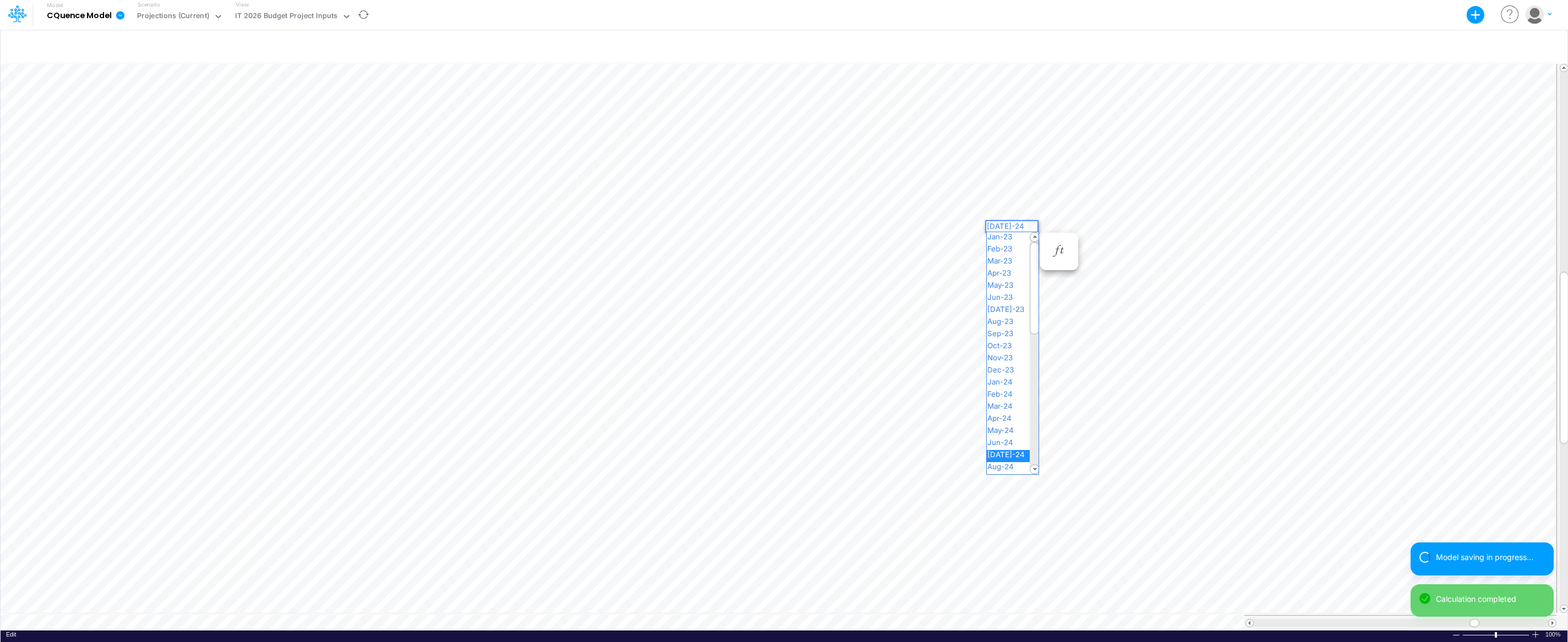
click at [1031, 224] on div "Paste Cut Copy AutoFill [DATE]-24 Jan-23 Feb-23 Mar-23 Apr-23 May-23 Jun-23 [DA…" at bounding box center [784, 346] width 1567 height 568
click at [1040, 355] on div "Paste Cut Copy AutoFill [DATE]-24 Jan-23 Feb-23 Mar-23 Apr-23 May-23 Jun-23 [DA…" at bounding box center [784, 346] width 1567 height 568
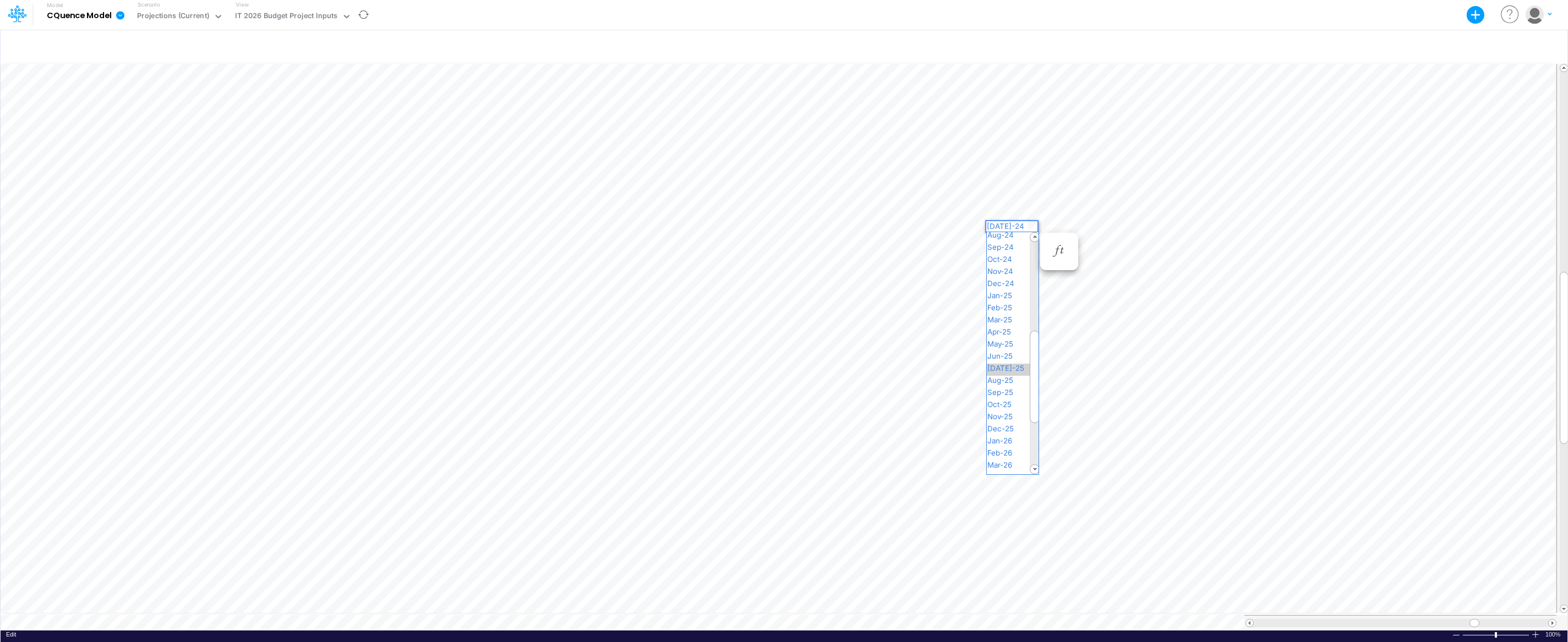
click at [1010, 365] on span "[DATE]-25" at bounding box center [1010, 368] width 47 height 9
click at [1034, 214] on div "Paste Cut Copy AutoFill Feb-24 Jan-23 Feb-23 Mar-23 Apr-23 May-23 Jun-23 [DATE]…" at bounding box center [784, 346] width 1567 height 568
click at [1040, 299] on div "Paste Cut Copy AutoFill Feb-24 Jan-23 Feb-23 Mar-23 Apr-23 May-23 Jun-23 [DATE]…" at bounding box center [784, 346] width 1567 height 568
click at [1023, 377] on div "Feb-25" at bounding box center [1012, 383] width 52 height 12
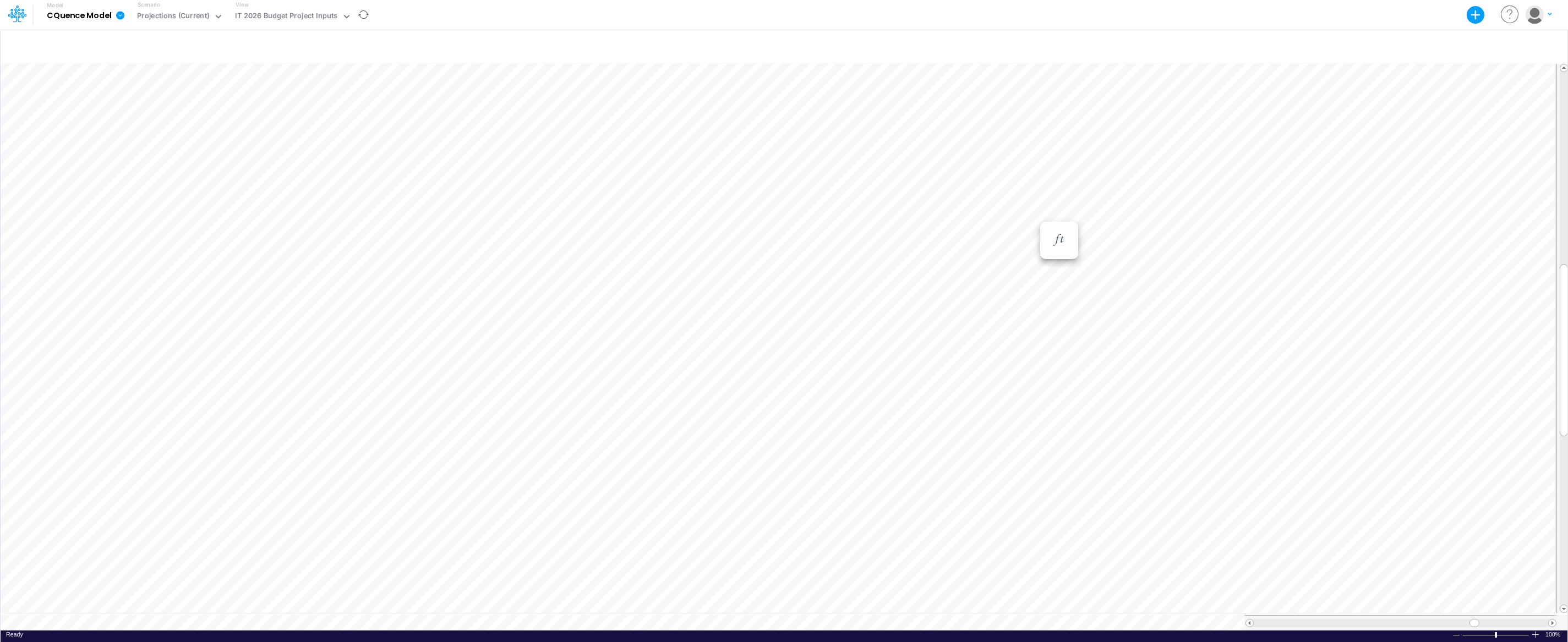
scroll to position [5, 1]
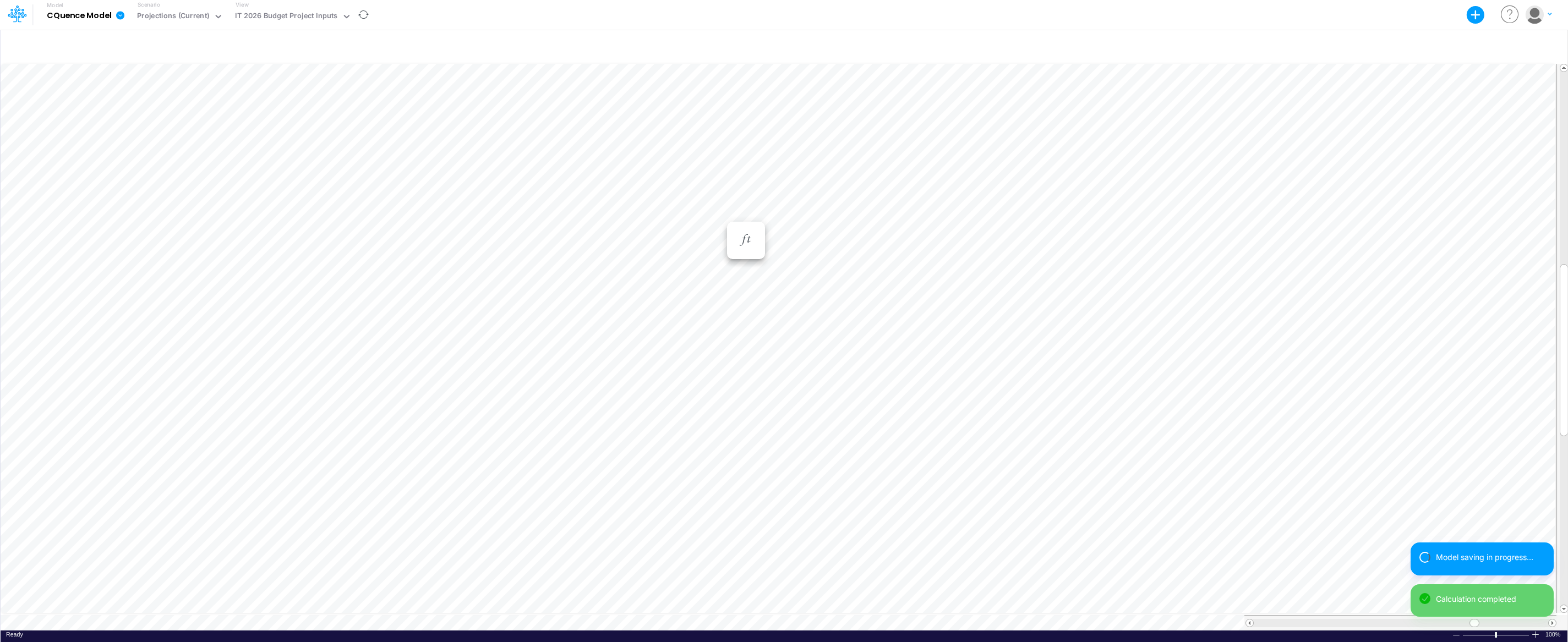
scroll to position [5, 1]
click at [1032, 203] on div "Paste Cut Copy AutoFill [DATE]-24 Jan-23 Feb-23 Mar-23 Apr-23 May-23 Jun-23 [DA…" at bounding box center [784, 346] width 1567 height 568
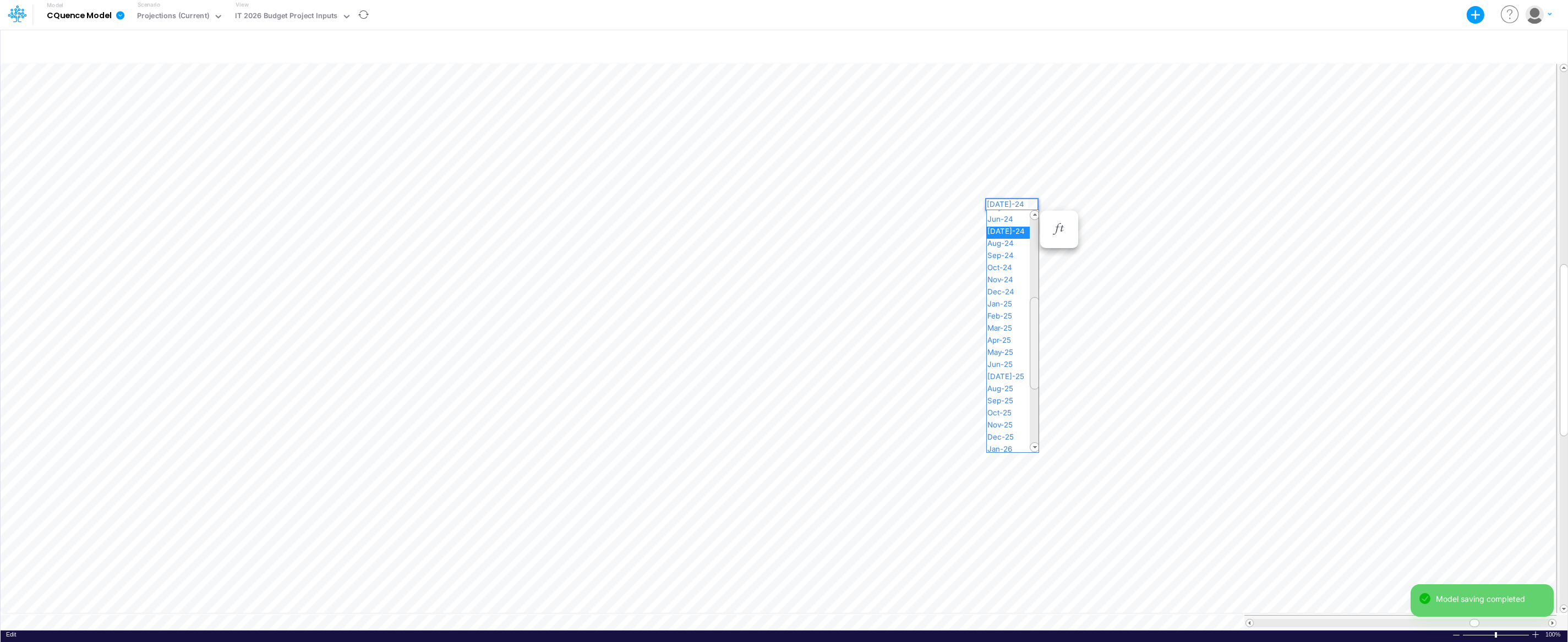
drag, startPoint x: 1034, startPoint y: 226, endPoint x: 1037, endPoint y: 304, distance: 78.1
click at [1037, 304] on div at bounding box center [1034, 343] width 10 height 93
click at [1007, 372] on span "[DATE]-25" at bounding box center [1010, 376] width 47 height 9
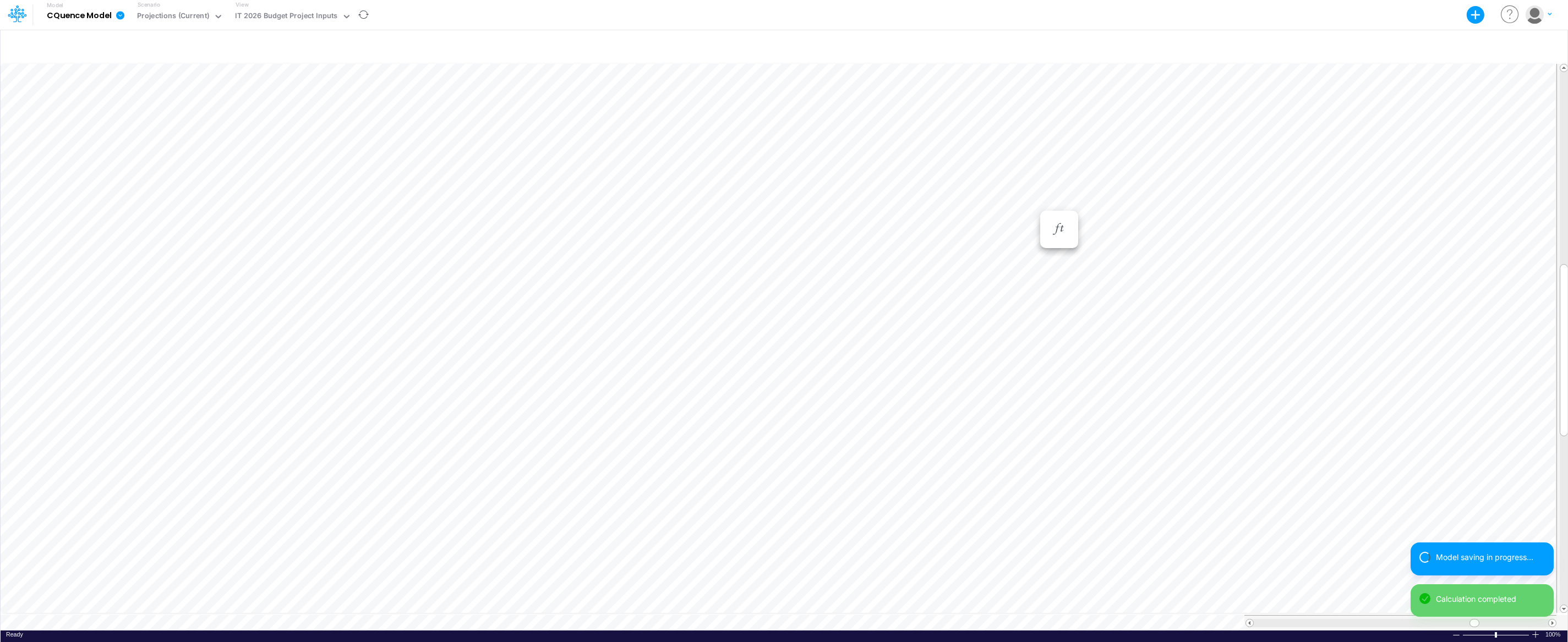
scroll to position [5, 1]
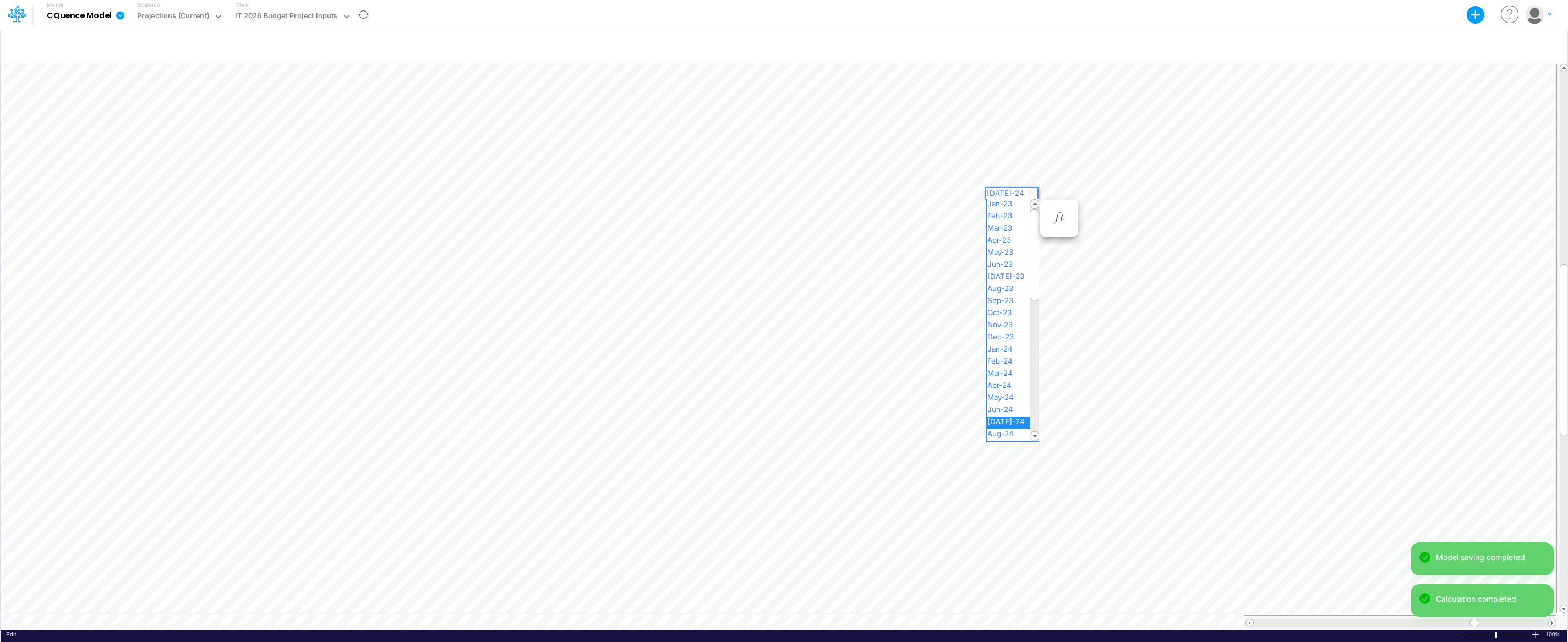
click at [1031, 192] on div "Paste Cut Copy AutoFill [DATE]-24 Jan-23 Feb-23 Mar-23 Apr-23 May-23 Jun-23 [DA…" at bounding box center [784, 346] width 1567 height 568
drag, startPoint x: 1034, startPoint y: 225, endPoint x: 1036, endPoint y: 284, distance: 59.0
click at [1036, 285] on div at bounding box center [1034, 313] width 10 height 93
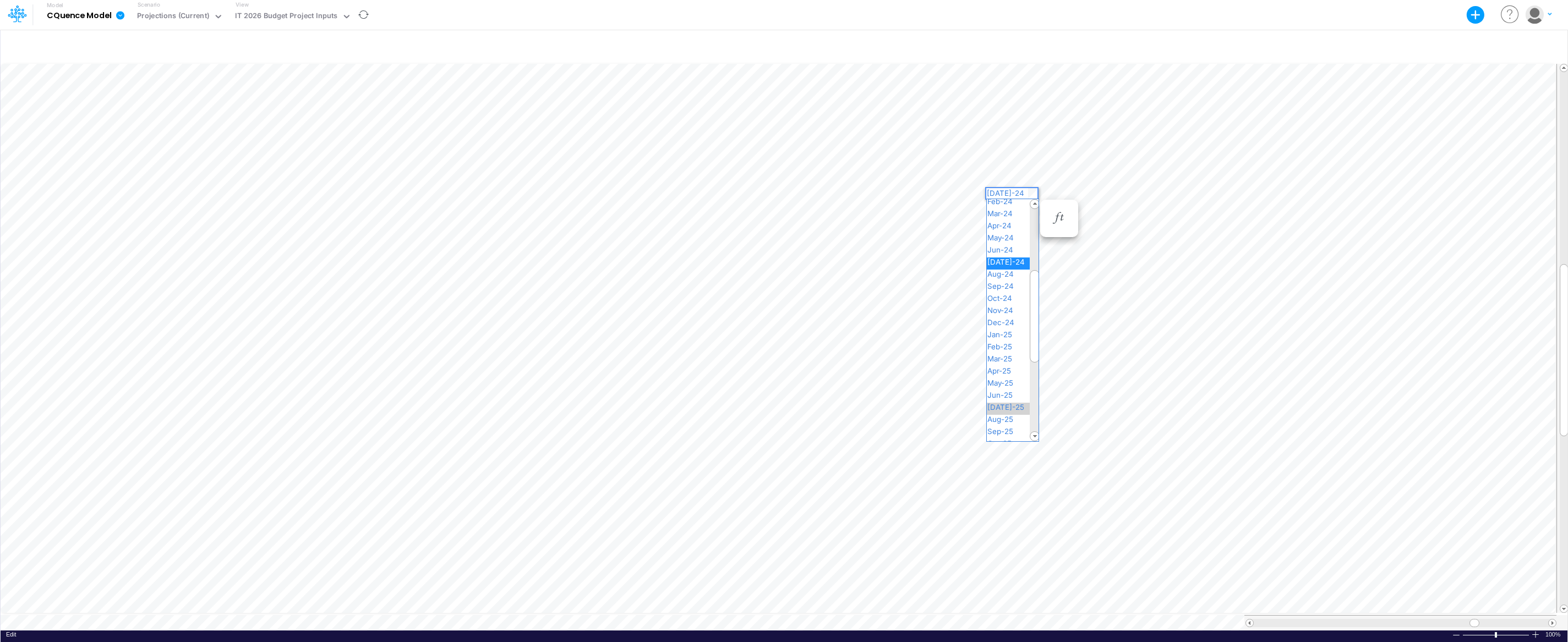
click at [1014, 406] on span "[DATE]-25" at bounding box center [1010, 407] width 47 height 9
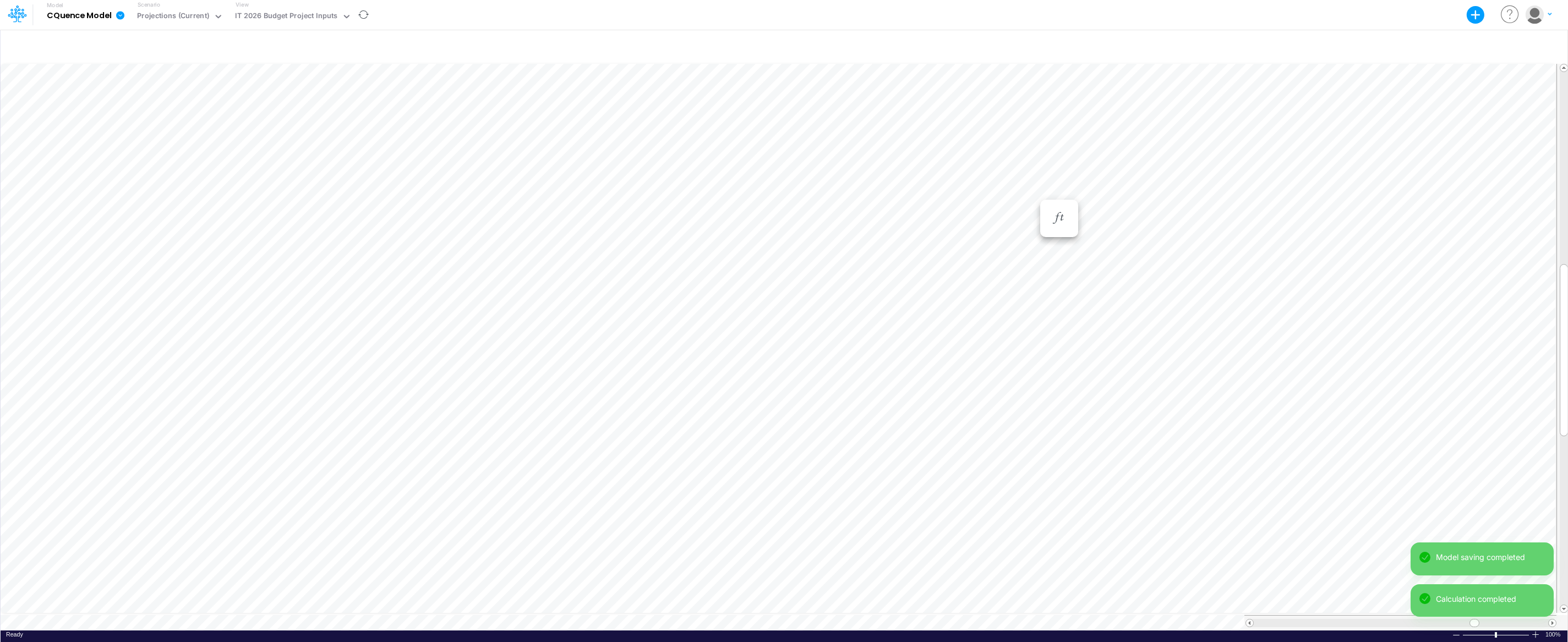
scroll to position [5, 1]
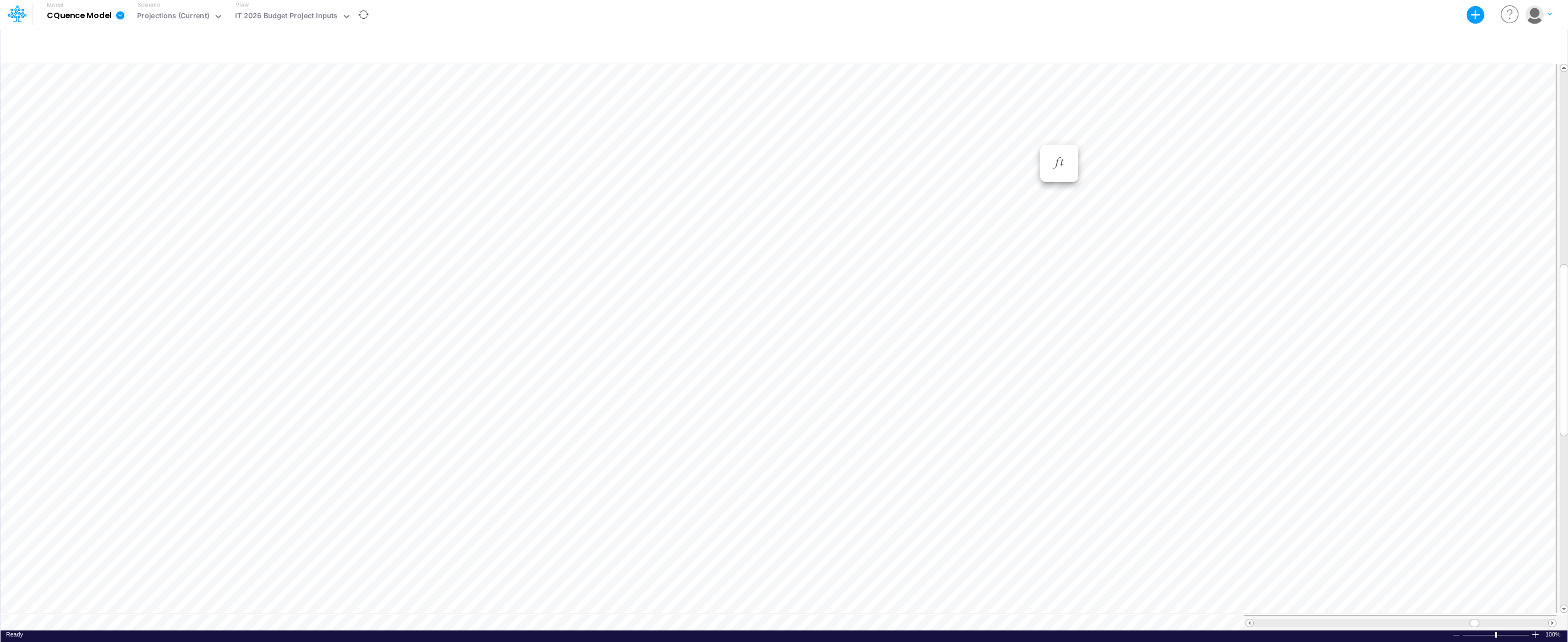
click at [1030, 138] on div "Paste Cut Copy AutoFill Sep-24 Jan-23 Feb-23 Mar-23 Apr-23 May-23 Jun-23 [DATE]…" at bounding box center [784, 346] width 1567 height 568
drag, startPoint x: 1036, startPoint y: 203, endPoint x: 1034, endPoint y: 265, distance: 62.0
click at [1034, 265] on span at bounding box center [1034, 266] width 9 height 9
drag, startPoint x: 1034, startPoint y: 265, endPoint x: 1037, endPoint y: 279, distance: 14.3
click at [1037, 279] on span at bounding box center [1034, 280] width 9 height 9
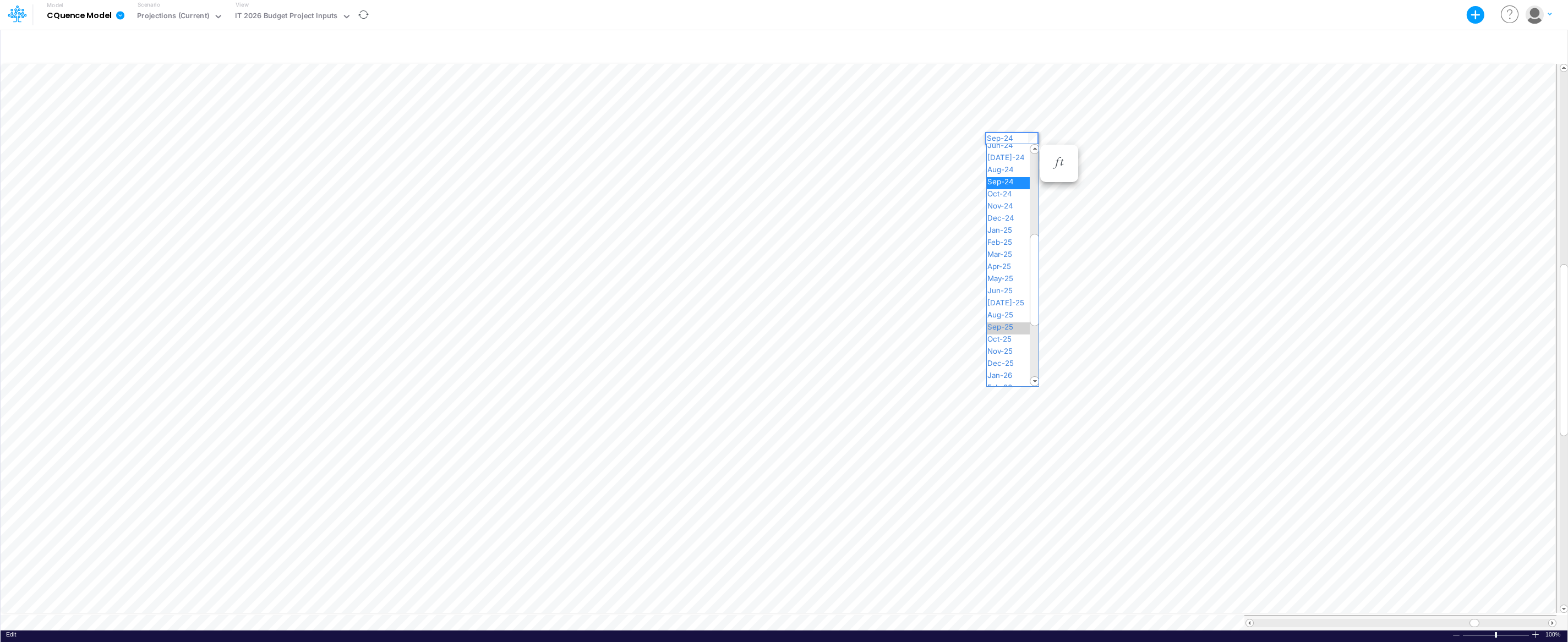
click at [1009, 323] on span "Sep-25" at bounding box center [1004, 327] width 36 height 9
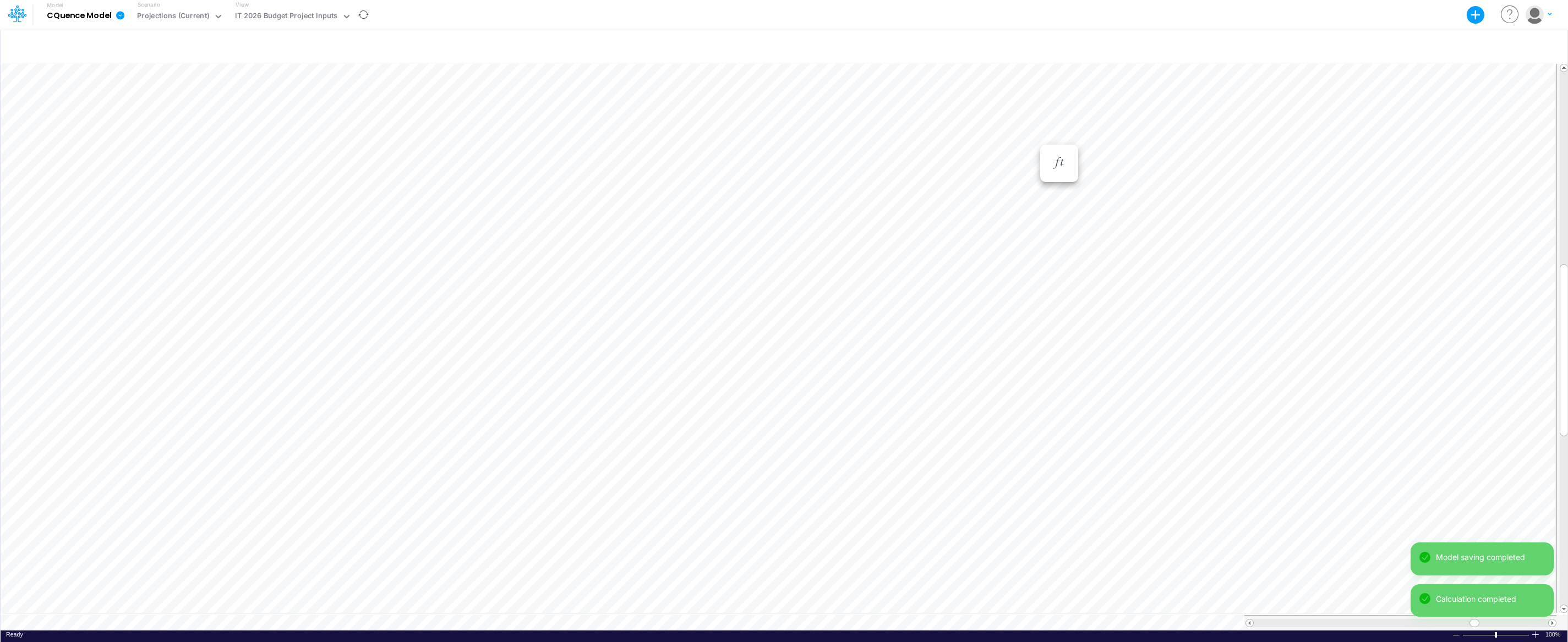
scroll to position [5, 1]
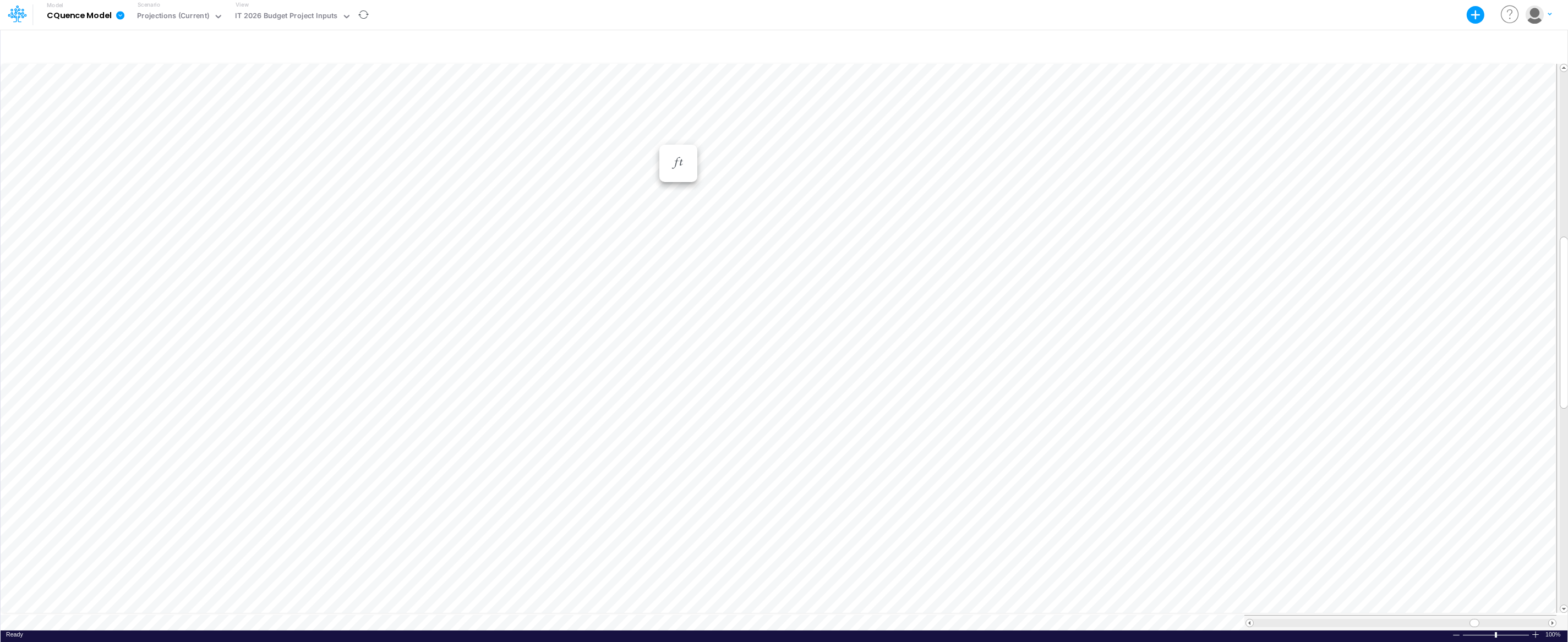
scroll to position [5, 1]
click at [1033, 171] on div "Paste Cut Copy AutoFill [DATE]-25 Jan-23 Feb-23 Mar-23 Apr-23 May-23 Jun-23 [DA…" at bounding box center [784, 346] width 1567 height 568
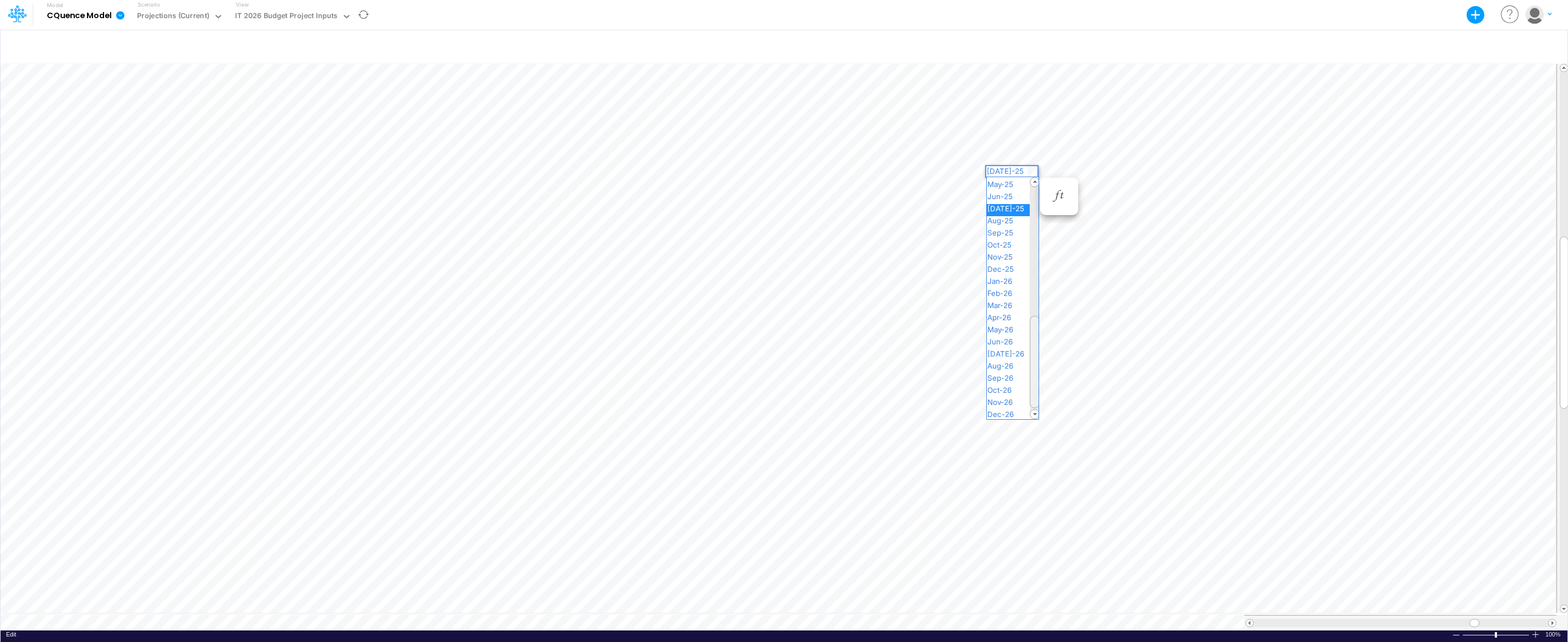
drag, startPoint x: 1034, startPoint y: 242, endPoint x: 1032, endPoint y: 320, distance: 78.0
click at [1032, 320] on div at bounding box center [1034, 362] width 10 height 93
click at [1029, 455] on div "Paste Cut Copy AutoFill 12" at bounding box center [784, 346] width 1567 height 568
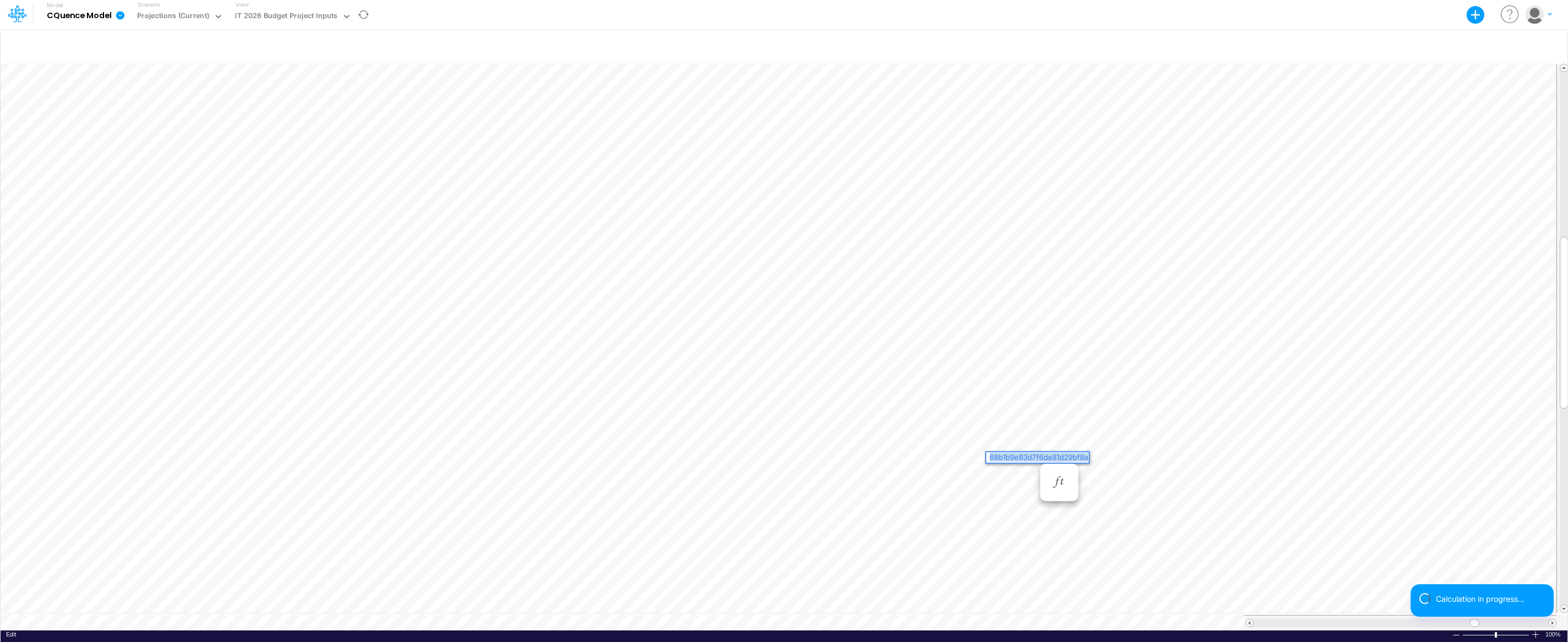
click at [1024, 457] on div "68b1b9e83d7f6de81d29bf8a" at bounding box center [1037, 457] width 103 height 10
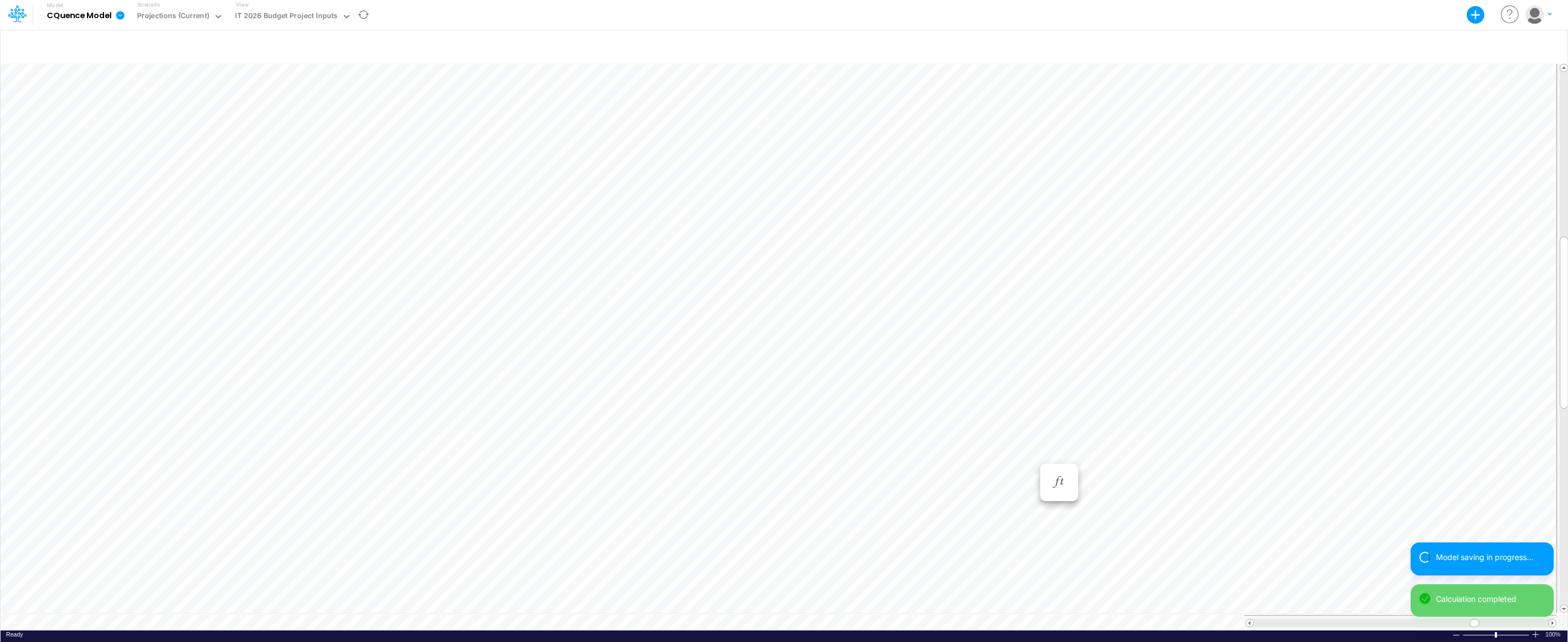
scroll to position [5, 1]
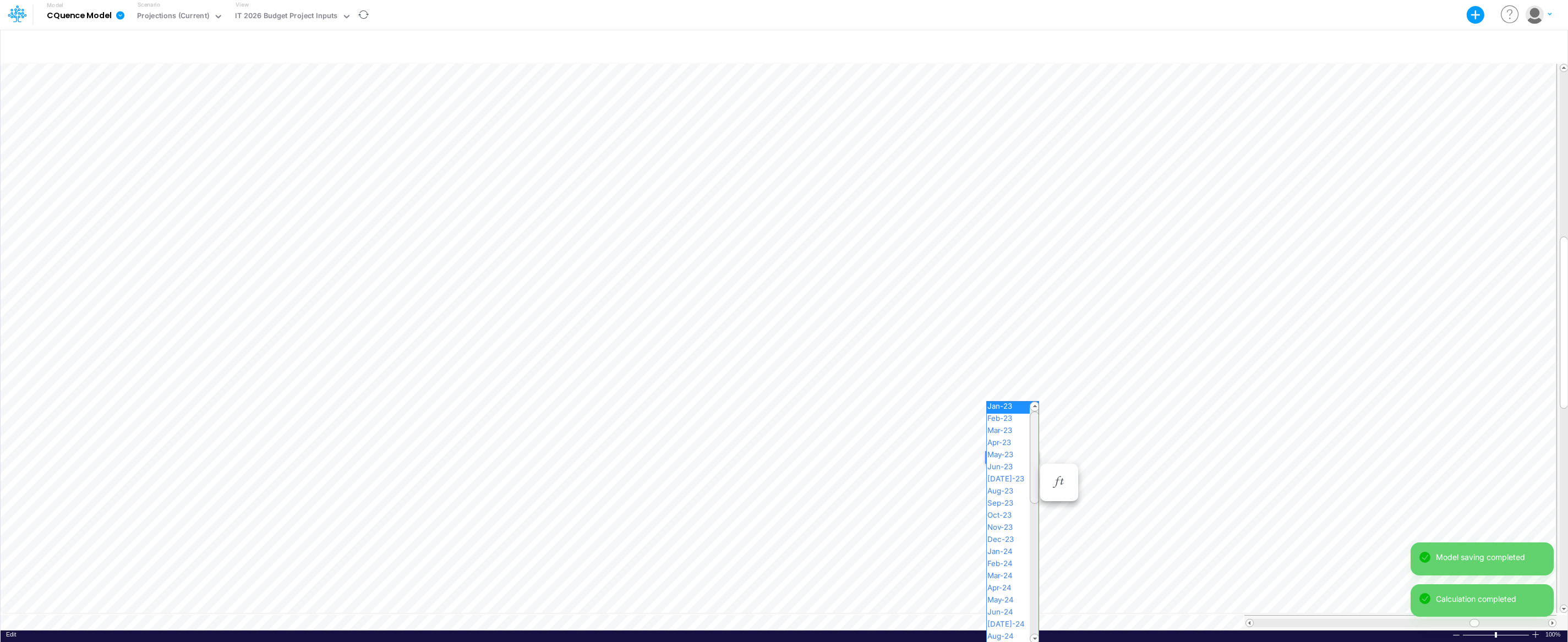
click at [1033, 455] on div "Paste Cut Copy AutoFill Jan-23 Jan-23 Feb-23 Mar-23 Apr-23 May-23 Jun-23 [DATE]…" at bounding box center [784, 346] width 1567 height 568
drag, startPoint x: 1034, startPoint y: 465, endPoint x: 1036, endPoint y: 567, distance: 102.0
click at [1036, 567] on div at bounding box center [1034, 560] width 10 height 93
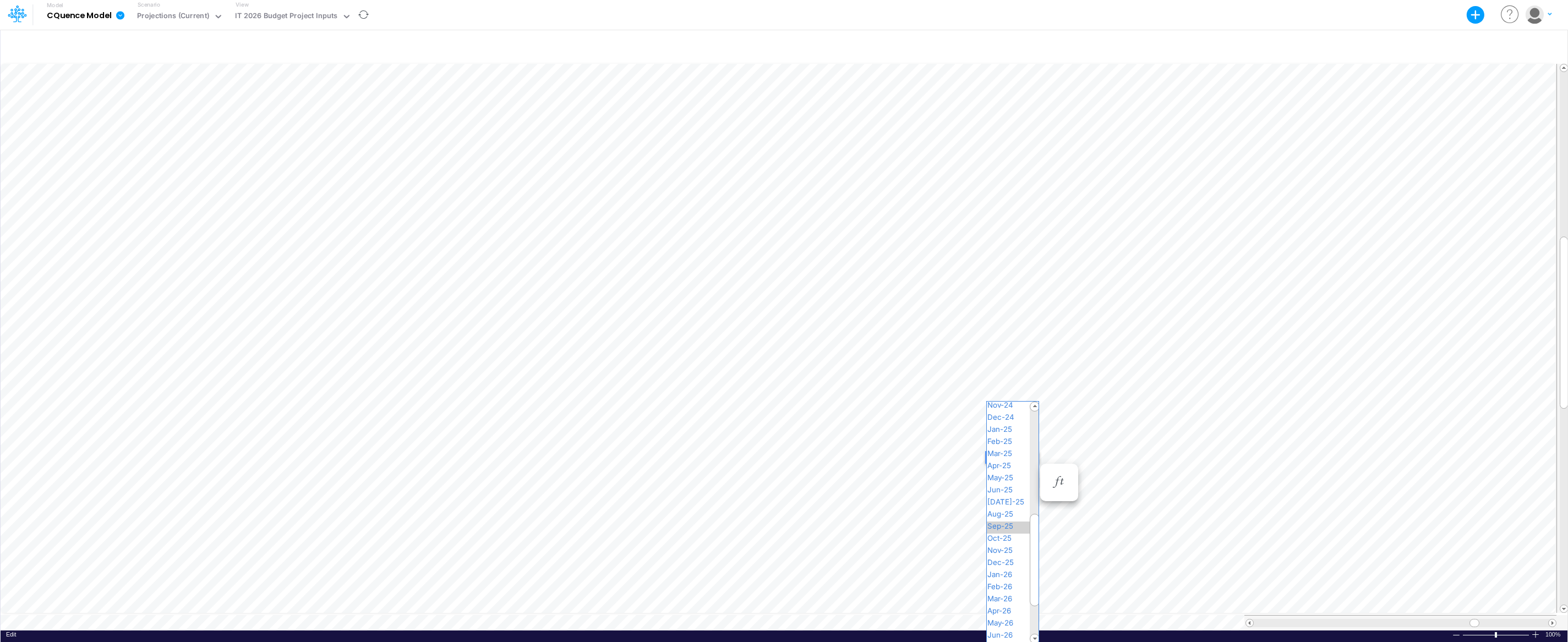
click at [1014, 524] on span "Sep-25" at bounding box center [1004, 525] width 36 height 9
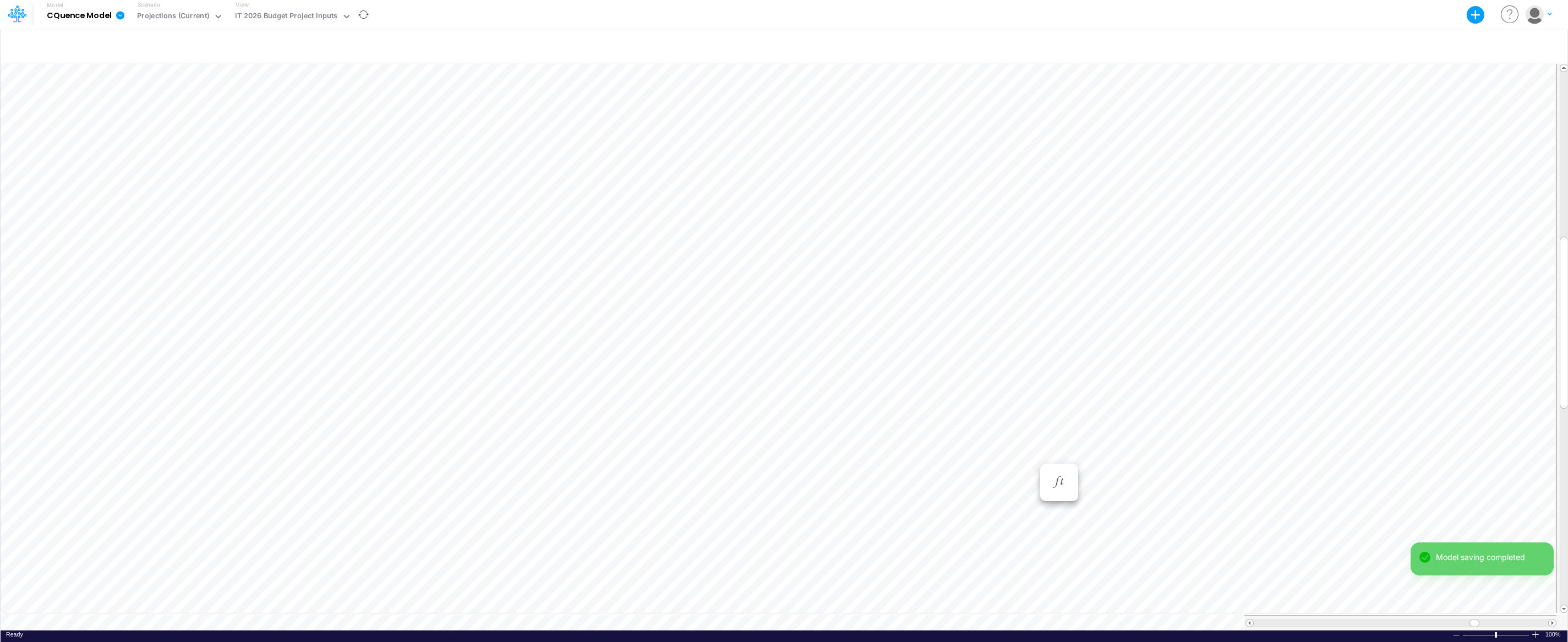
scroll to position [5, 1]
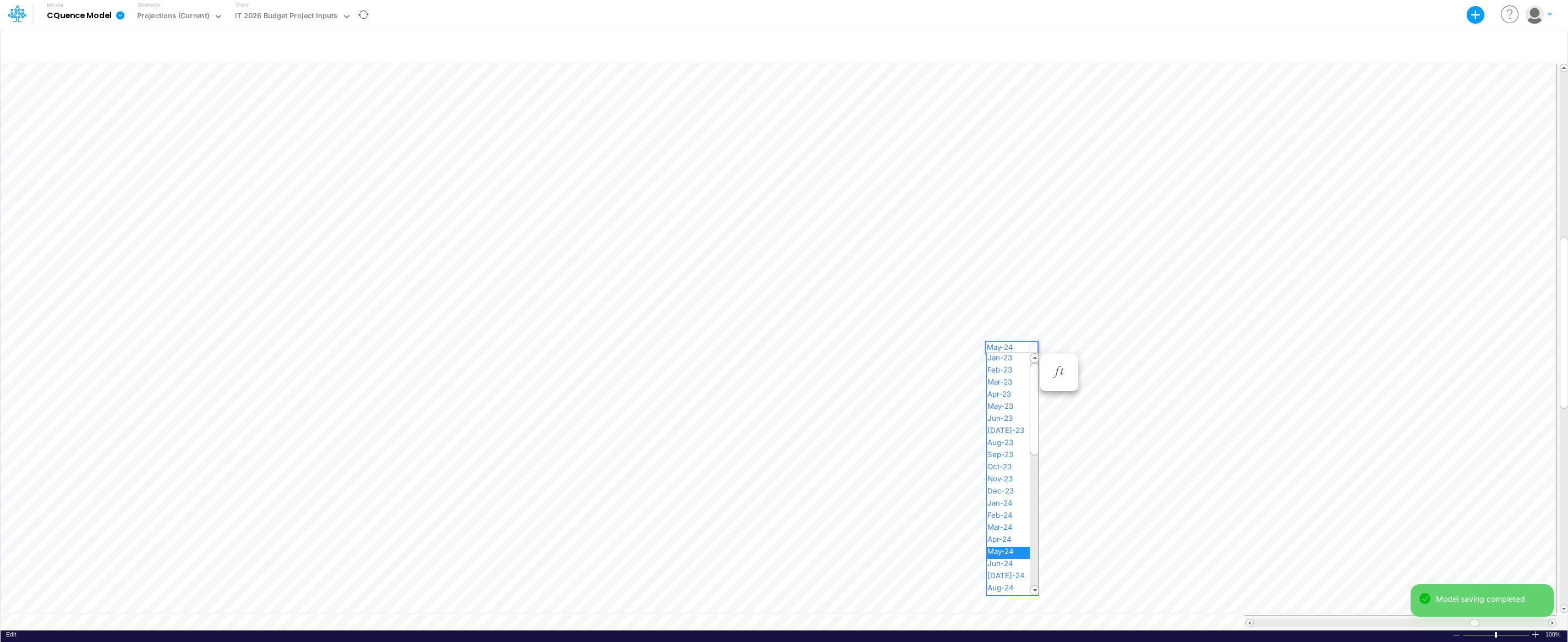
click at [1034, 344] on div "Paste Cut Copy AutoFill May-24 Jan-23 Feb-23 Mar-23 Apr-23 May-23 Jun-23 [DATE]…" at bounding box center [784, 346] width 1567 height 568
drag, startPoint x: 1034, startPoint y: 378, endPoint x: 1038, endPoint y: 454, distance: 76.1
click at [1038, 454] on div at bounding box center [1034, 486] width 10 height 93
click at [1021, 497] on span "May-25" at bounding box center [1004, 497] width 36 height 9
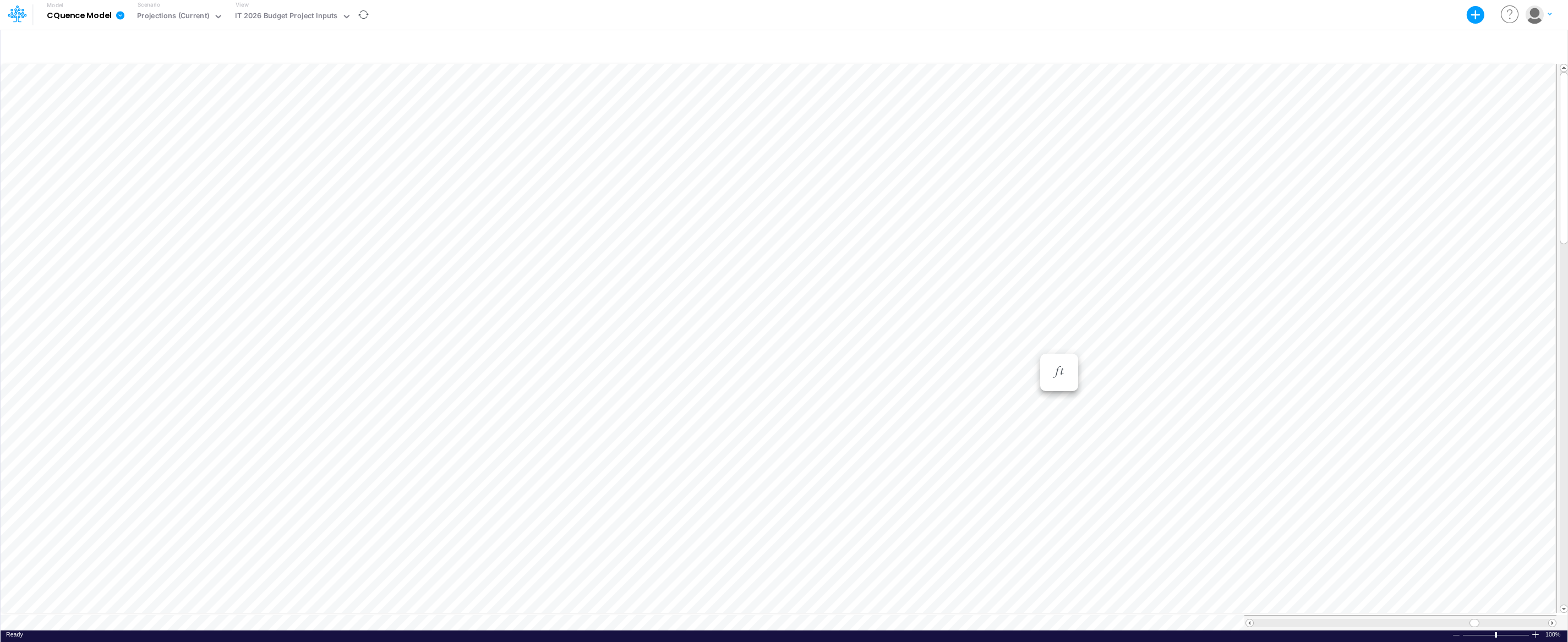
scroll to position [5, 1]
click at [1034, 223] on div "Paste Cut Copy AutoFill Jan-24 Jan-23 Feb-23 Mar-23 Apr-23 May-23 Jun-23 [DATE]…" at bounding box center [784, 346] width 1567 height 568
drag, startPoint x: 1033, startPoint y: 248, endPoint x: 1036, endPoint y: 310, distance: 62.1
click at [1036, 310] on div at bounding box center [1034, 350] width 10 height 93
drag, startPoint x: 1036, startPoint y: 310, endPoint x: 1035, endPoint y: 350, distance: 40.0
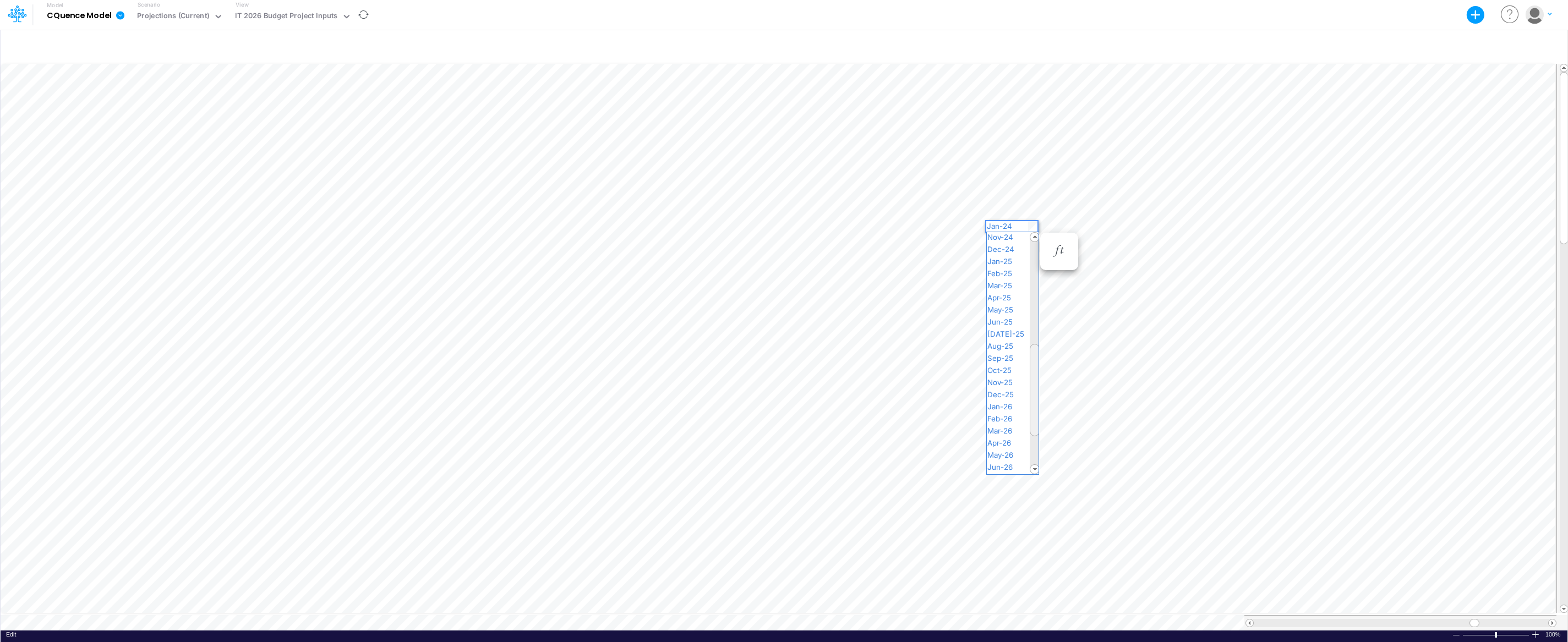
click at [1035, 350] on div at bounding box center [1034, 390] width 10 height 93
click at [1013, 402] on span "Jan-26" at bounding box center [1004, 406] width 35 height 9
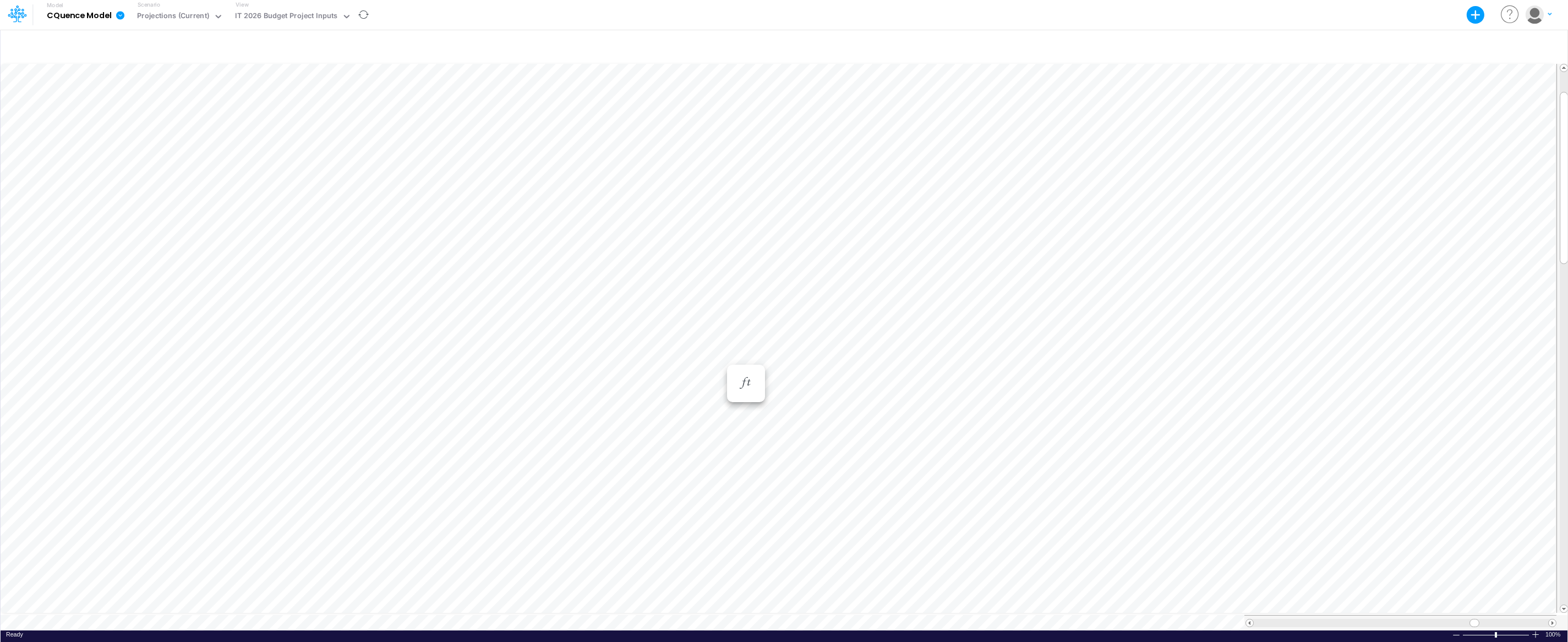
scroll to position [5, 1]
click at [701, 511] on div "projected 50 replacements/ 10 for growth, 2 for early replacement; @~$2100ea" at bounding box center [583, 512] width 276 height 10
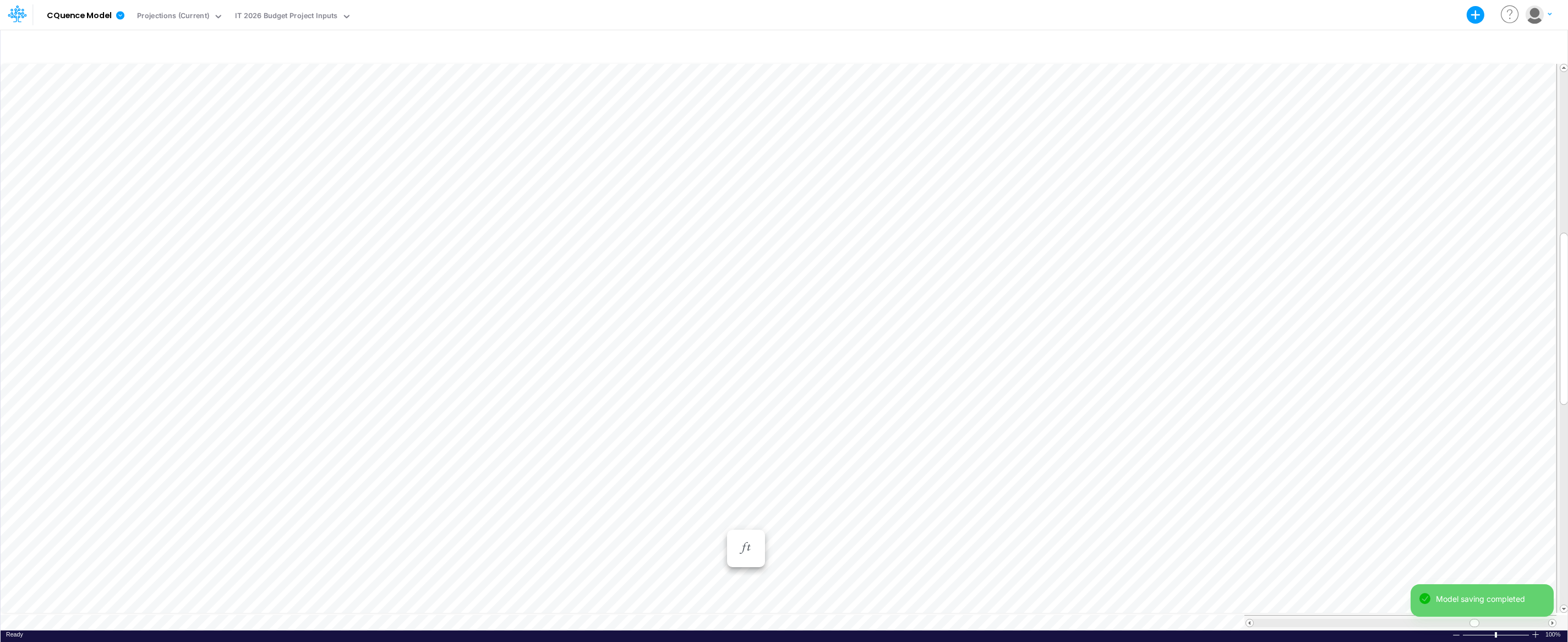
scroll to position [5, 1]
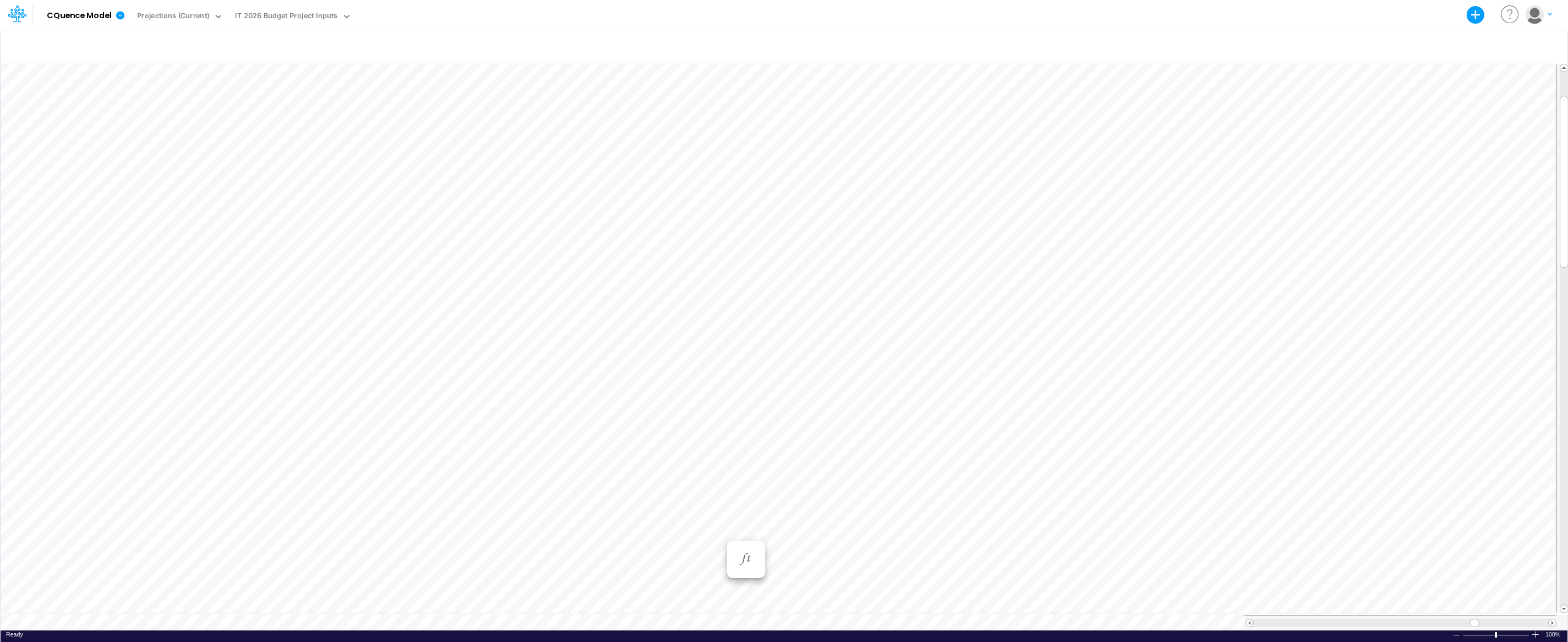
scroll to position [5, 1]
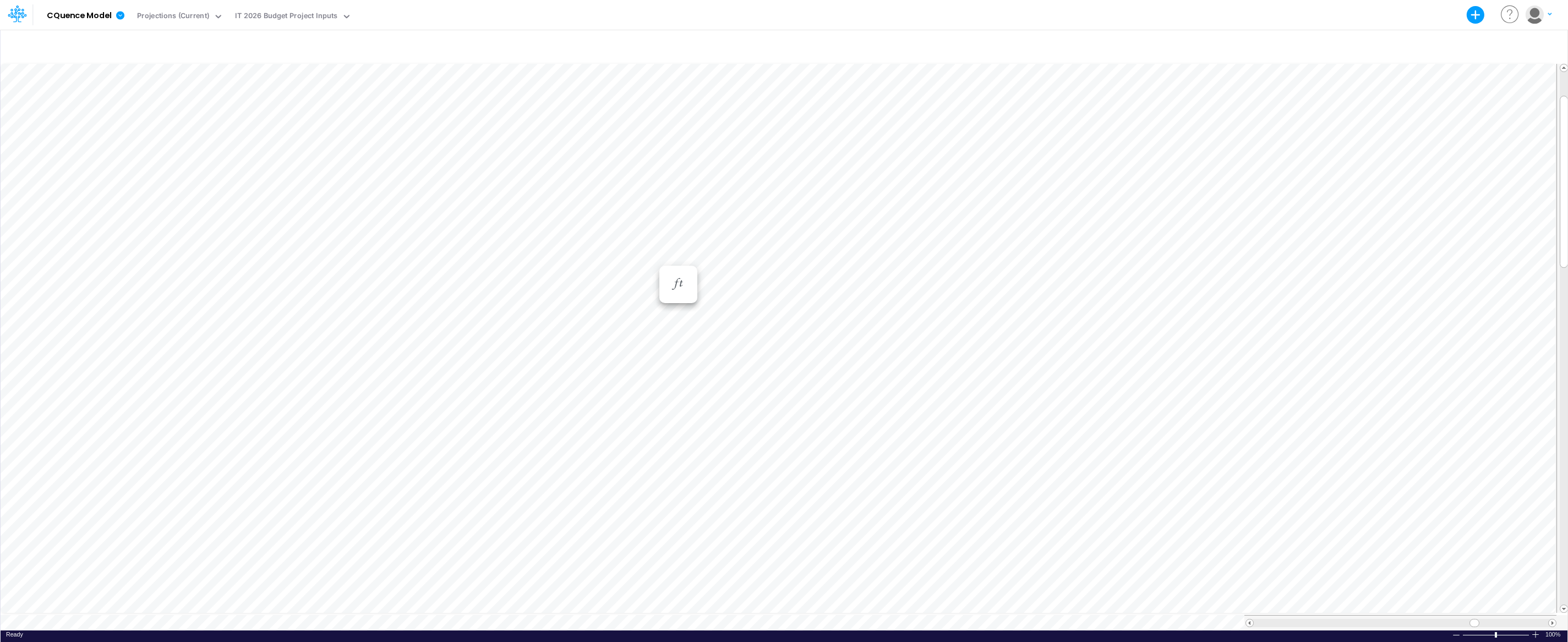
scroll to position [5, 1]
click at [1031, 301] on div "Paste Cut Copy AutoFill Dec-24 Jan-23 Feb-23 Mar-23 Apr-23 May-23 Jun-23 [DATE]…" at bounding box center [784, 346] width 1567 height 568
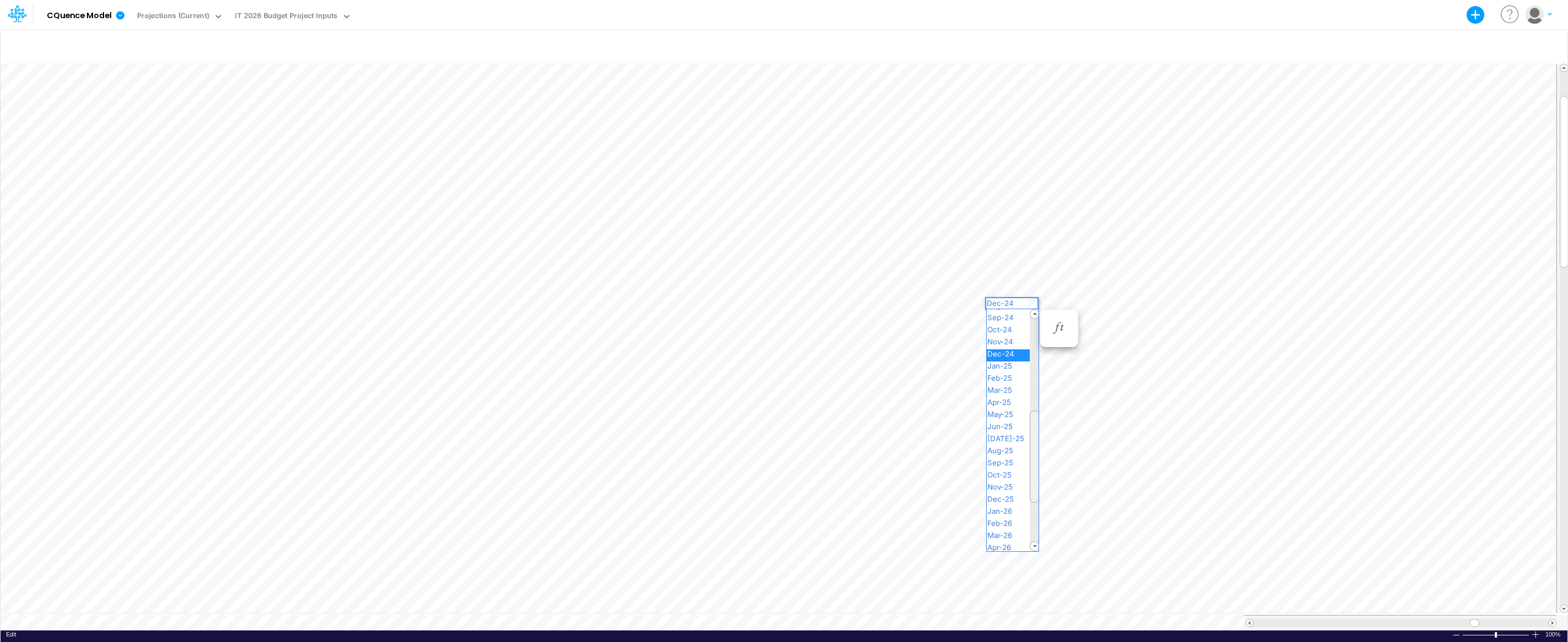
click at [1039, 420] on div "Paste Cut Copy AutoFill Dec-24 Jan-23 Feb-23 Mar-23 Apr-23 May-23 Jun-23 [DATE]…" at bounding box center [784, 346] width 1567 height 568
click at [1018, 500] on span "Dec-25" at bounding box center [1005, 498] width 37 height 9
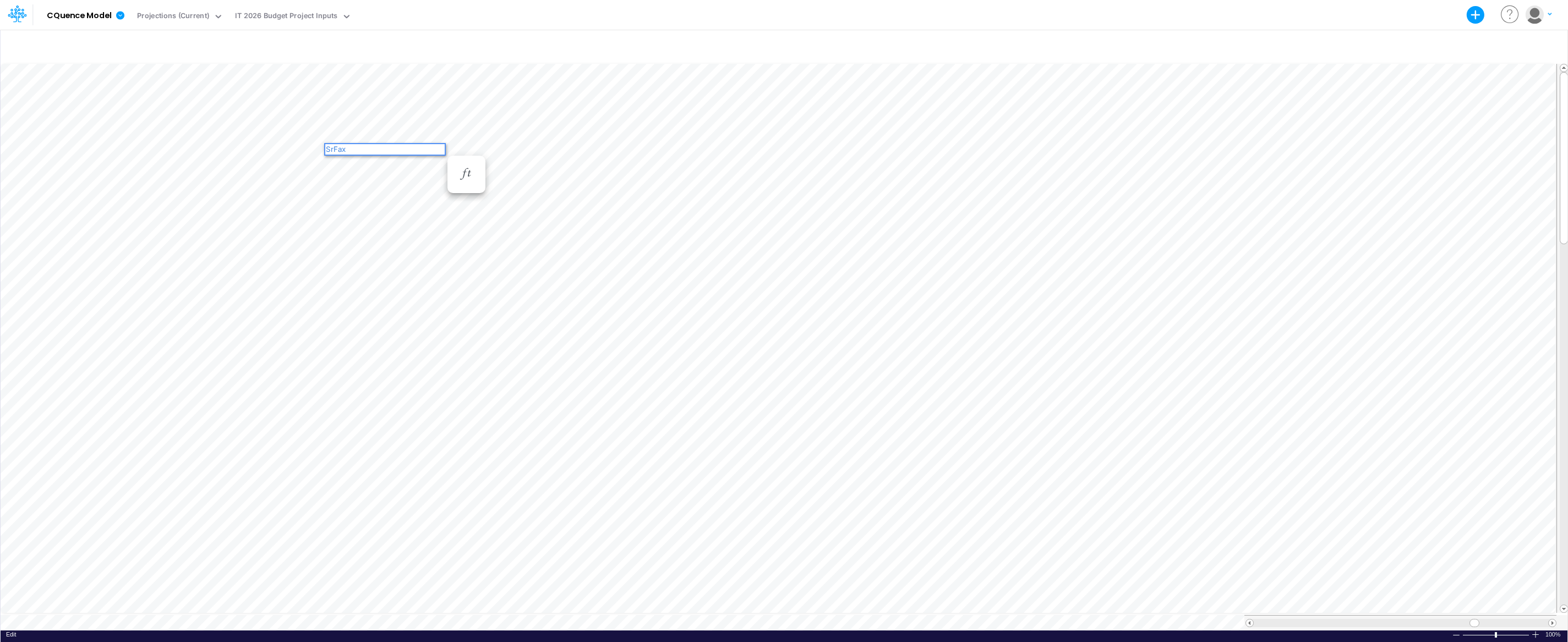
click at [327, 149] on div "SrFax" at bounding box center [385, 149] width 119 height 10
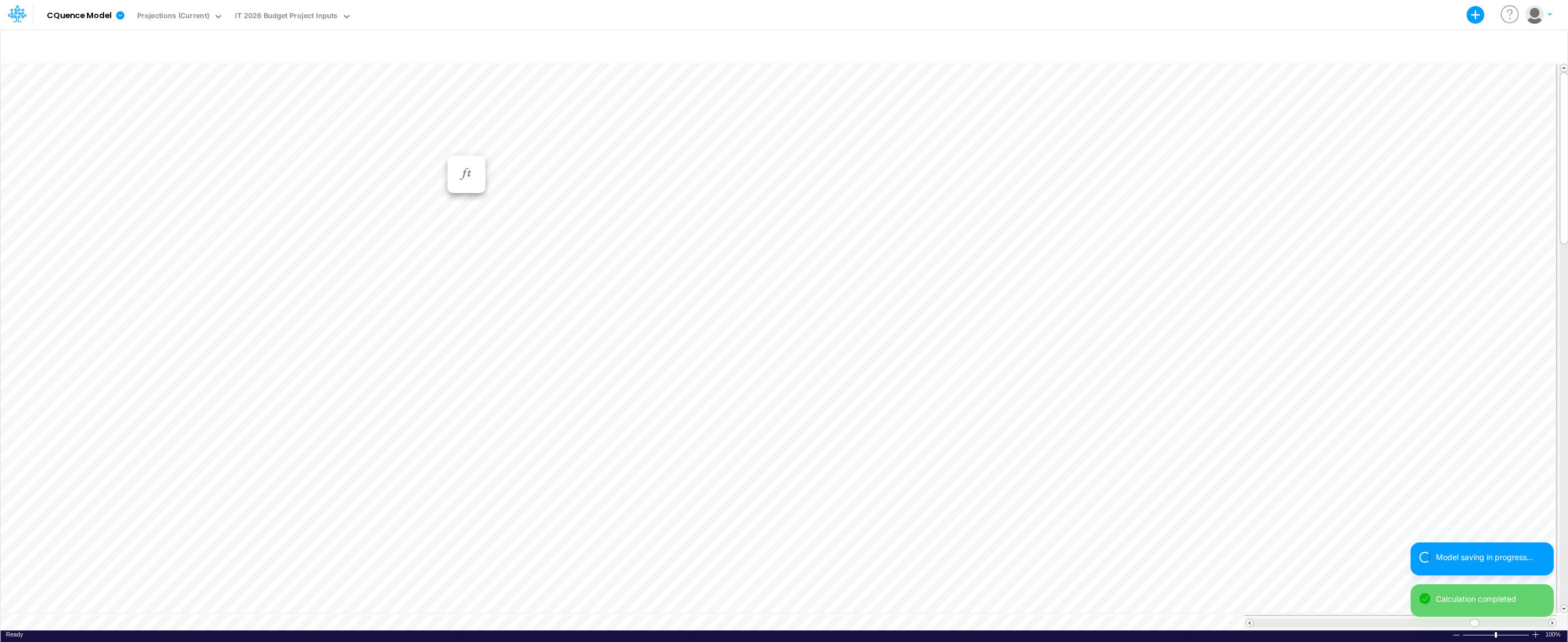
scroll to position [5, 1]
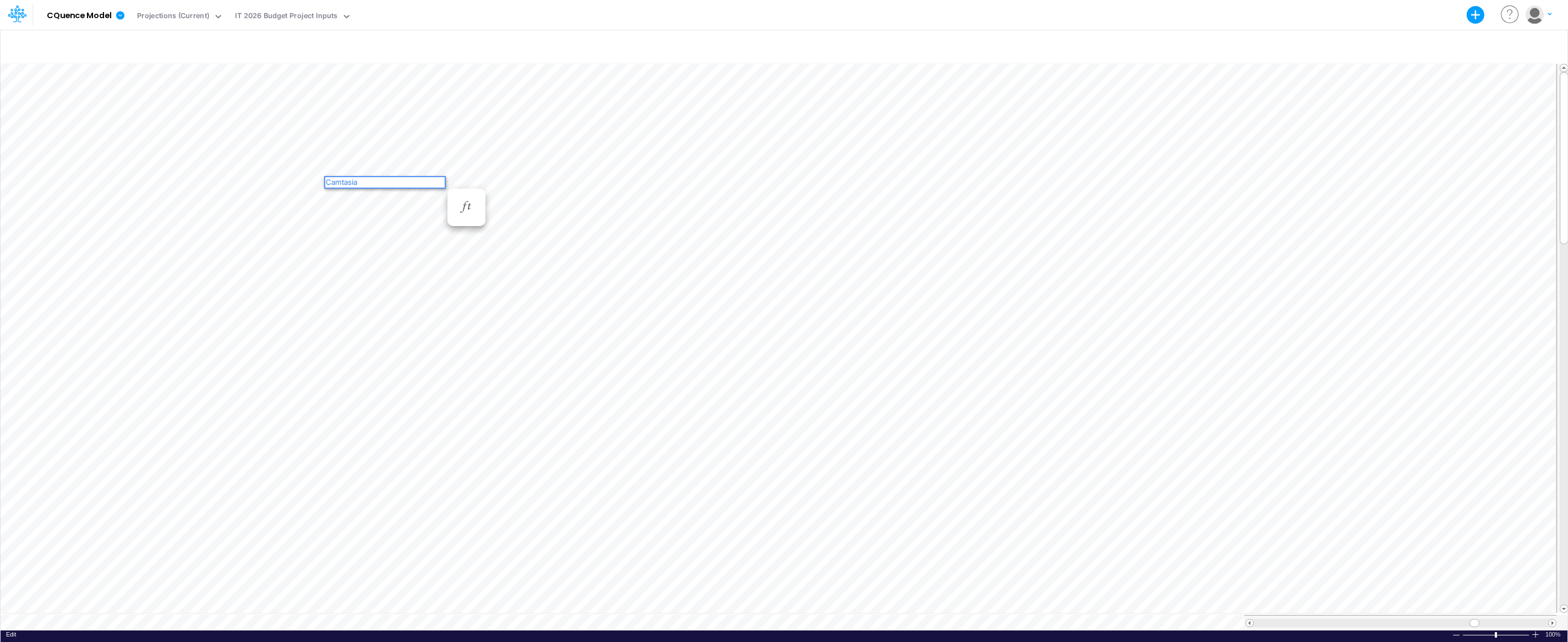
click at [330, 180] on div "Camtasia" at bounding box center [385, 182] width 119 height 10
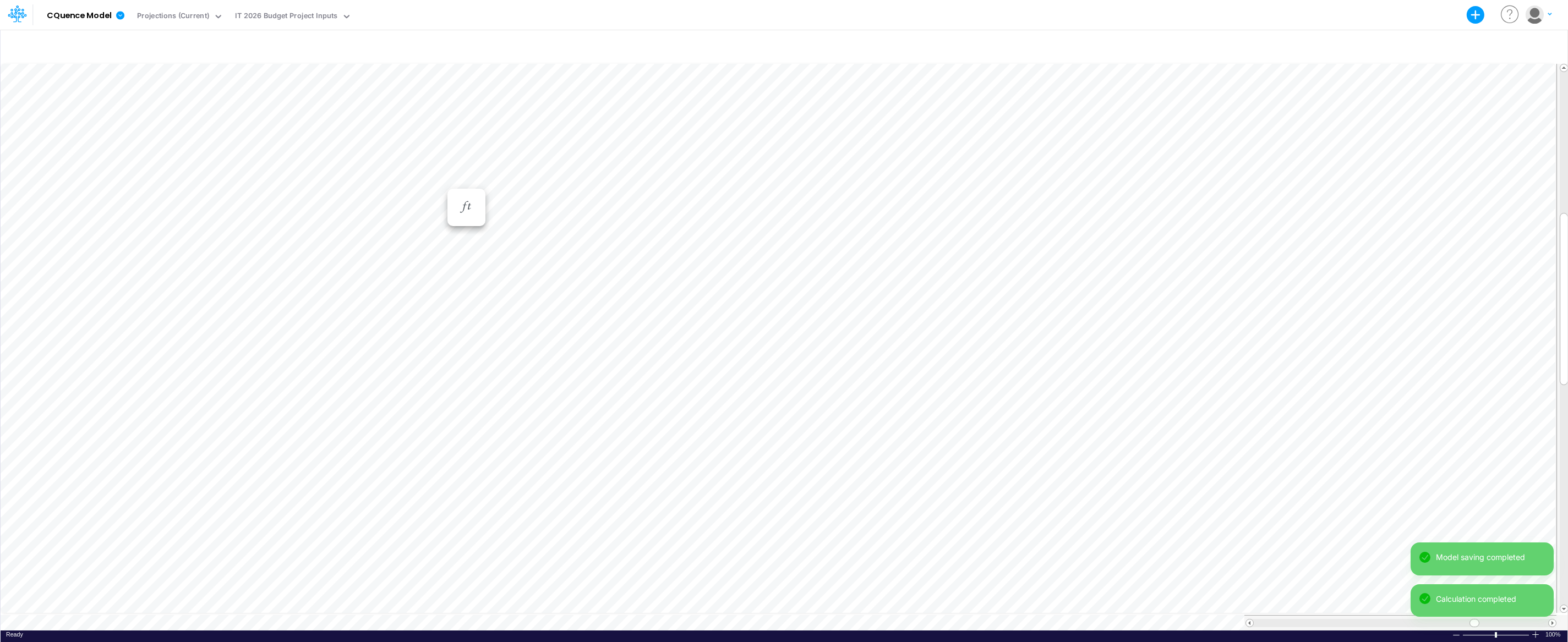
scroll to position [5, 1]
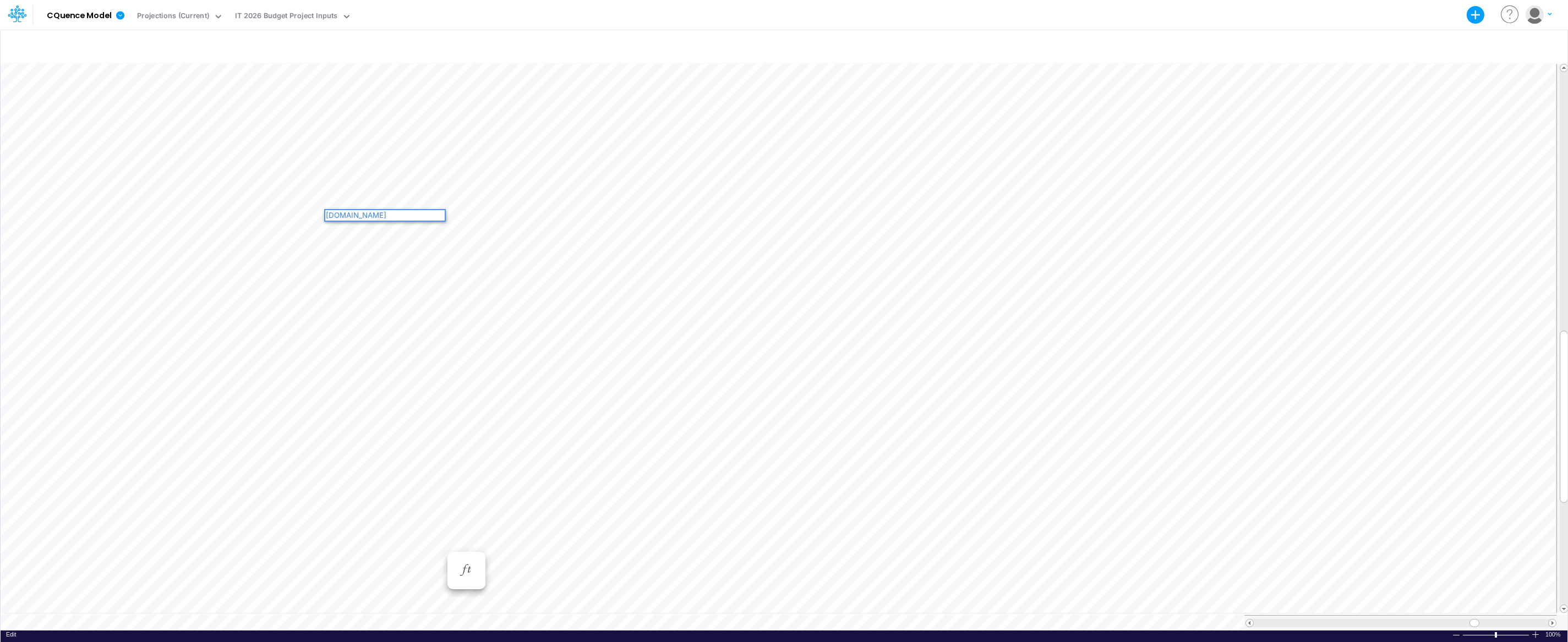
click at [327, 215] on div "[DOMAIN_NAME]" at bounding box center [385, 215] width 119 height 10
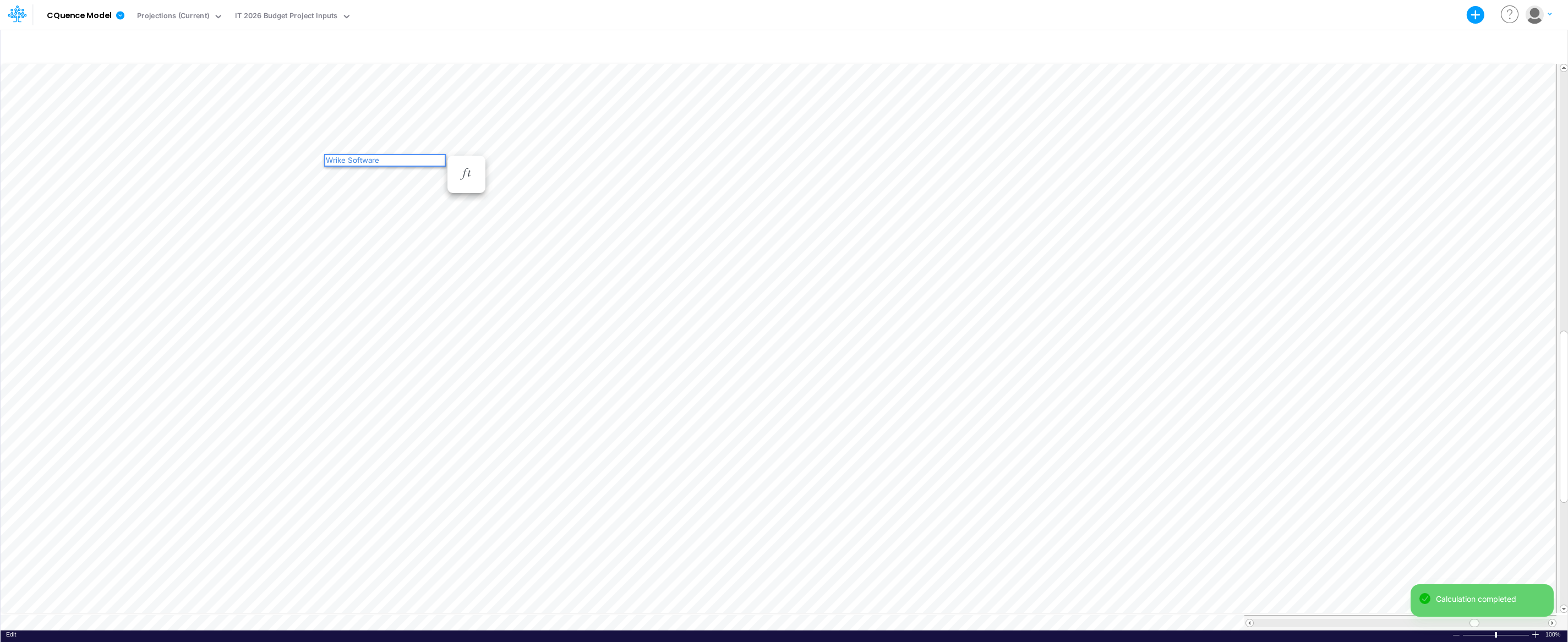
click at [330, 159] on div "Wrike Software" at bounding box center [385, 160] width 119 height 10
click at [327, 159] on div "Wrike Software" at bounding box center [385, 160] width 119 height 10
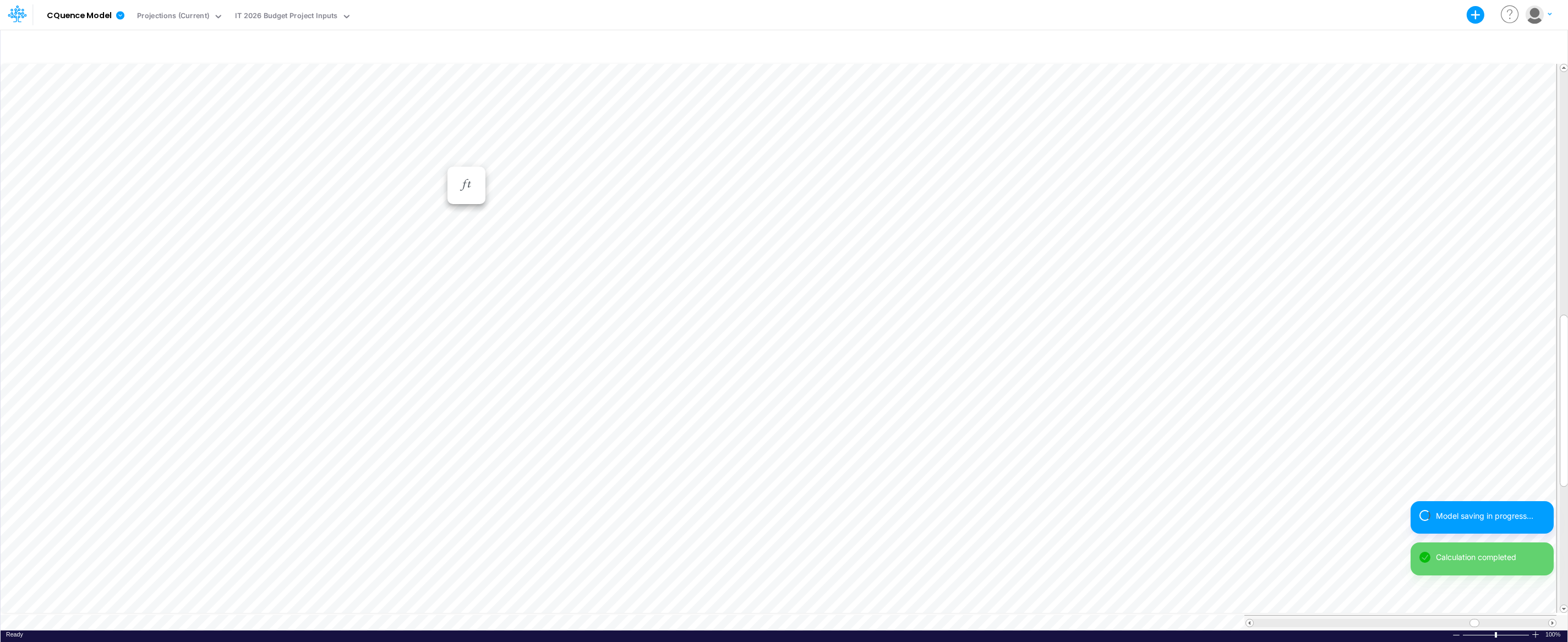
scroll to position [5, 1]
